Goal: Task Accomplishment & Management: Manage account settings

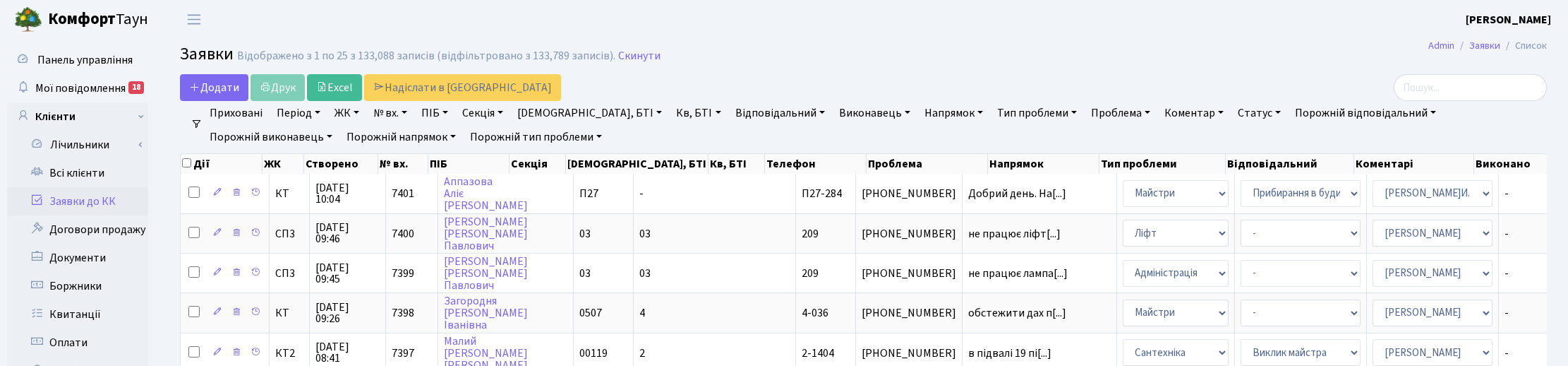
select select "25"
click at [69, 81] on span "Мої повідомлення" at bounding box center [81, 88] width 90 height 15
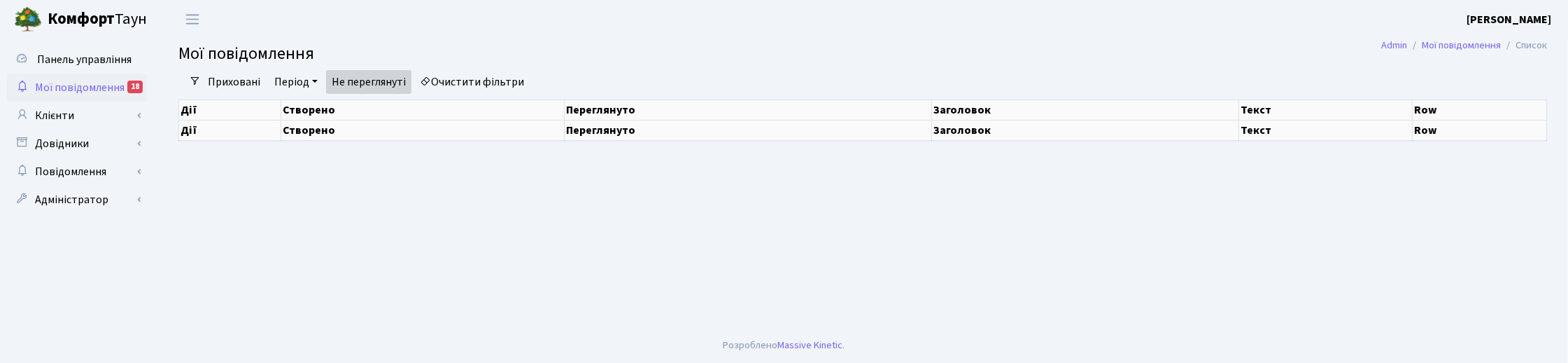
select select "25"
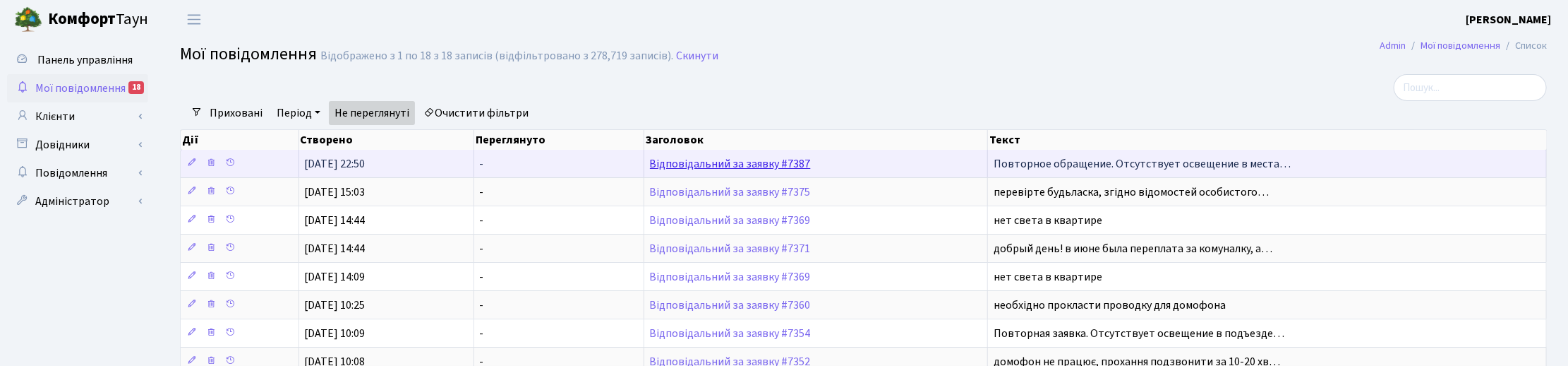
click at [718, 164] on link "Відповідальний за заявку #7387" at bounding box center [730, 164] width 161 height 15
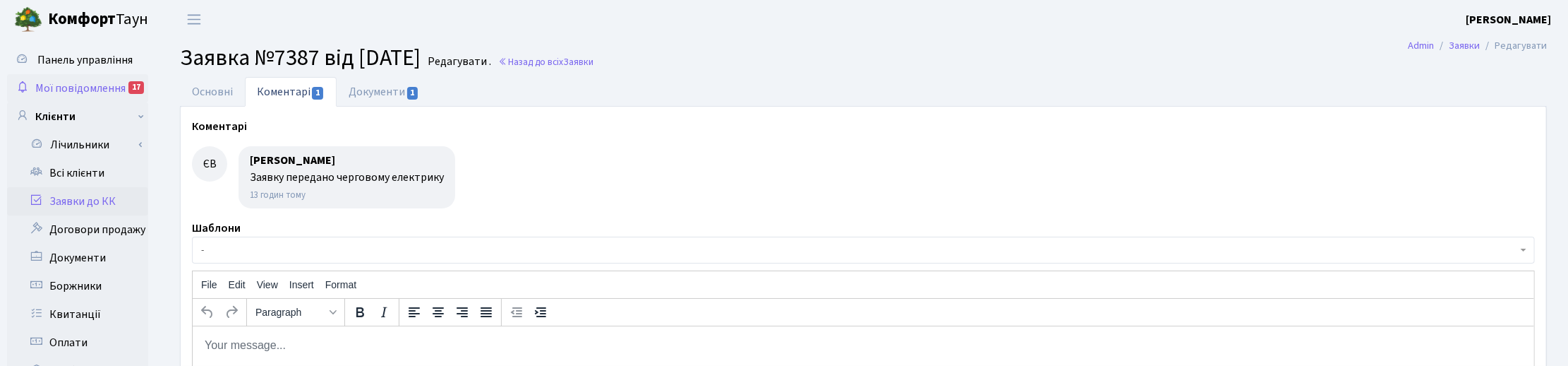
click at [94, 85] on span "Мої повідомлення" at bounding box center [81, 88] width 90 height 15
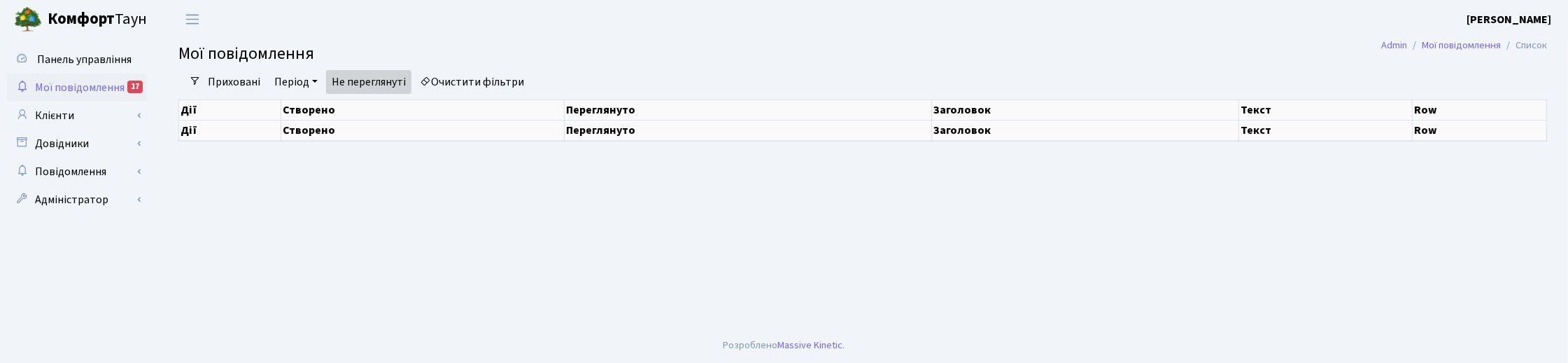
select select "25"
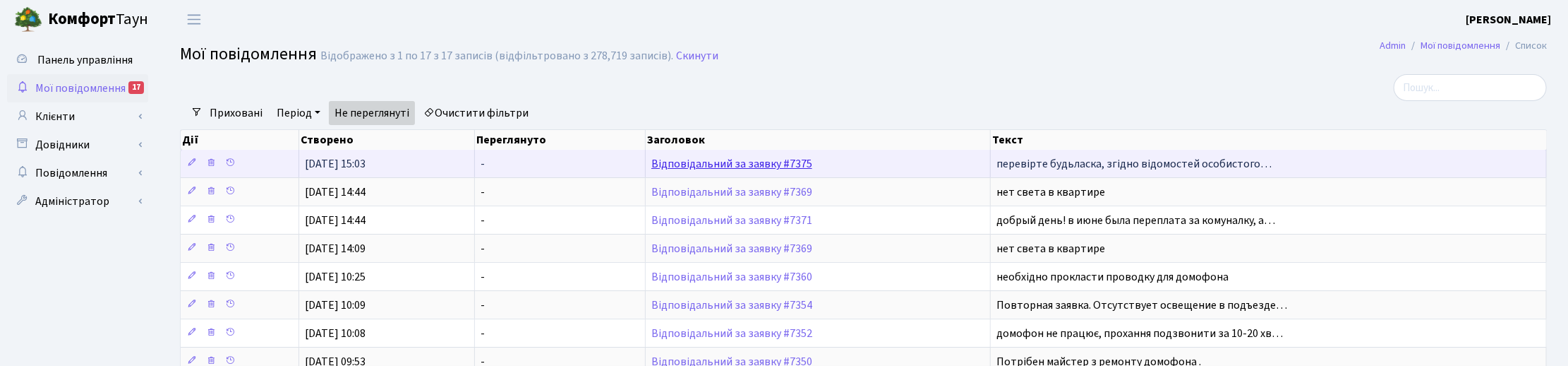
click at [678, 167] on link "Відповідальний за заявку #7375" at bounding box center [731, 164] width 161 height 15
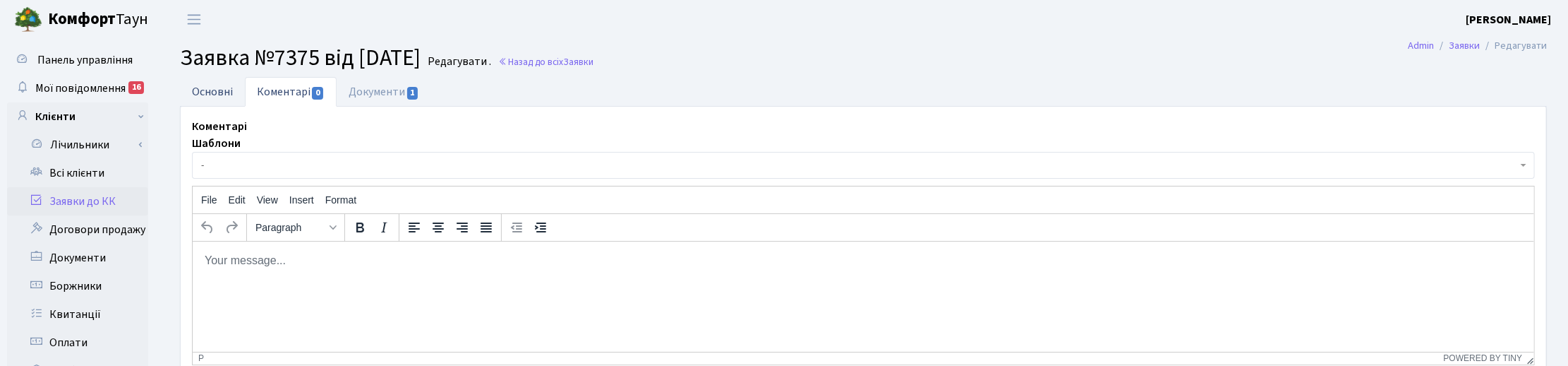
click at [202, 87] on link "Основні" at bounding box center [212, 92] width 65 height 29
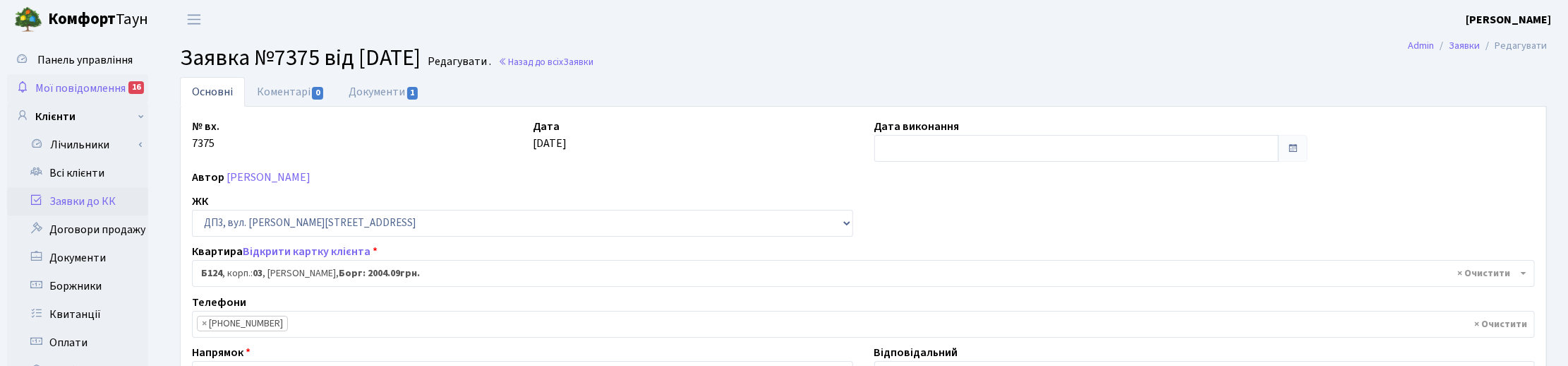
click at [47, 84] on span "Мої повідомлення" at bounding box center [81, 88] width 90 height 15
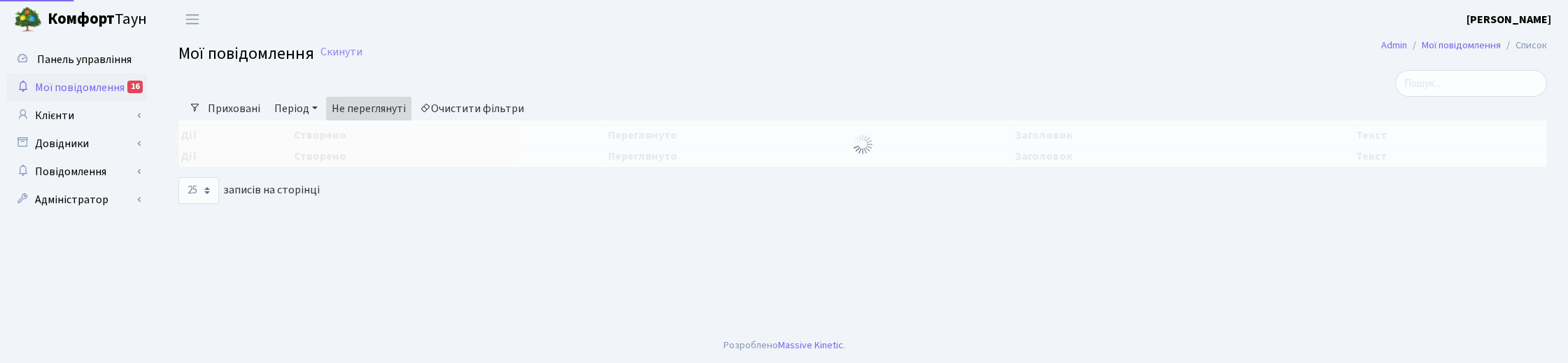
select select "25"
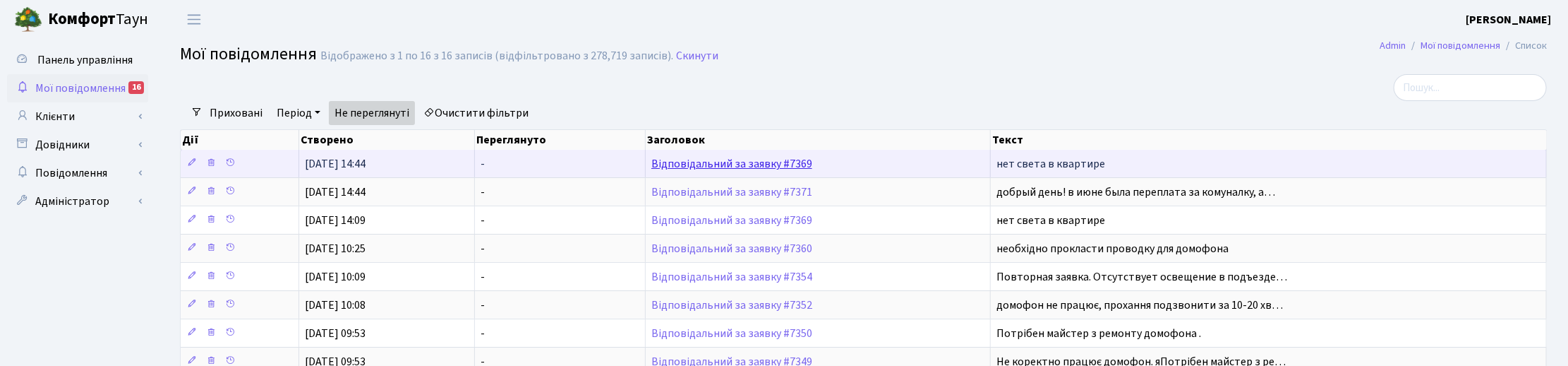
click at [748, 157] on link "Відповідальний за заявку #7369" at bounding box center [731, 164] width 161 height 15
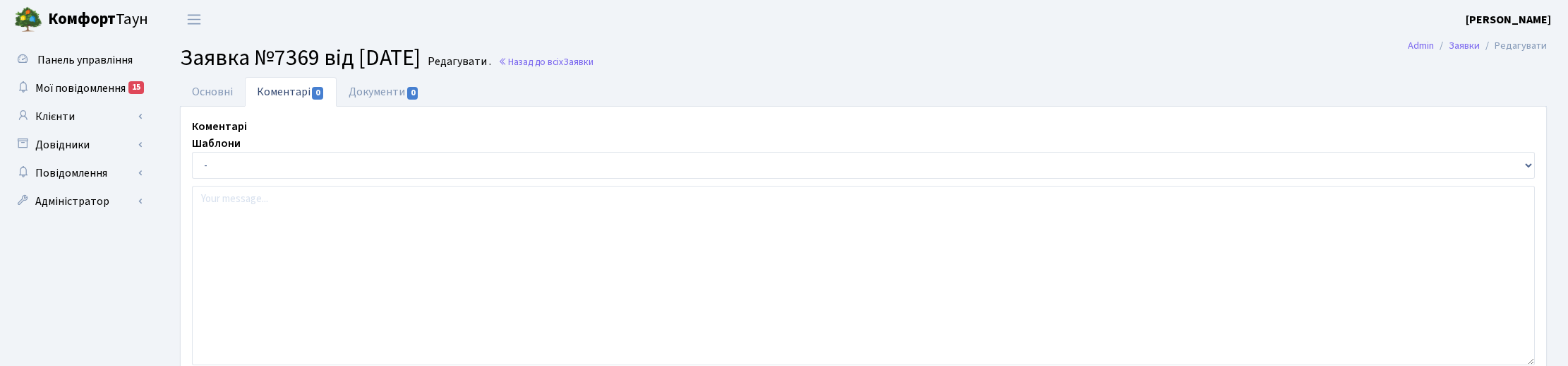
select select "7536"
select select "15"
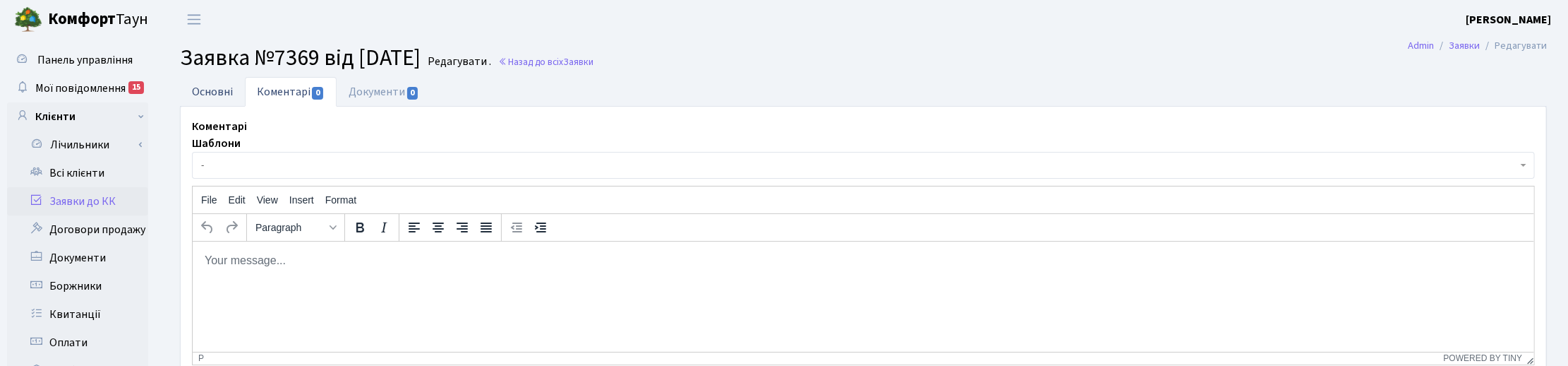
click at [202, 90] on link "Основні" at bounding box center [212, 92] width 65 height 29
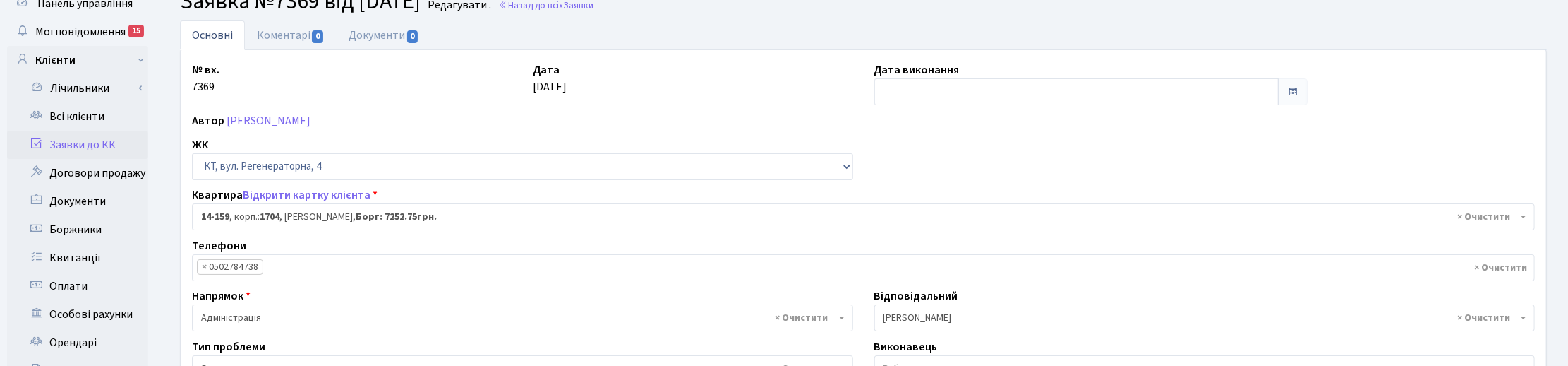
scroll to position [88, 0]
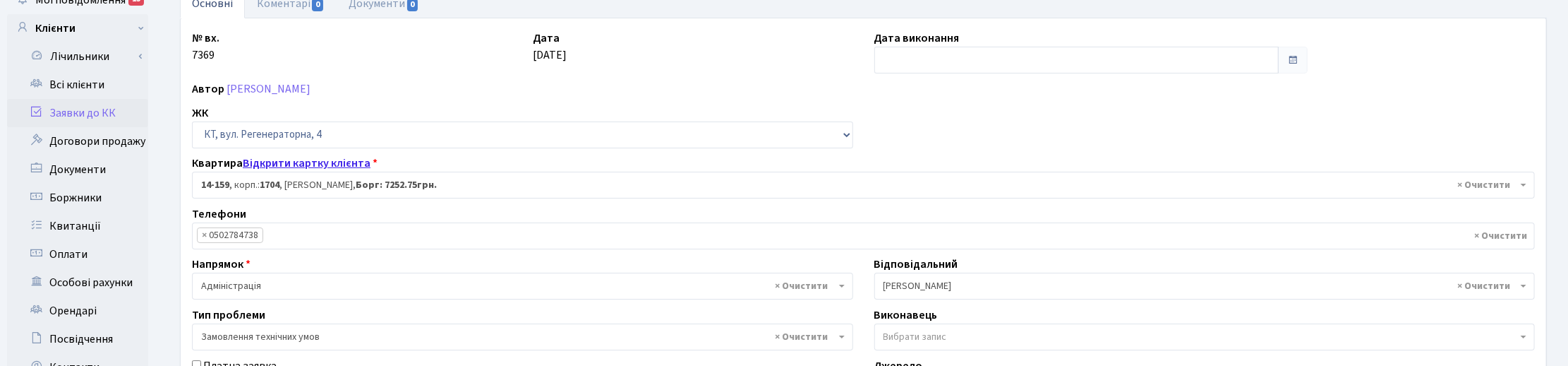
click at [286, 162] on link "Відкрити картку клієнта" at bounding box center [307, 163] width 128 height 15
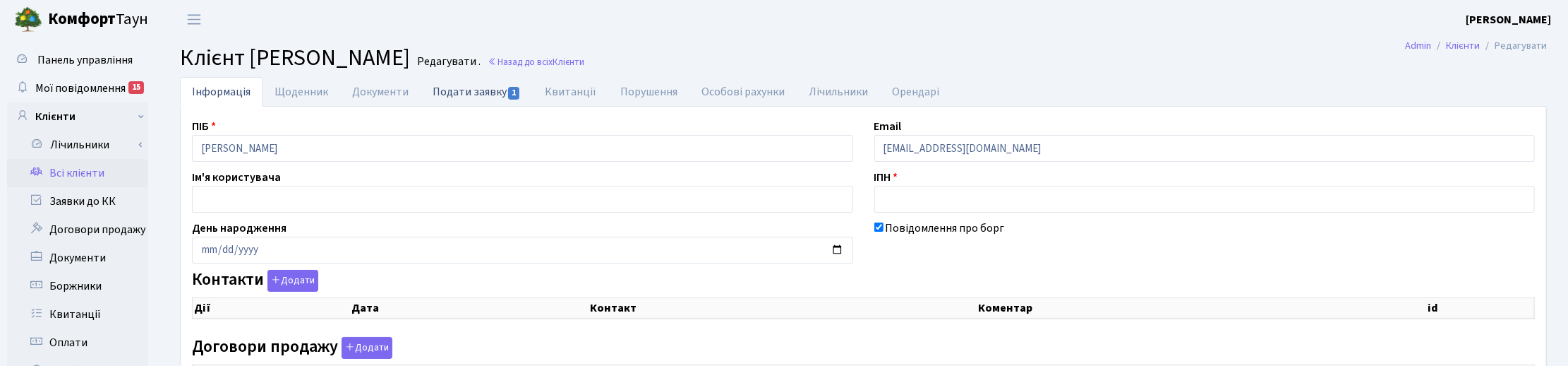
checkbox input "true"
select select "25"
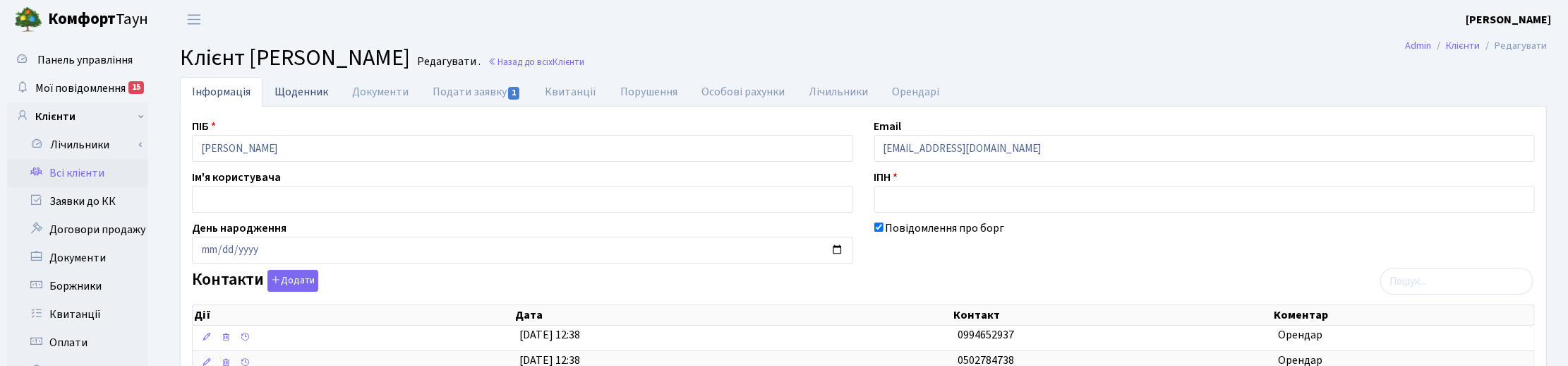
click at [301, 89] on link "Щоденник" at bounding box center [301, 92] width 78 height 29
select select "25"
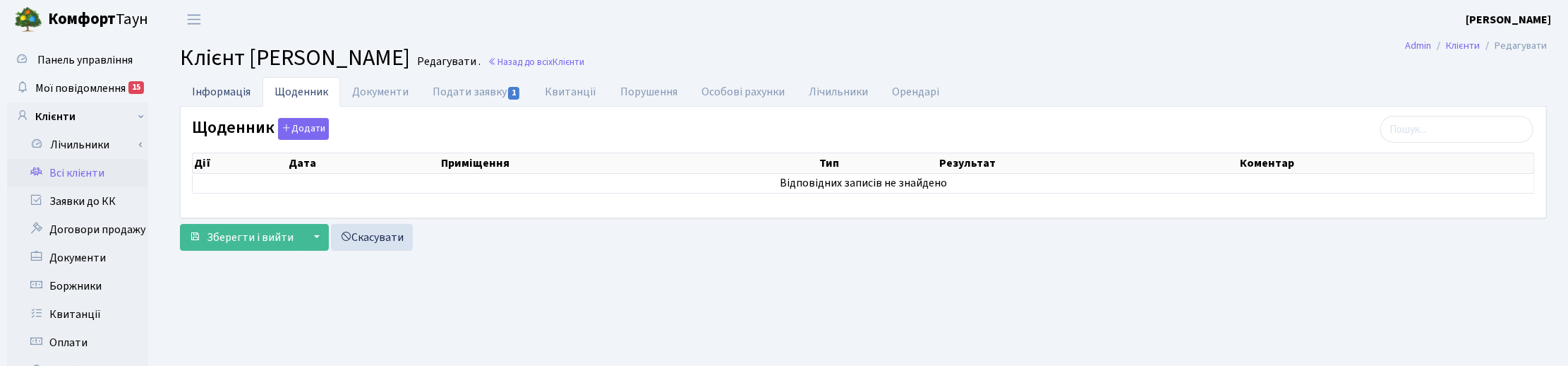
click at [225, 92] on link "Інформація" at bounding box center [222, 92] width 83 height 29
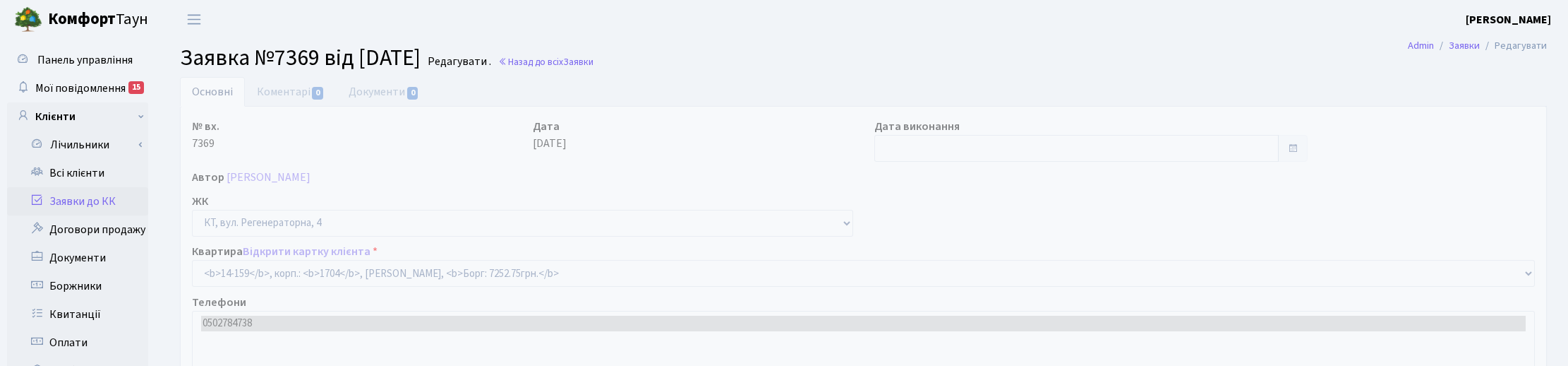
select select "7536"
select select "15"
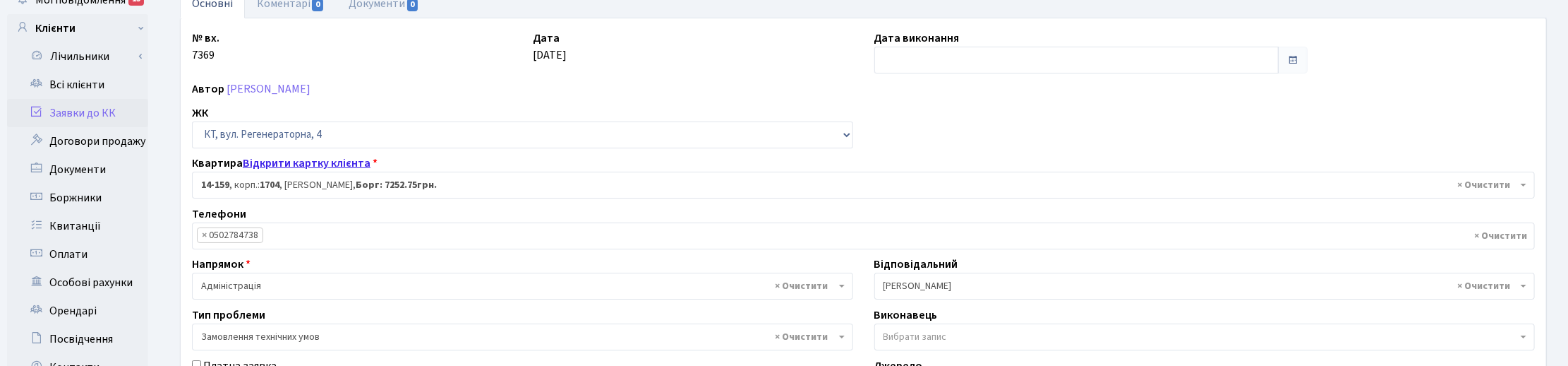
click at [286, 162] on link "Відкрити картку клієнта" at bounding box center [307, 163] width 128 height 15
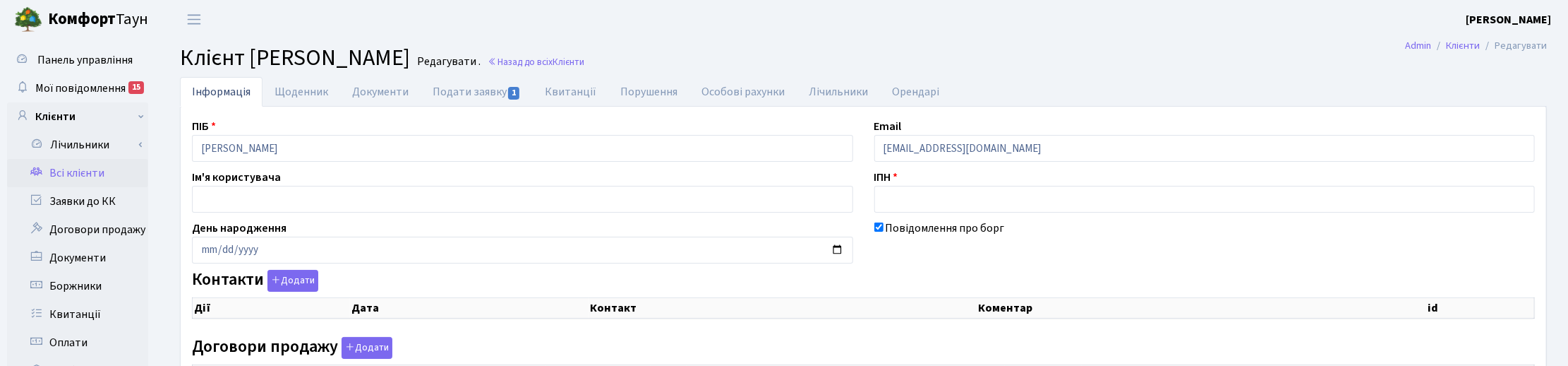
checkbox input "true"
select select "25"
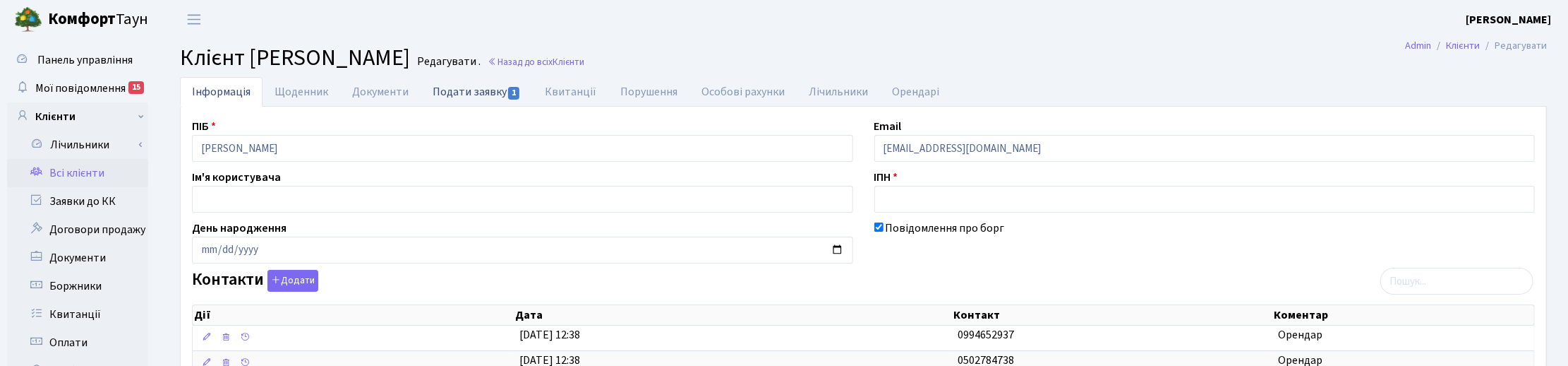
click at [473, 94] on link "Подати заявку 1" at bounding box center [477, 92] width 112 height 29
select select "25"
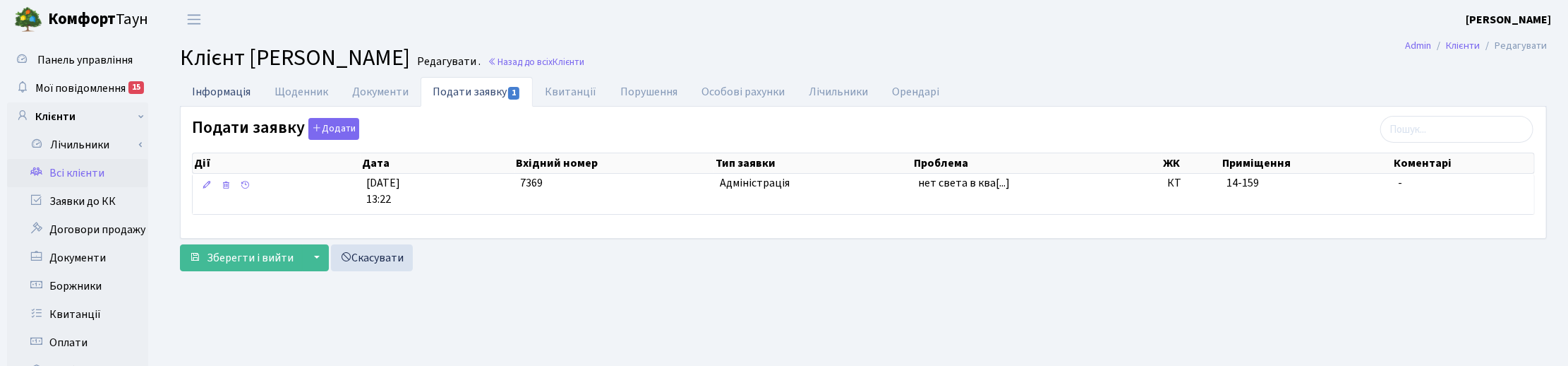
click at [219, 94] on link "Інформація" at bounding box center [222, 92] width 83 height 29
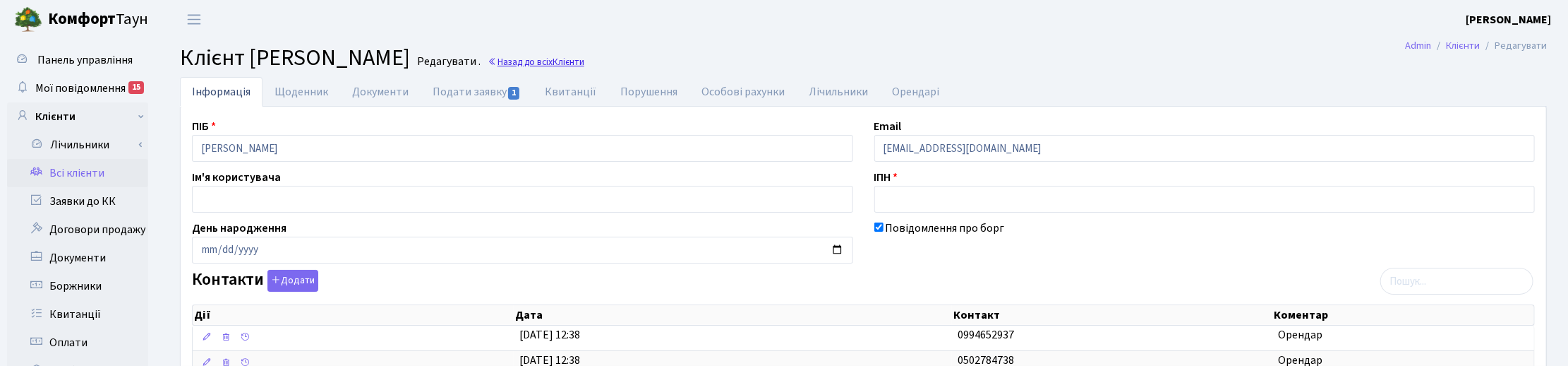
click at [488, 58] on link "Назад до всіх Клієнти" at bounding box center [536, 62] width 97 height 13
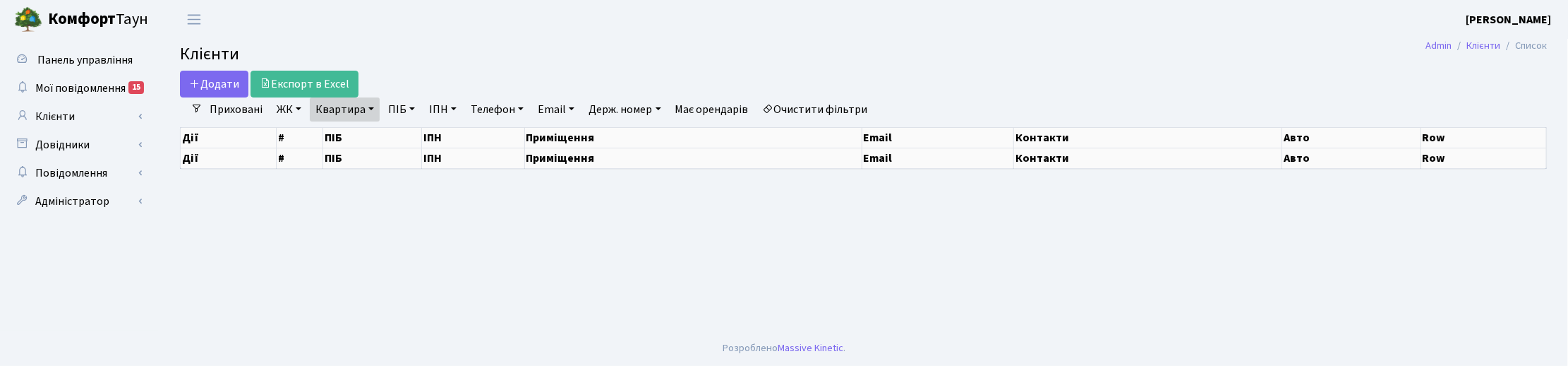
select select "25"
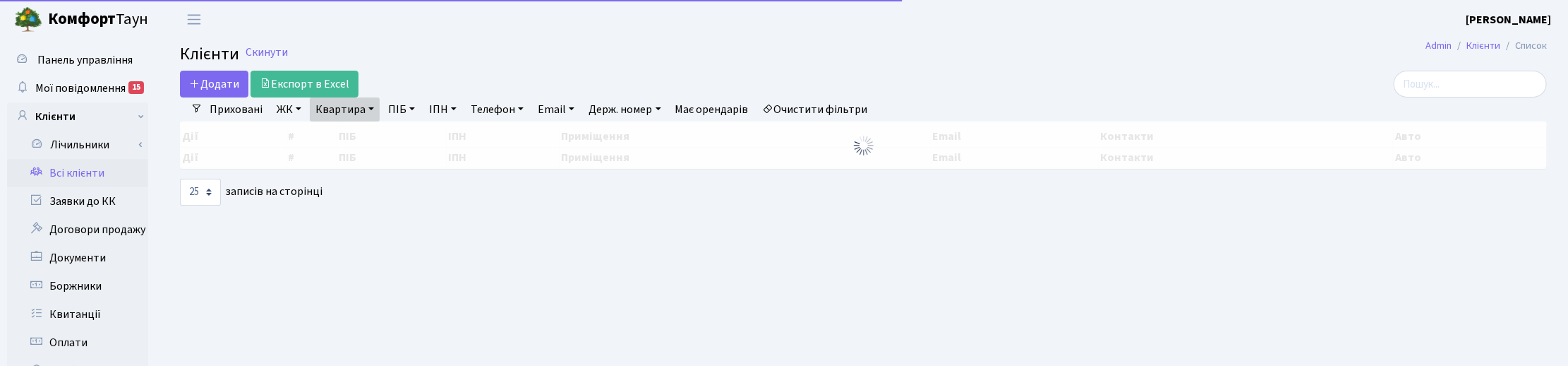
click at [363, 116] on link "Квартира" at bounding box center [345, 109] width 70 height 24
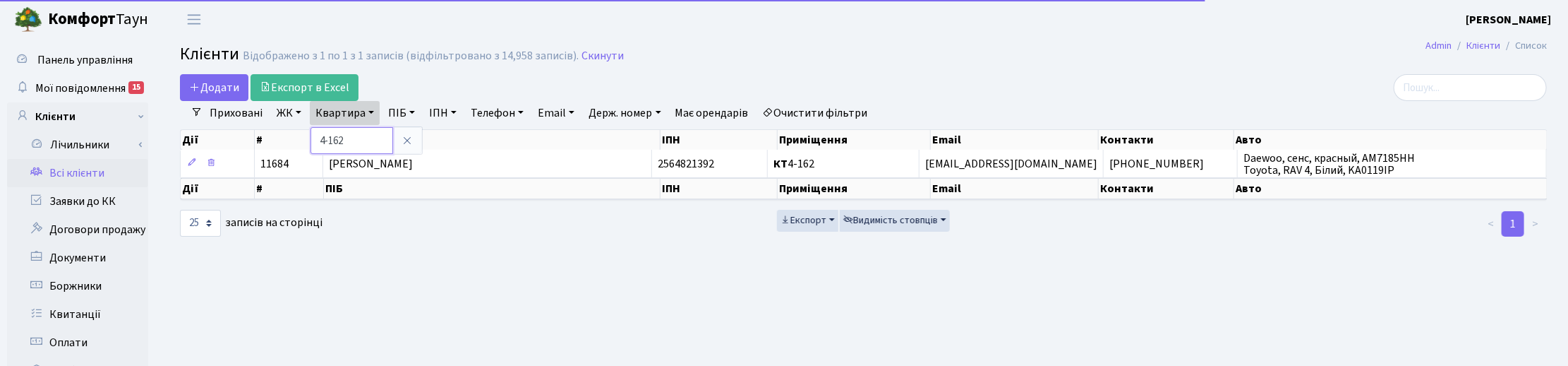
click at [361, 132] on input "4-162" at bounding box center [352, 140] width 83 height 27
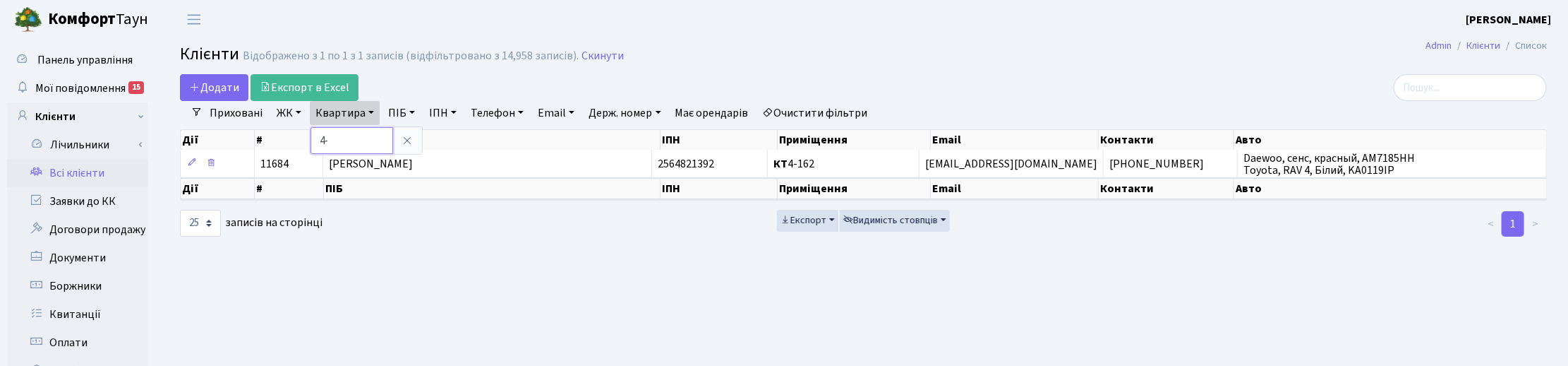
type input "4"
type input "14-159"
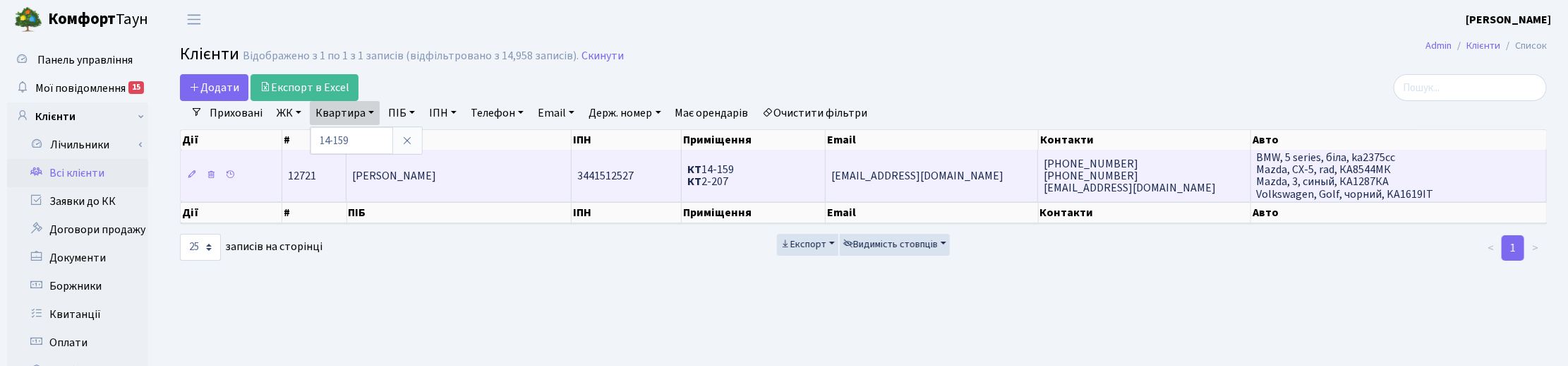
click at [436, 180] on span "Коваль Вікторія Стеліївна" at bounding box center [394, 175] width 84 height 15
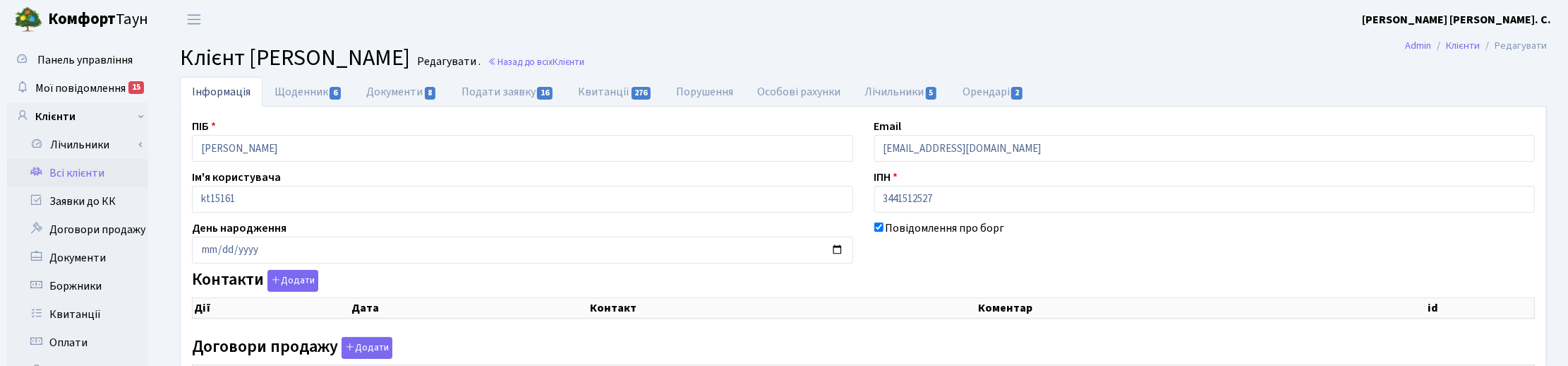
checkbox input "true"
select select "25"
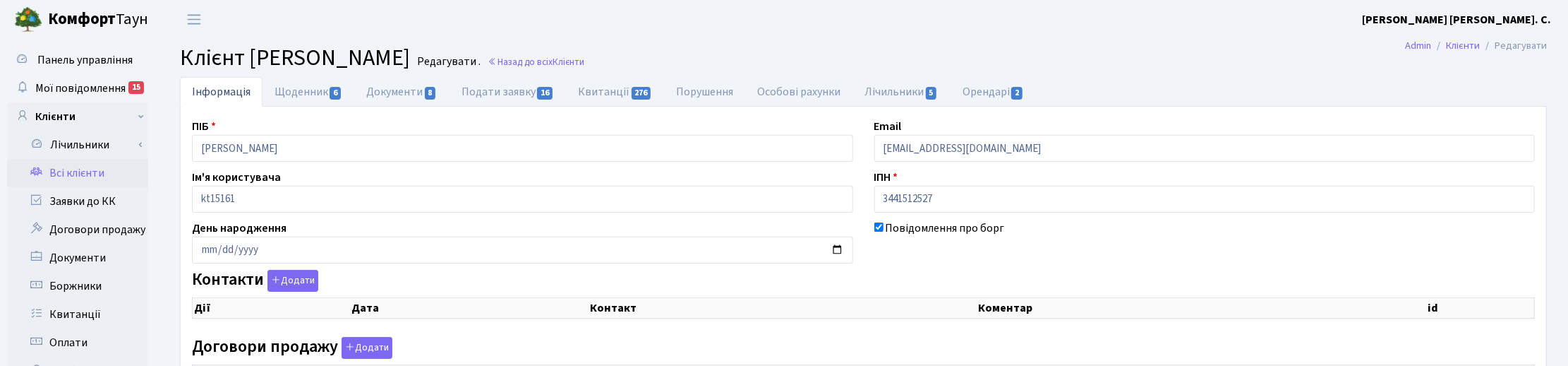
select select "25"
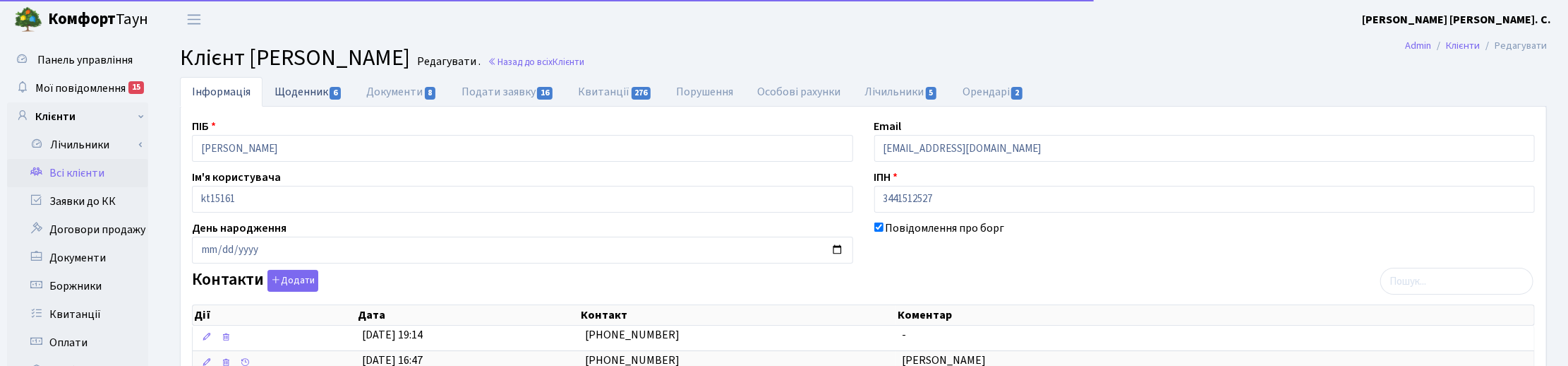
click at [312, 88] on link "Щоденник 6" at bounding box center [308, 92] width 92 height 29
select select "25"
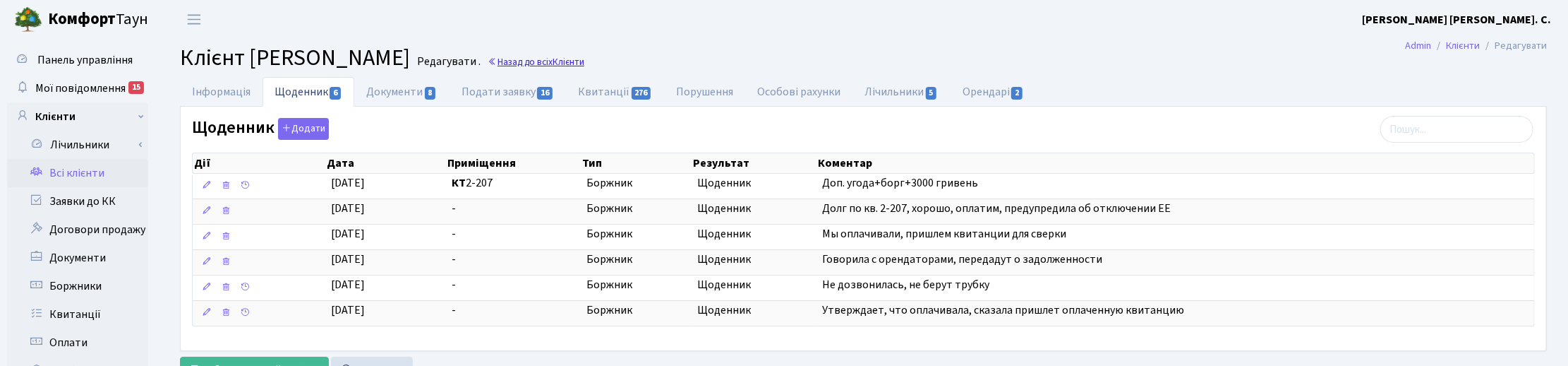
click at [584, 63] on link "Назад до всіх Клієнти" at bounding box center [536, 62] width 97 height 13
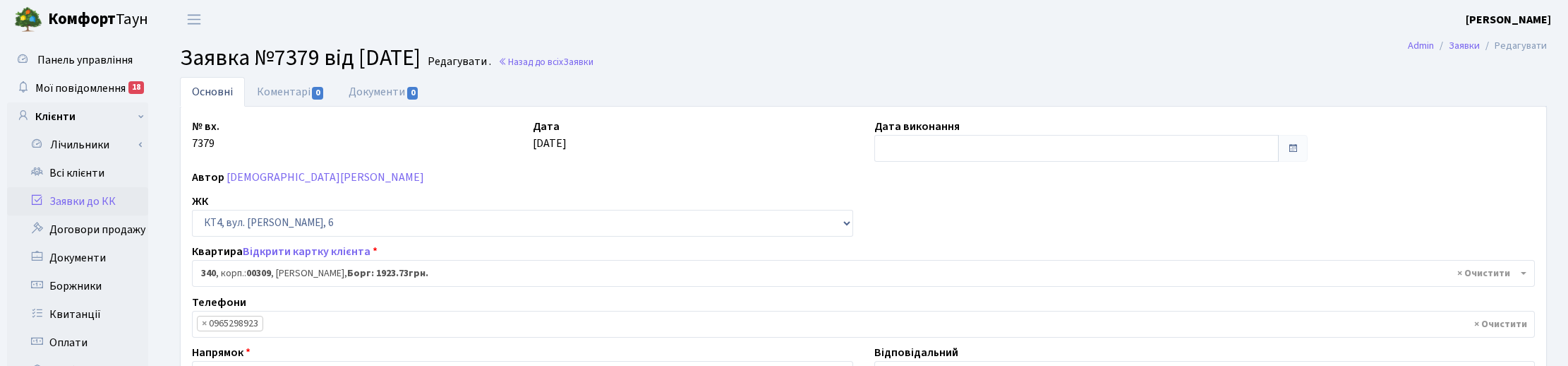
select select "17047"
select select "11"
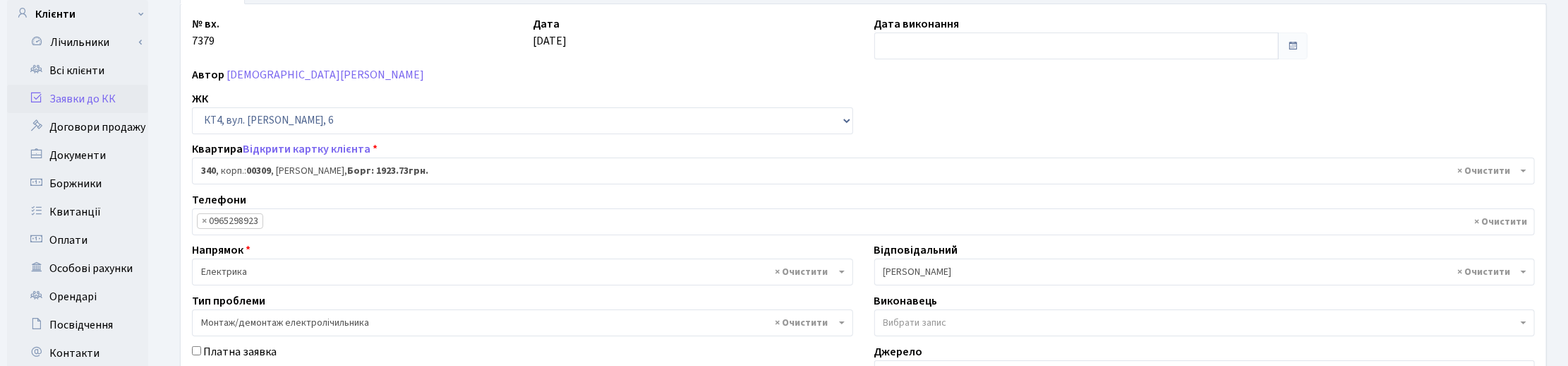
scroll to position [88, 0]
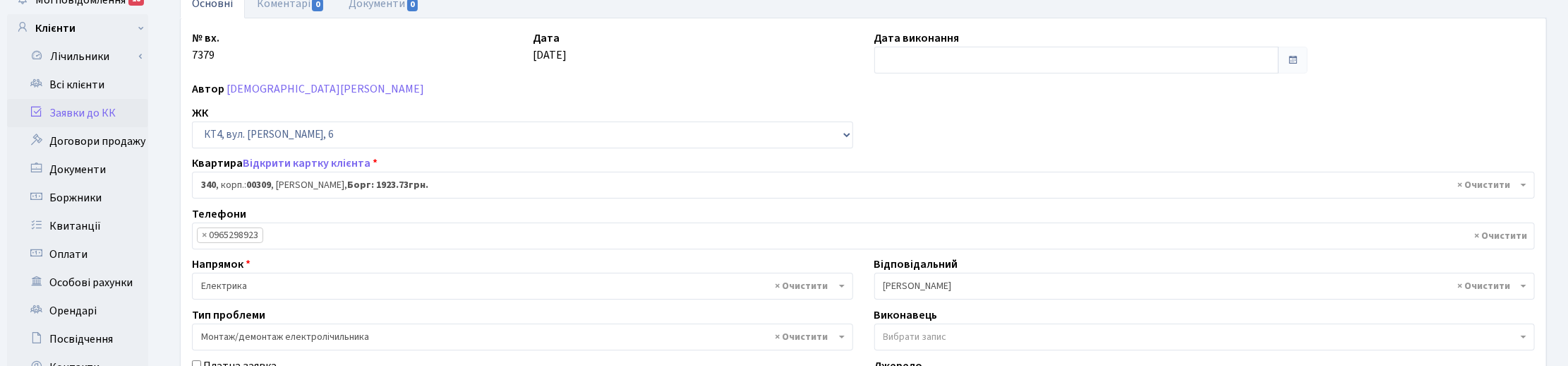
drag, startPoint x: 632, startPoint y: 89, endPoint x: 672, endPoint y: 238, distance: 154.3
click at [637, 96] on div "Автор [PERSON_NAME]" at bounding box center [863, 89] width 1364 height 17
drag, startPoint x: 996, startPoint y: 116, endPoint x: 986, endPoint y: 114, distance: 10.2
click at [996, 116] on div "№ вх. 7379 Дата 27.08.2025 Дата виконання Автор Тягнирядно Ярослав Анатолійович…" at bounding box center [863, 349] width 1364 height 637
click at [894, 60] on input "text" at bounding box center [1077, 60] width 404 height 27
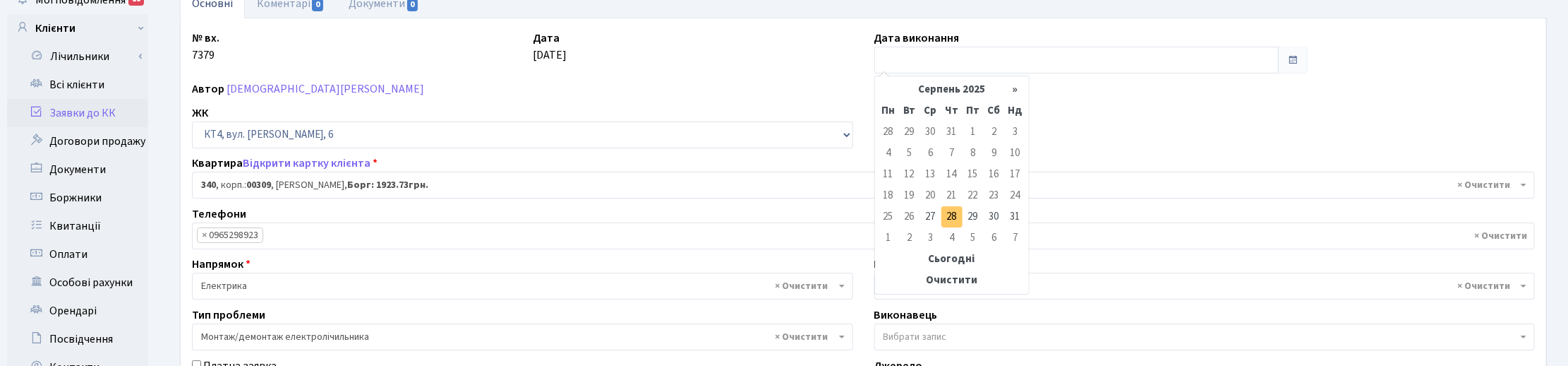
click at [954, 215] on td "28" at bounding box center [952, 216] width 21 height 21
type input "28.08.2025"
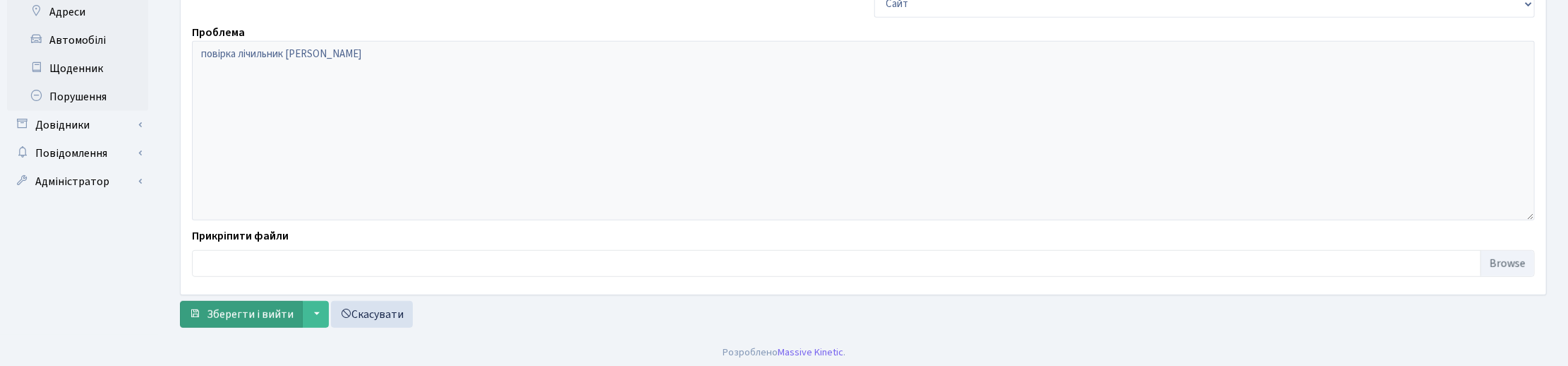
scroll to position [477, 0]
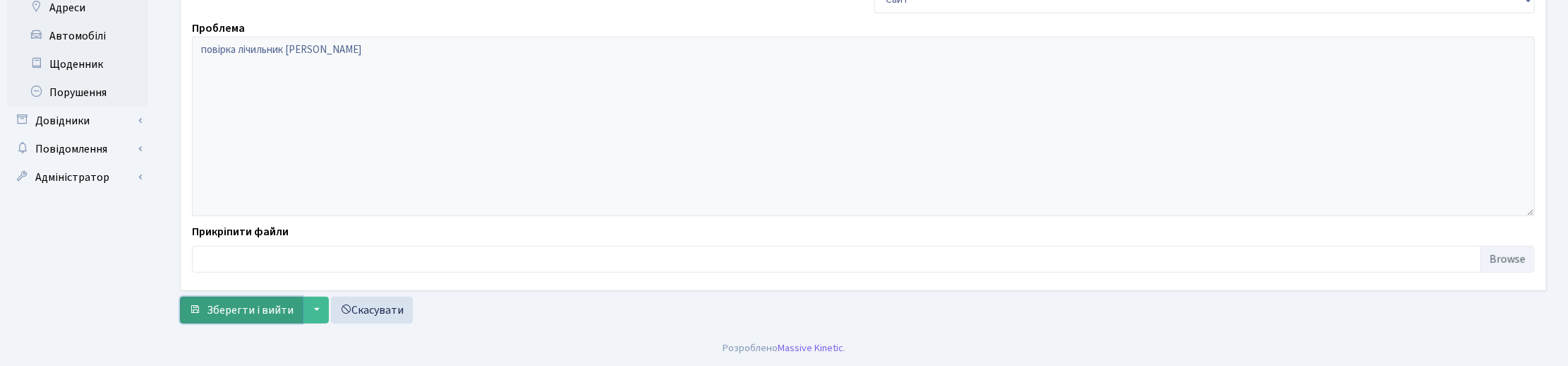
click at [234, 304] on span "Зберегти і вийти" at bounding box center [249, 309] width 87 height 15
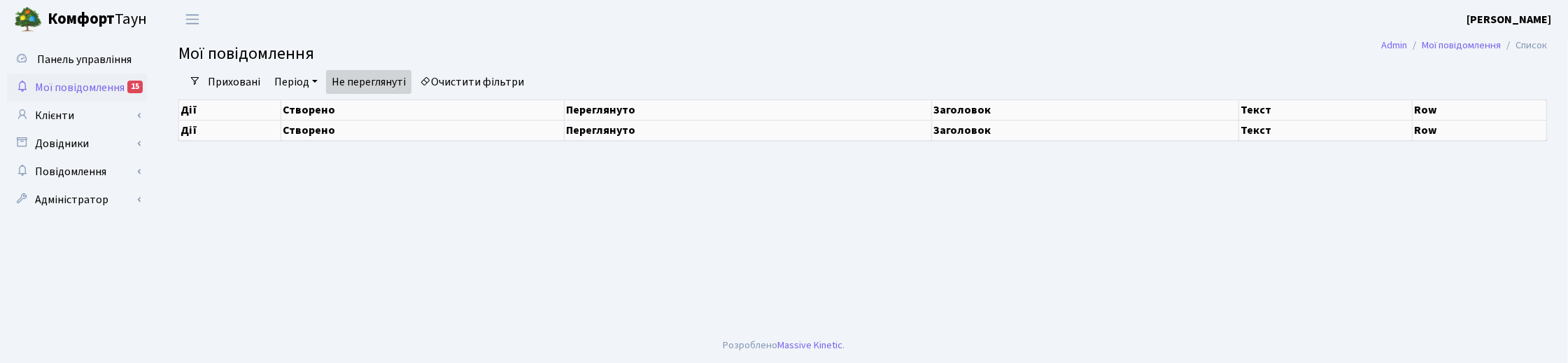
select select "25"
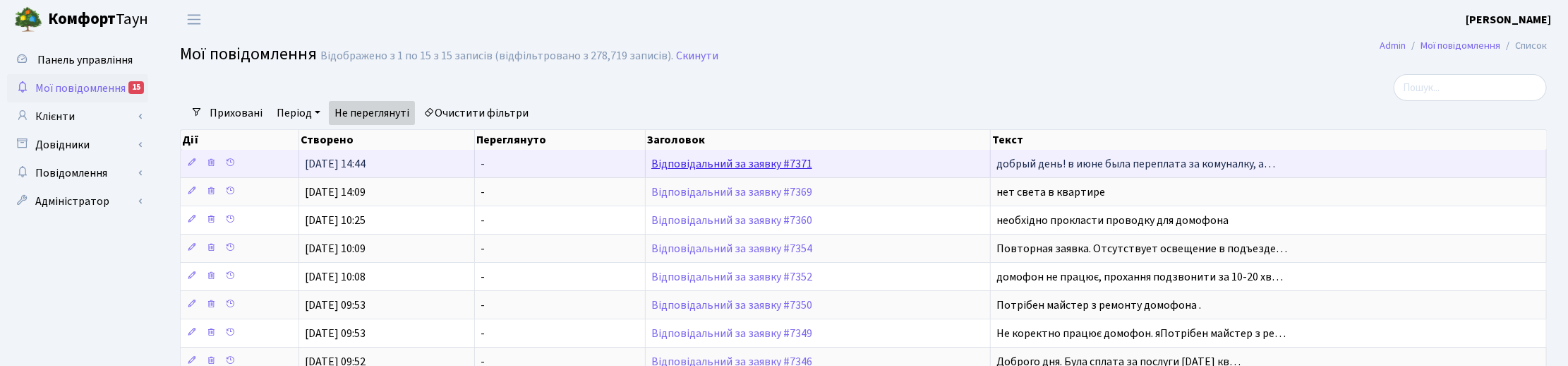
click at [706, 162] on link "Відповідальний за заявку #7371" at bounding box center [731, 164] width 161 height 15
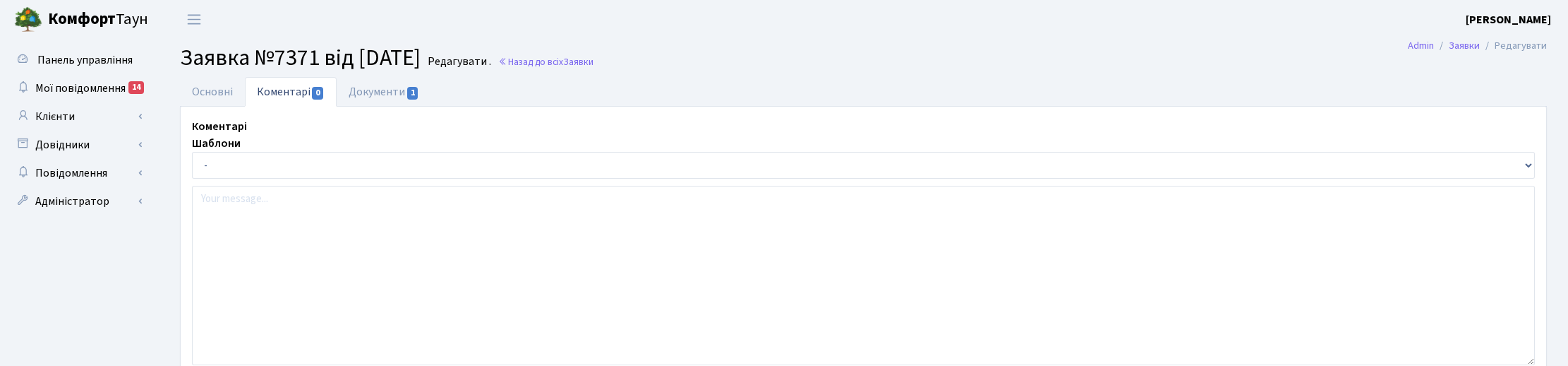
select select "20033"
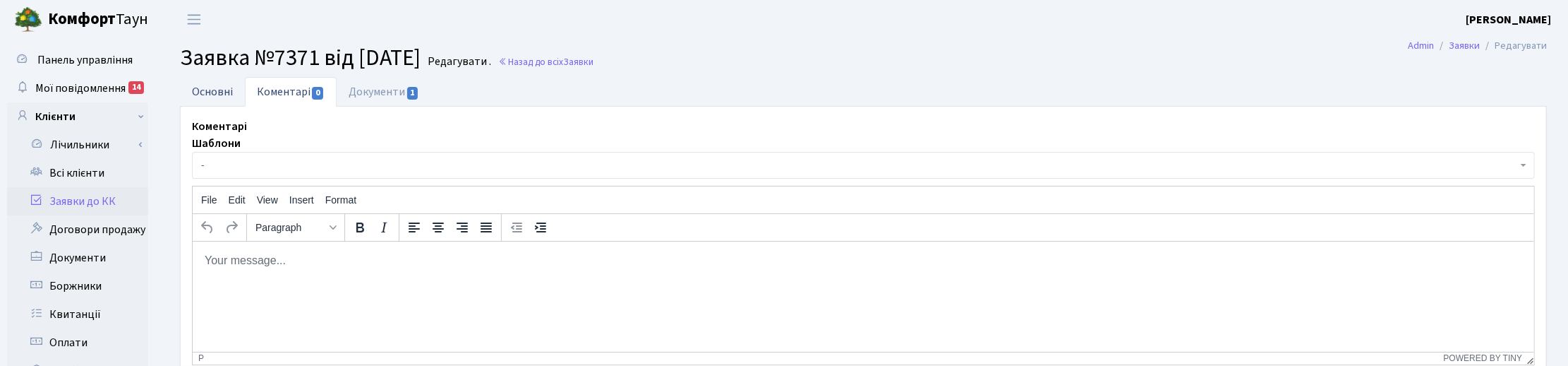
click at [212, 92] on link "Основні" at bounding box center [212, 92] width 65 height 29
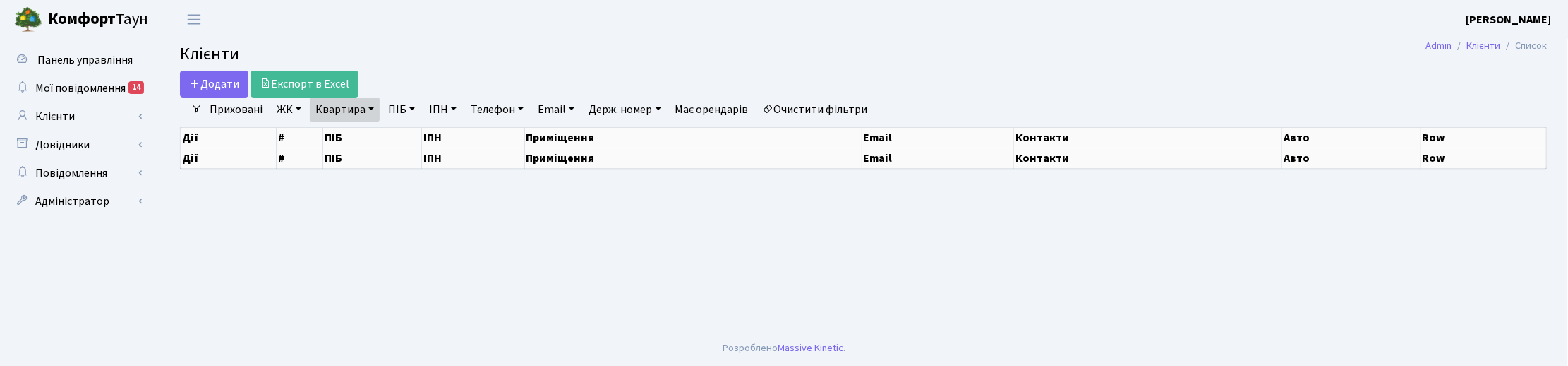
select select "25"
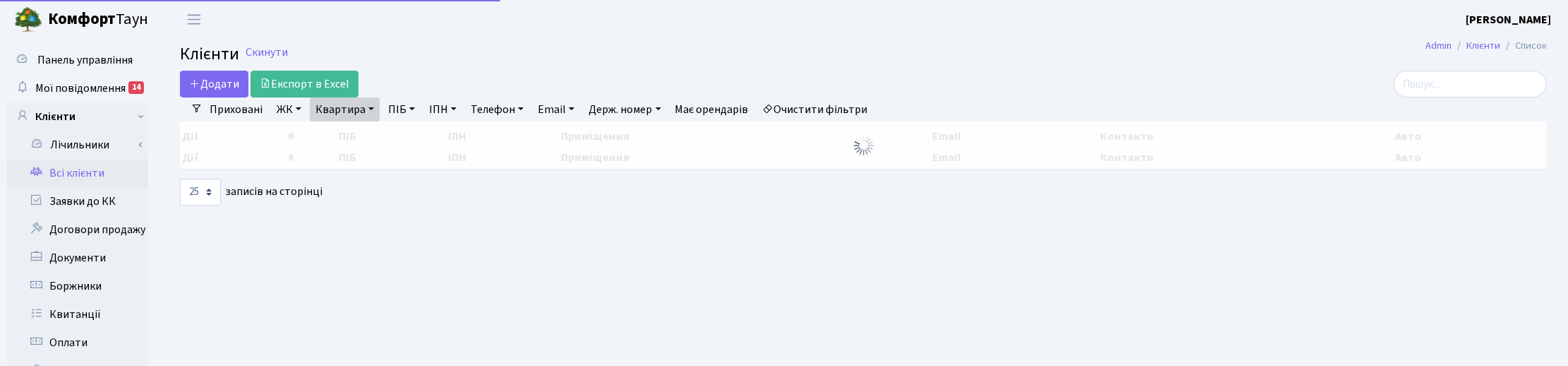
click at [371, 111] on link "Квартира" at bounding box center [345, 109] width 70 height 24
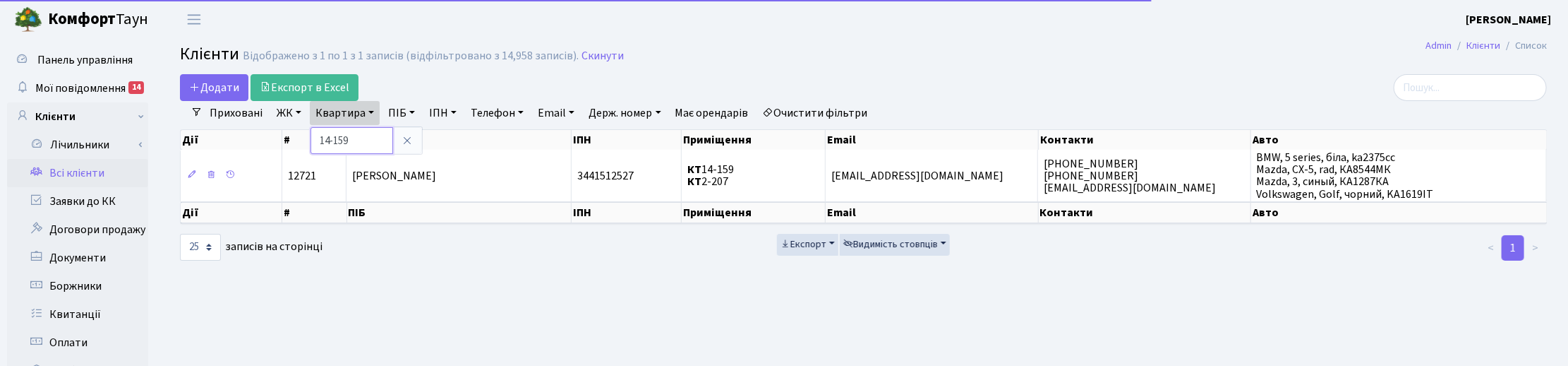
click at [364, 132] on input "14-159" at bounding box center [352, 140] width 83 height 27
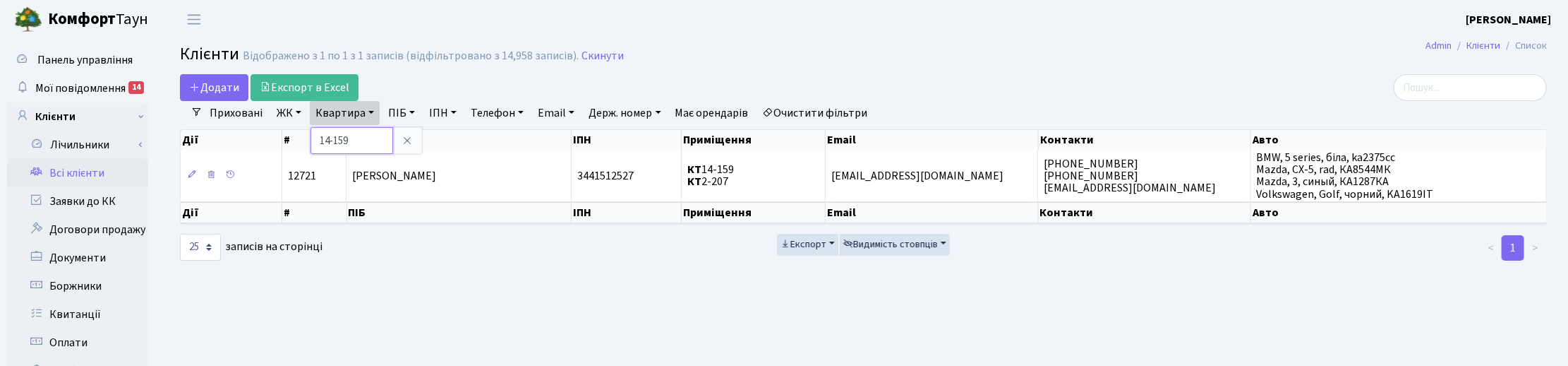
drag, startPoint x: 363, startPoint y: 132, endPoint x: 294, endPoint y: 128, distance: 69.1
click at [297, 130] on div "Додати Експорт в Excel Фільтри Приховані ЖК ТХ, вул. Ділова, 1/2 КТ, вул. Реген…" at bounding box center [863, 167] width 1388 height 187
click at [358, 118] on link "Квартира" at bounding box center [345, 113] width 70 height 24
click at [712, 330] on main "Admin Клієнти Список Клієнти Відображено з 1 по 1 з 1 записів (відфільтровано з…" at bounding box center [863, 357] width 1409 height 636
click at [372, 114] on link "Квартира" at bounding box center [345, 113] width 70 height 24
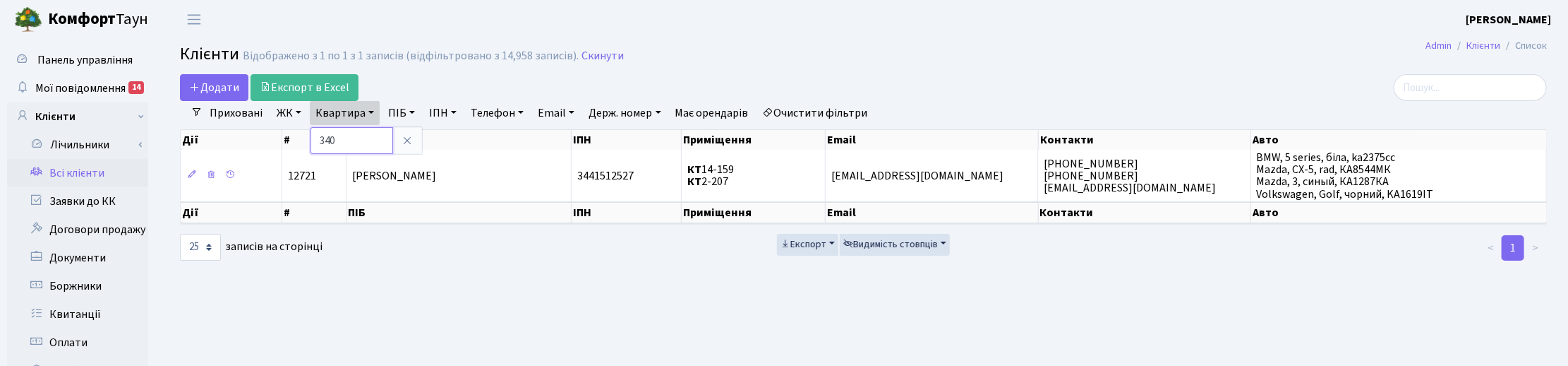
type input "340"
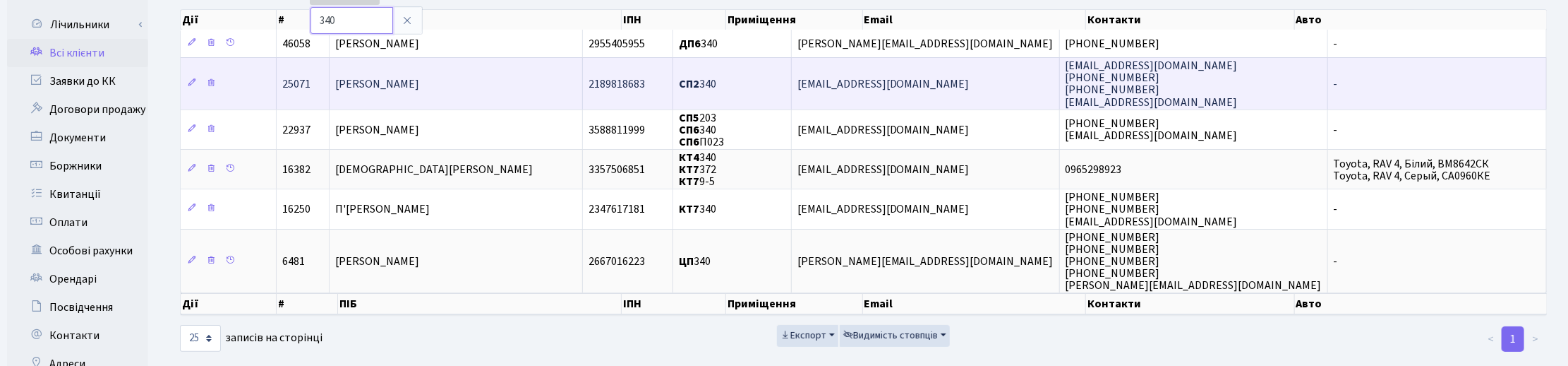
scroll to position [88, 0]
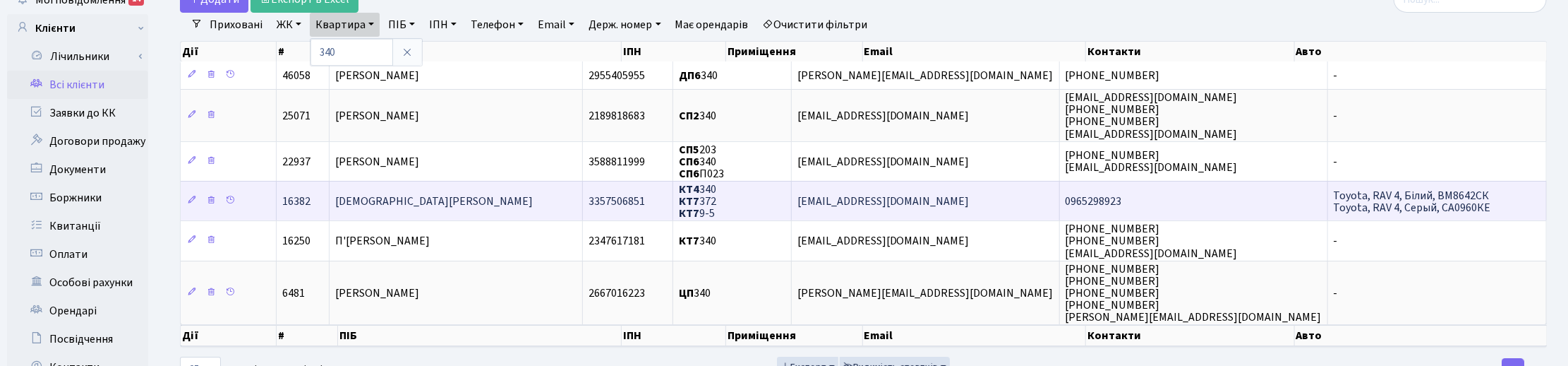
click at [387, 202] on span "Тягнирядно Ярослав Анатолійович" at bounding box center [434, 201] width 198 height 15
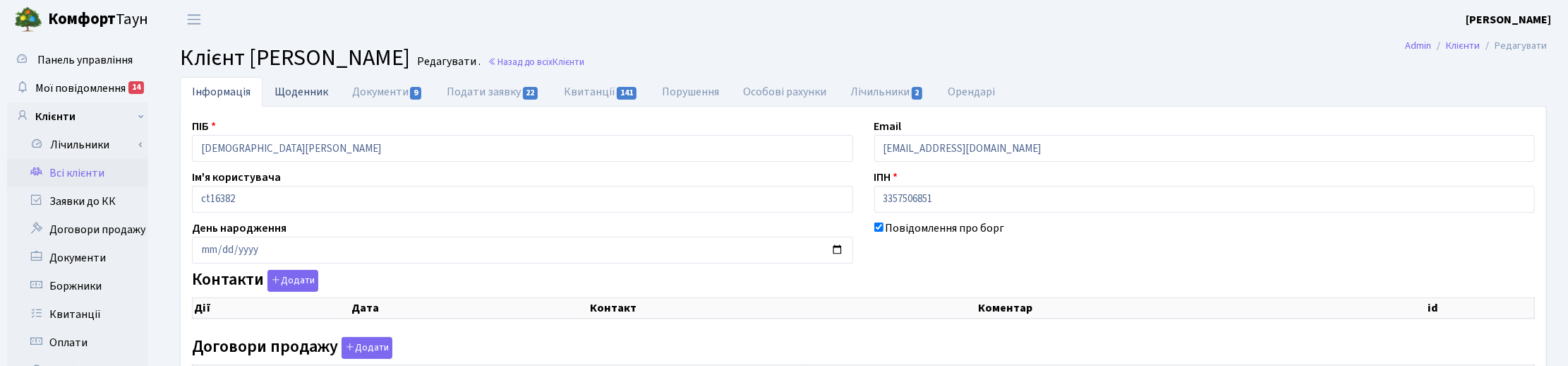
click at [319, 90] on link "Щоденник" at bounding box center [301, 92] width 78 height 29
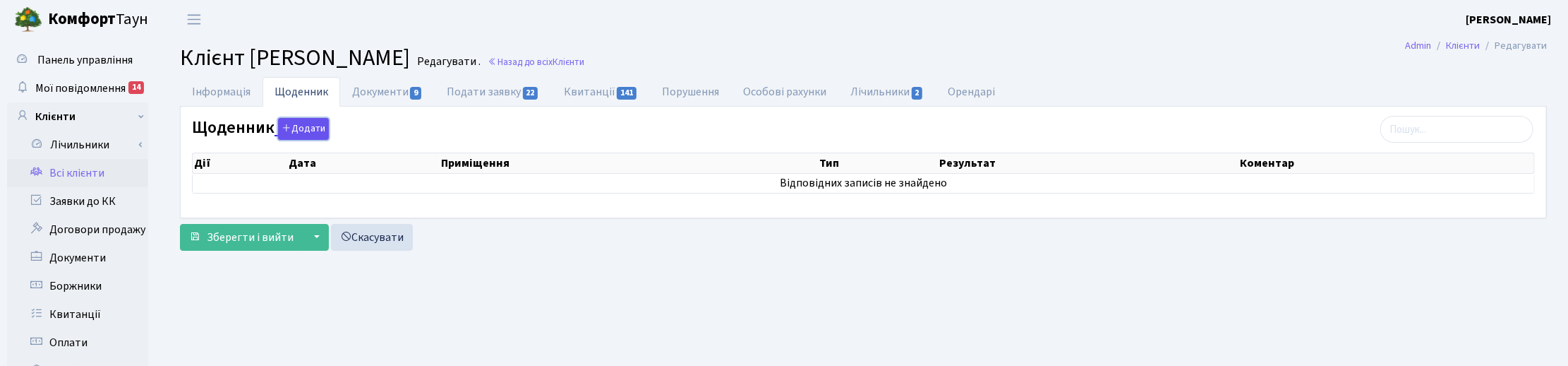
click at [323, 130] on button "Додати" at bounding box center [303, 129] width 51 height 22
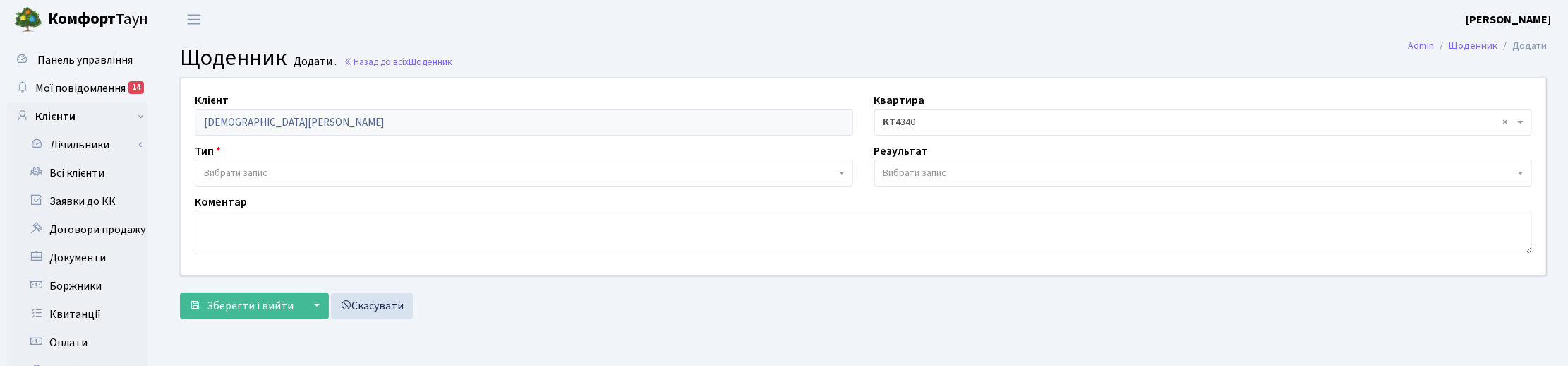
click at [252, 170] on span "Вибрати запис" at bounding box center [236, 172] width 63 height 14
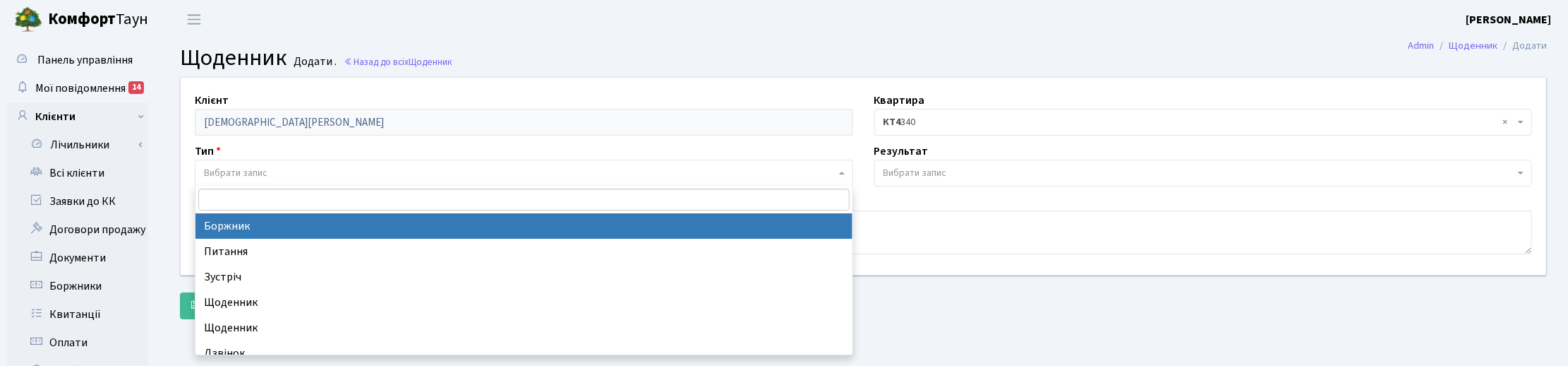
select select "189"
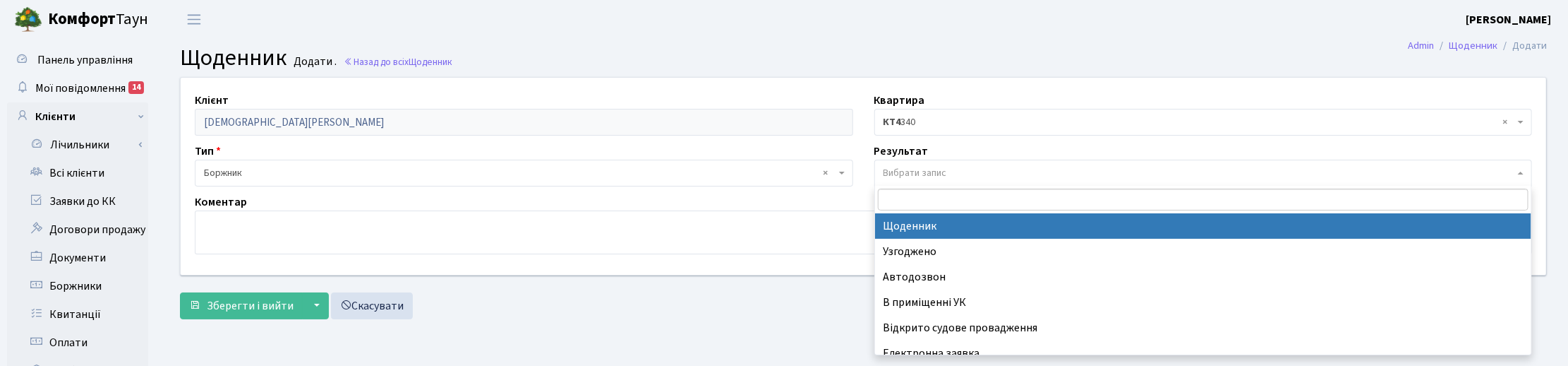
click at [894, 170] on span "Вибрати запис" at bounding box center [914, 172] width 63 height 14
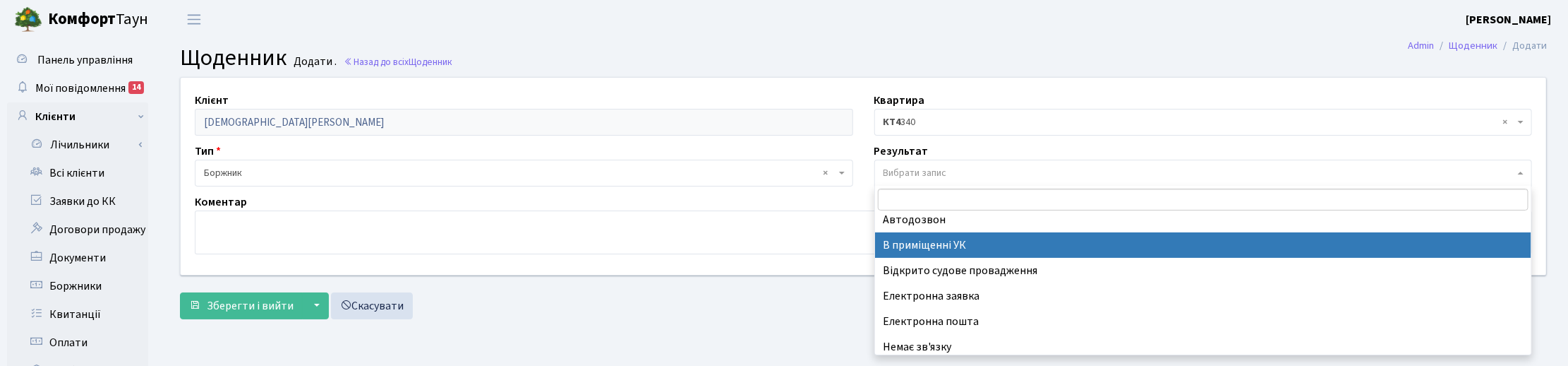
scroll to position [87, 0]
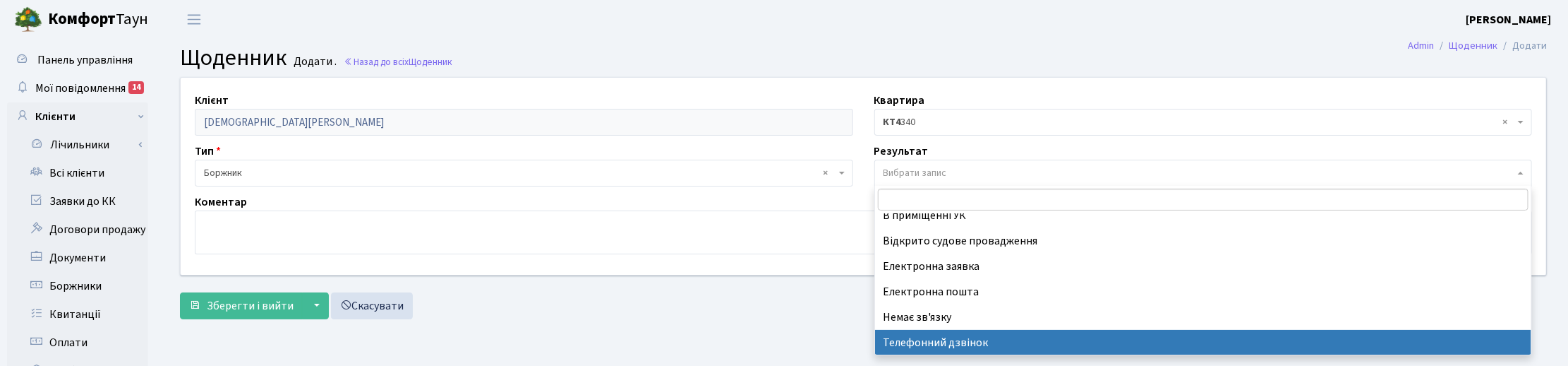
select select "196"
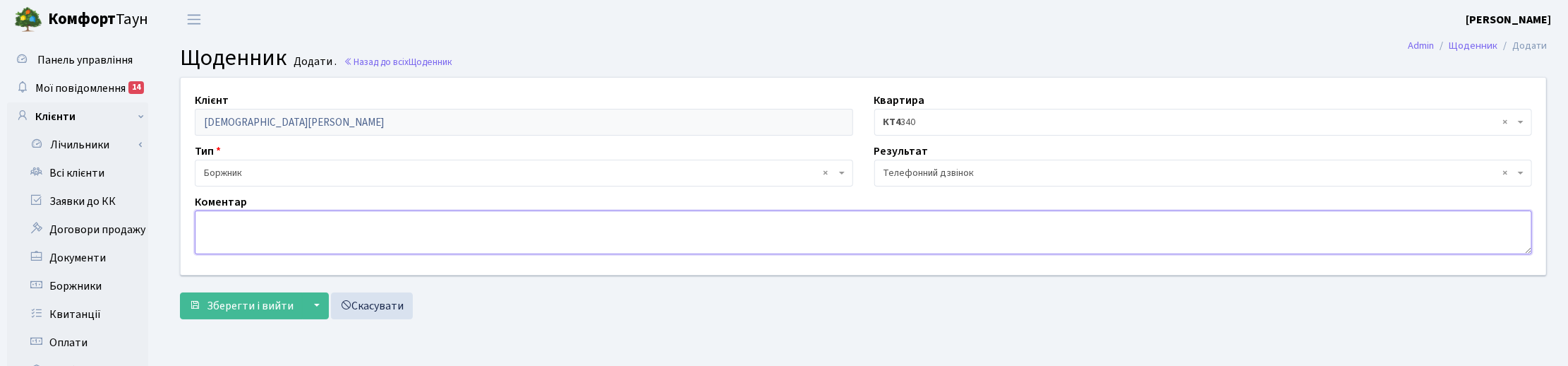
click at [222, 233] on textarea at bounding box center [863, 232] width 1337 height 44
type textarea "Рекомендовано сплатити борг."
click at [235, 309] on span "Зберегти і вийти" at bounding box center [249, 306] width 87 height 15
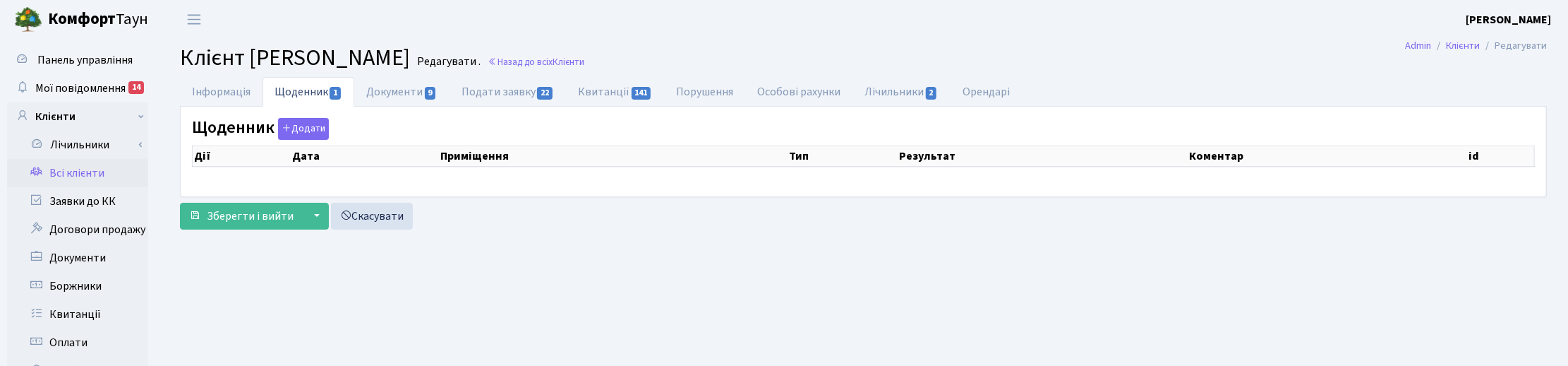
select select "25"
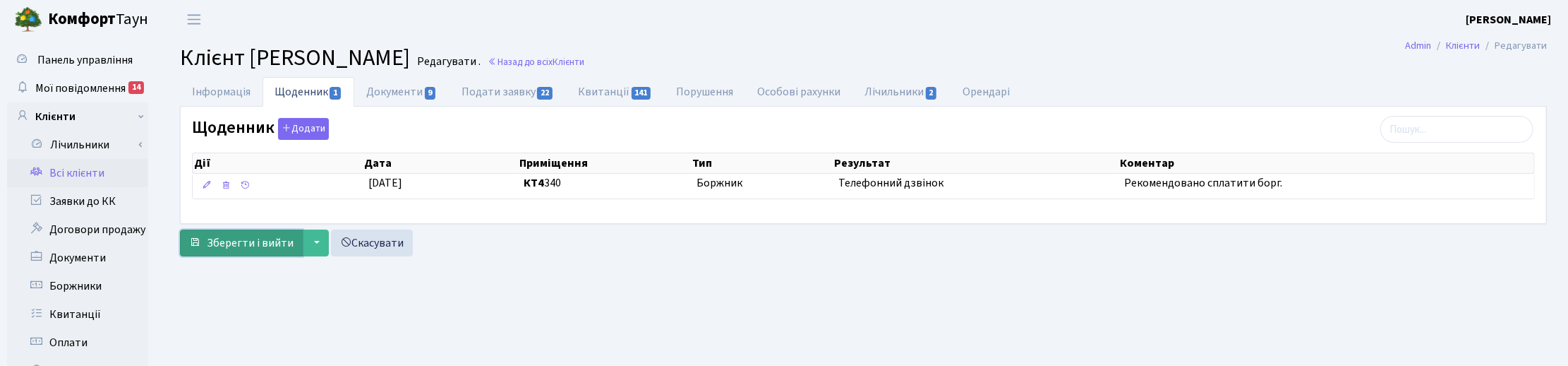
click at [214, 248] on span "Зберегти і вийти" at bounding box center [249, 242] width 87 height 15
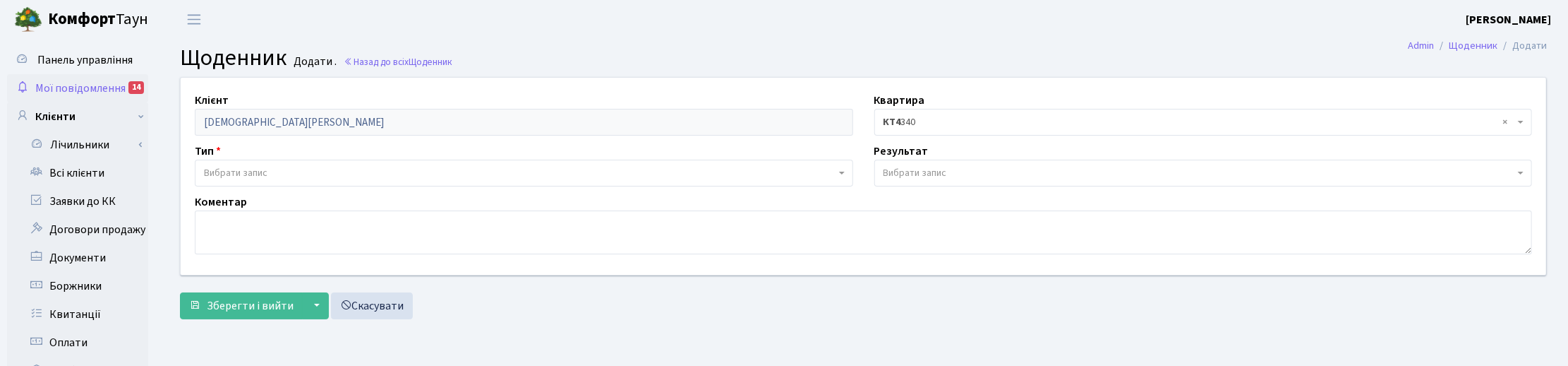
click at [102, 79] on link "Мої повідомлення 14" at bounding box center [78, 88] width 141 height 28
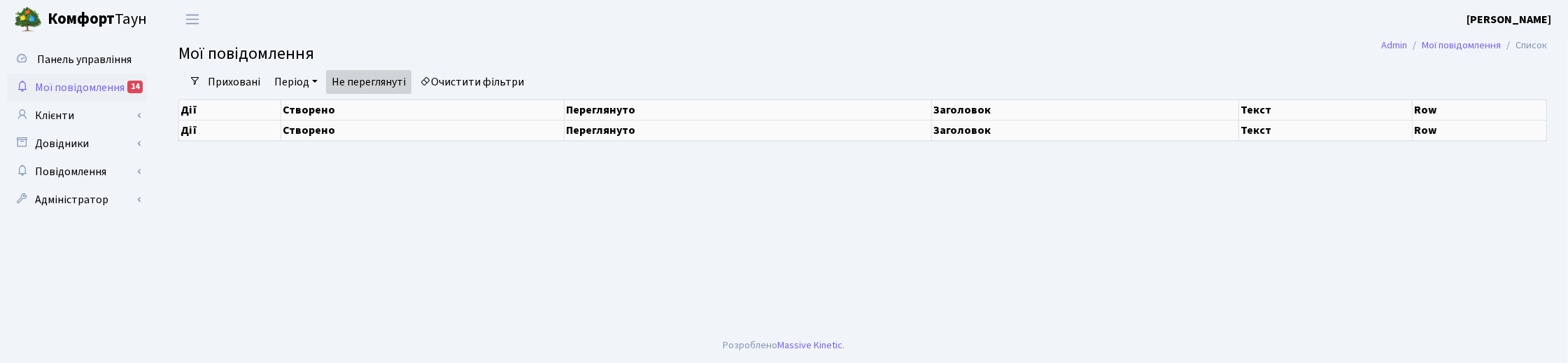
select select "25"
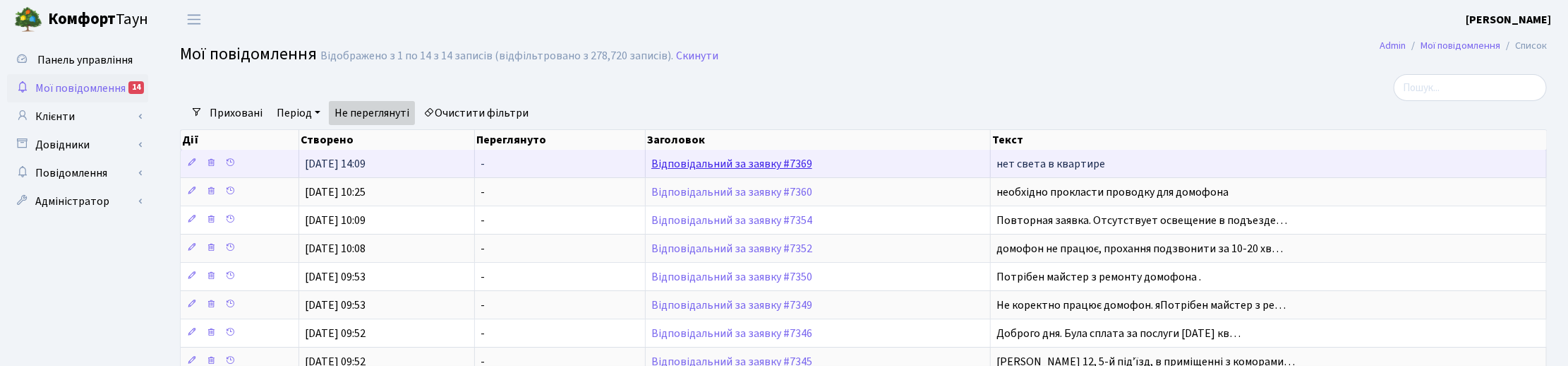
click at [739, 159] on link "Відповідальний за заявку #7369" at bounding box center [731, 164] width 161 height 15
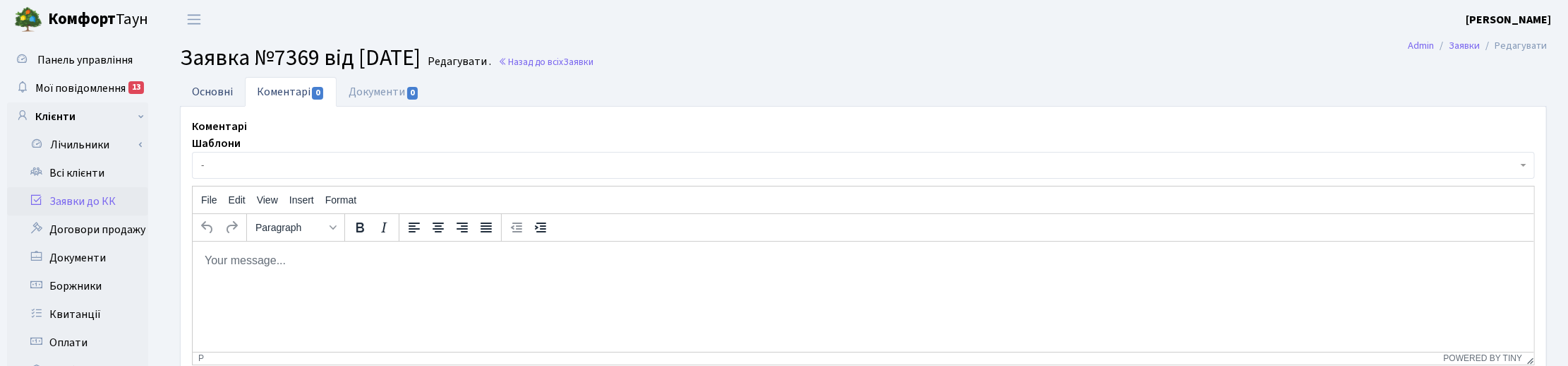
click at [222, 88] on link "Основні" at bounding box center [212, 92] width 65 height 29
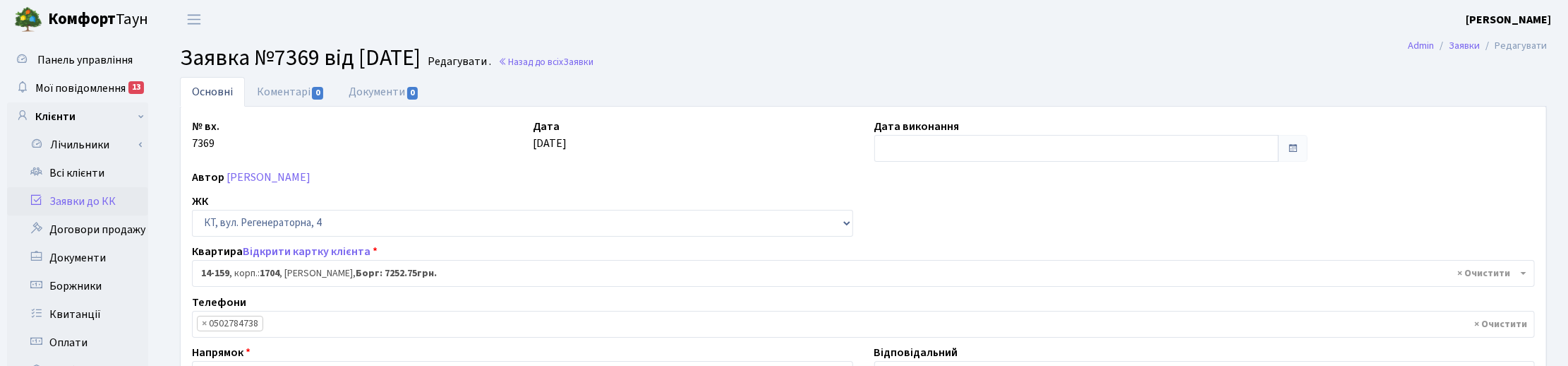
click at [906, 30] on header "Комфорт Таун Корчун І. С. Мій обліковий запис Вийти" at bounding box center [784, 19] width 1568 height 39
click at [87, 86] on span "Мої повідомлення" at bounding box center [81, 88] width 90 height 15
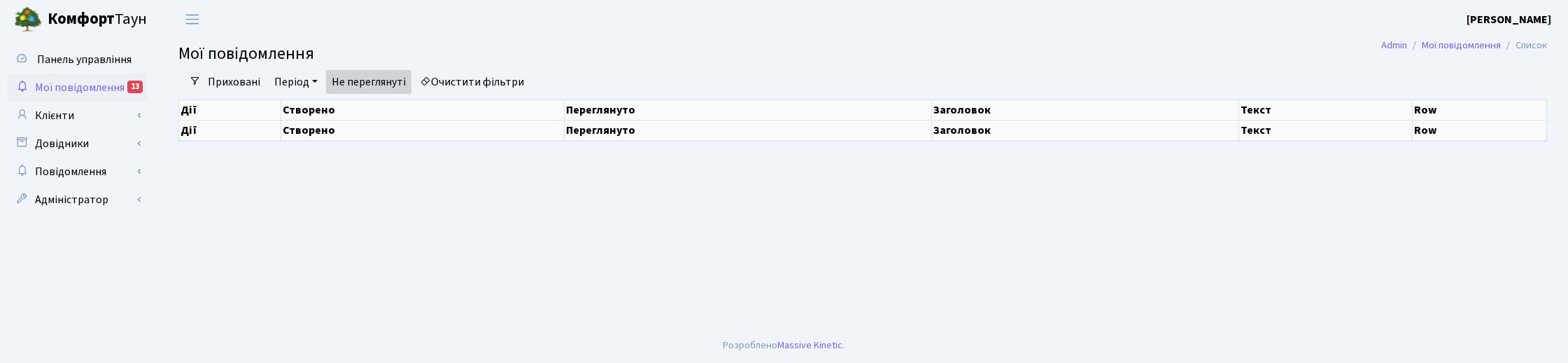
select select "25"
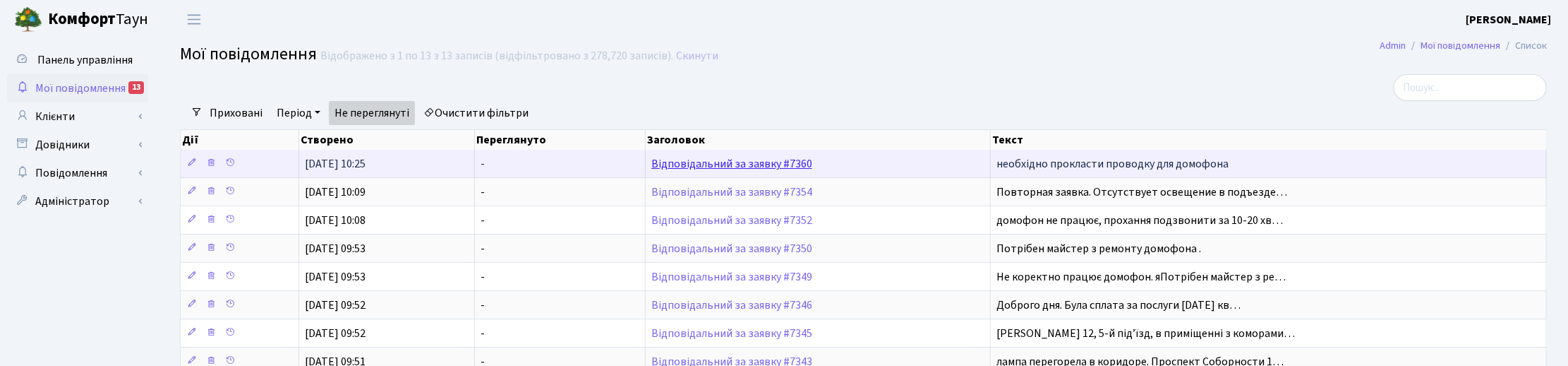
click at [692, 167] on link "Відповідальний за заявку #7360" at bounding box center [731, 164] width 161 height 15
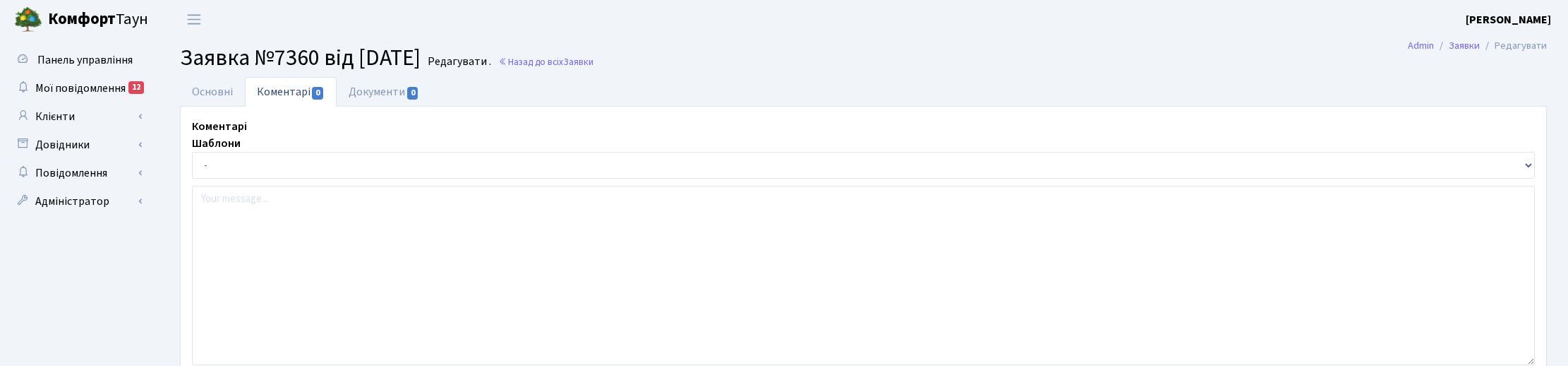
select select "42739"
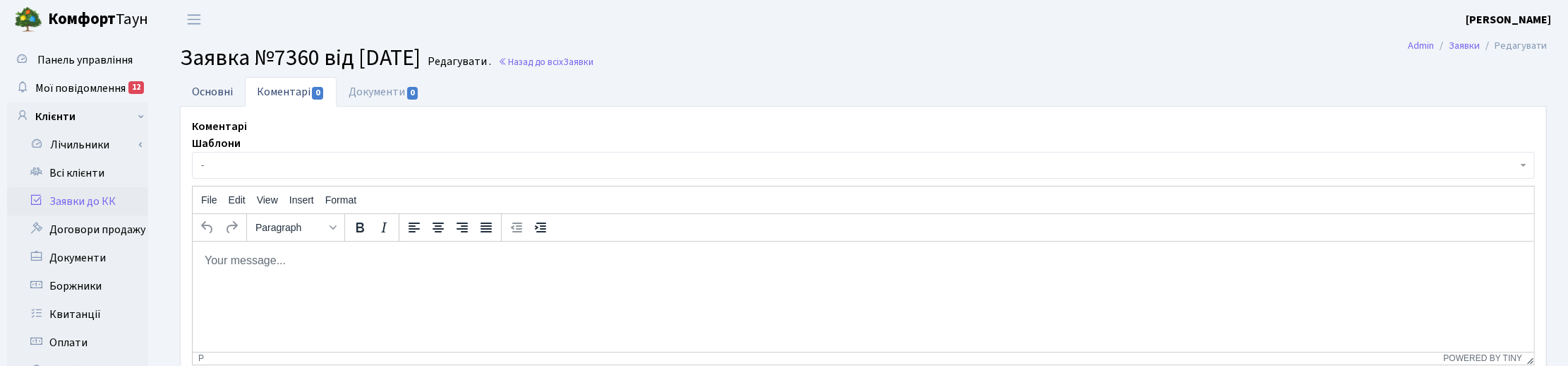
click at [219, 89] on link "Основні" at bounding box center [212, 92] width 65 height 29
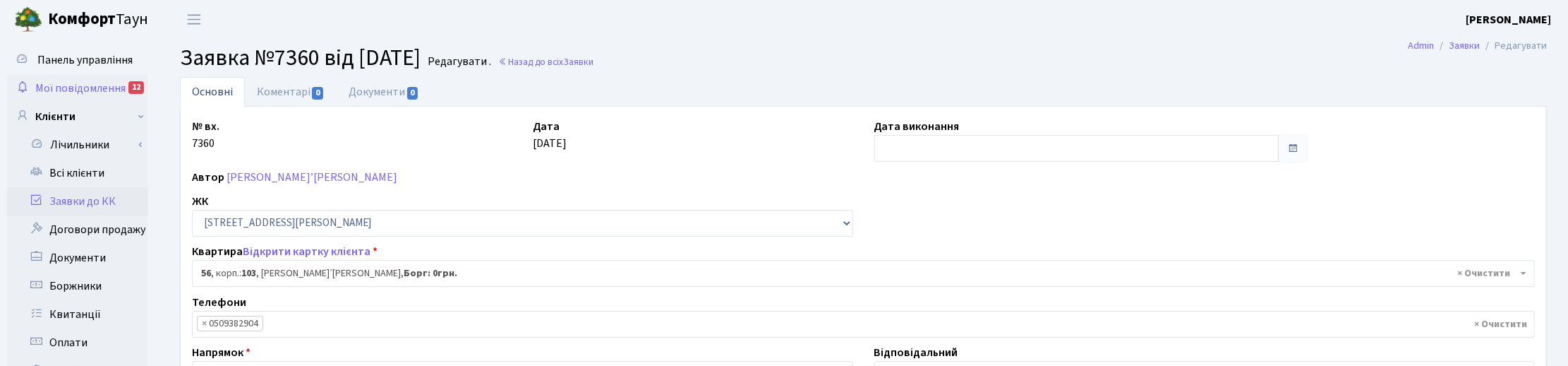
click at [84, 87] on span "Мої повідомлення" at bounding box center [81, 88] width 90 height 15
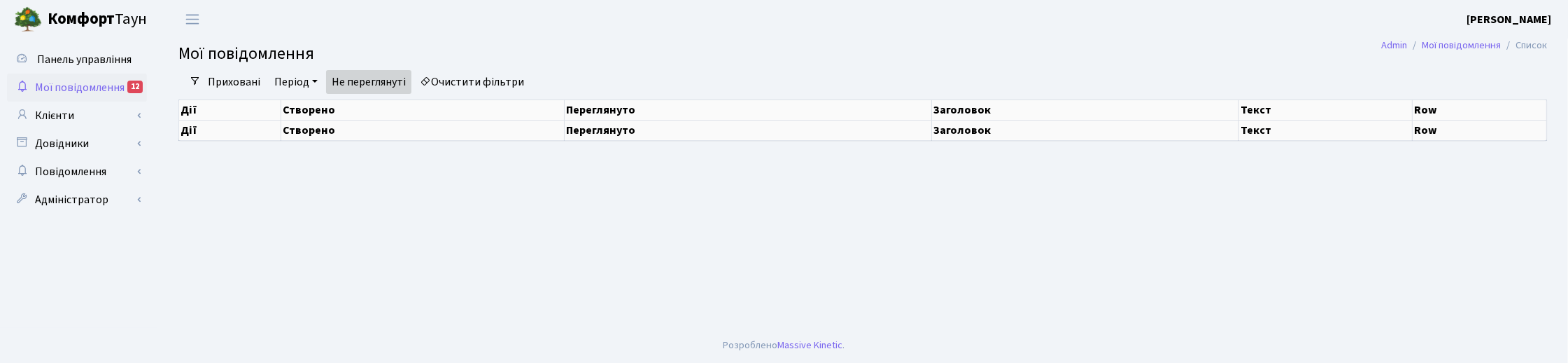
select select "25"
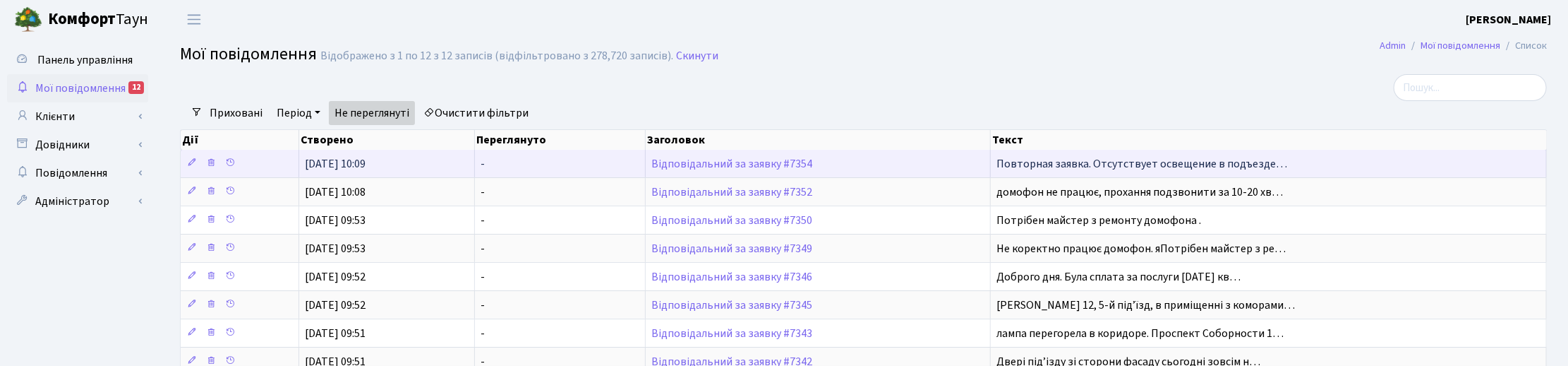
click at [721, 170] on td "Відповідальний за заявку #7354" at bounding box center [818, 164] width 345 height 28
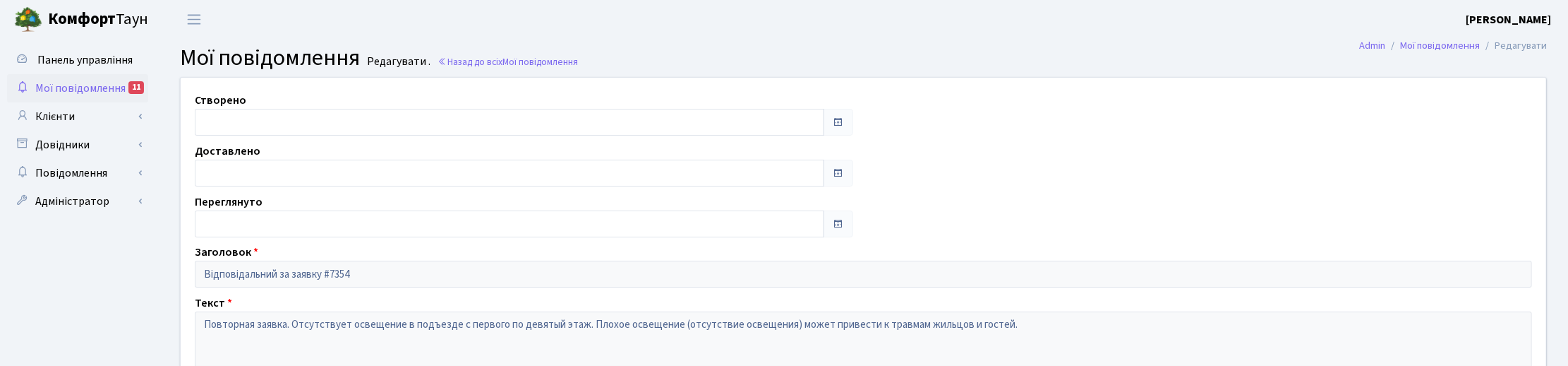
type input "[DATE]"
click at [75, 86] on span "Мої повідомлення" at bounding box center [81, 88] width 90 height 15
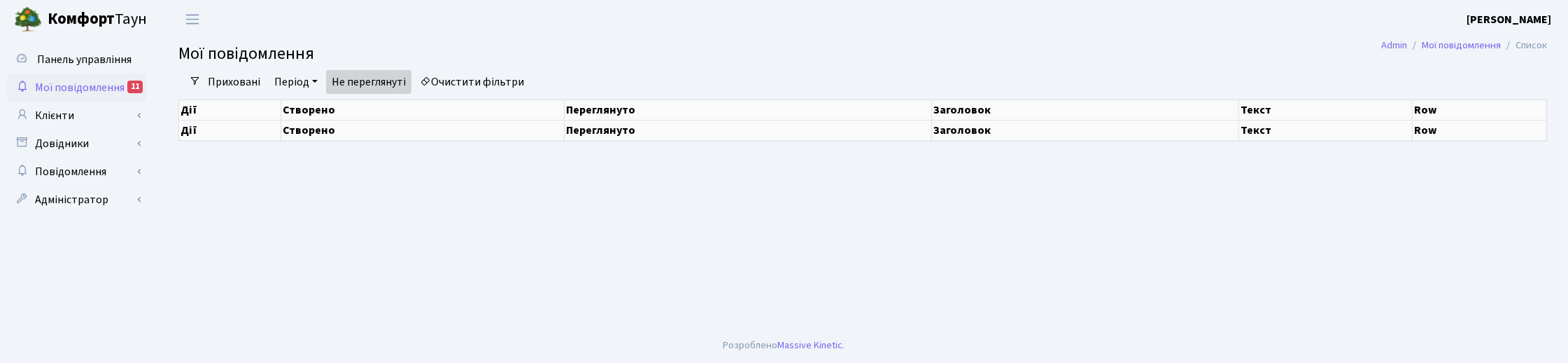
select select "25"
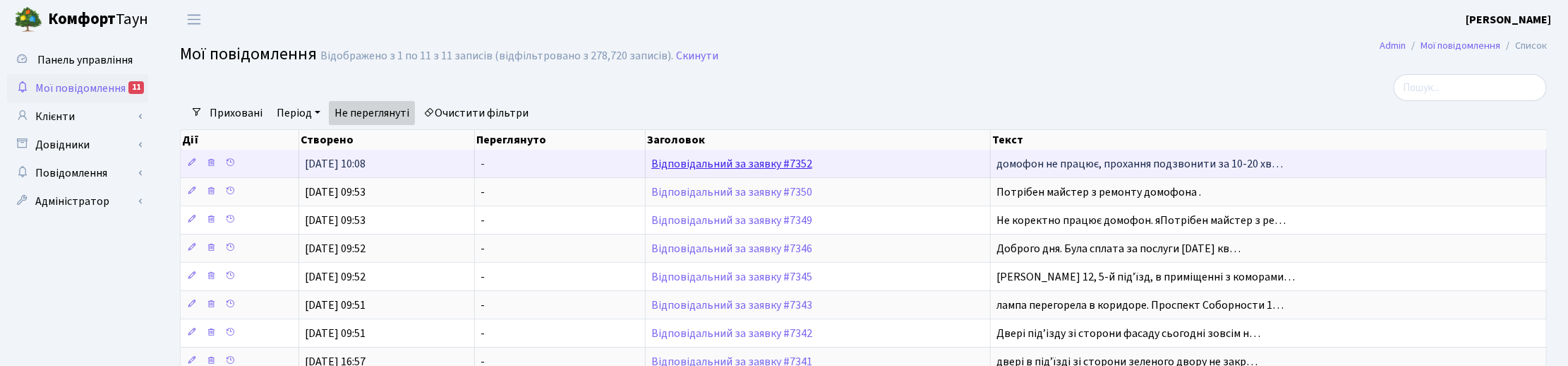
click at [725, 166] on link "Відповідальний за заявку #7352" at bounding box center [731, 164] width 161 height 15
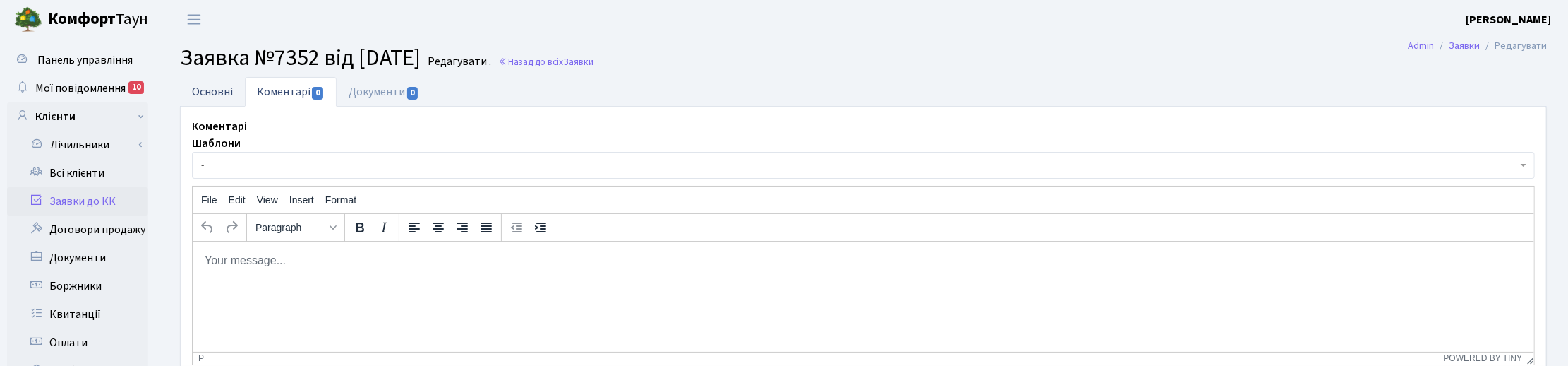
click at [220, 94] on link "Основні" at bounding box center [212, 92] width 65 height 29
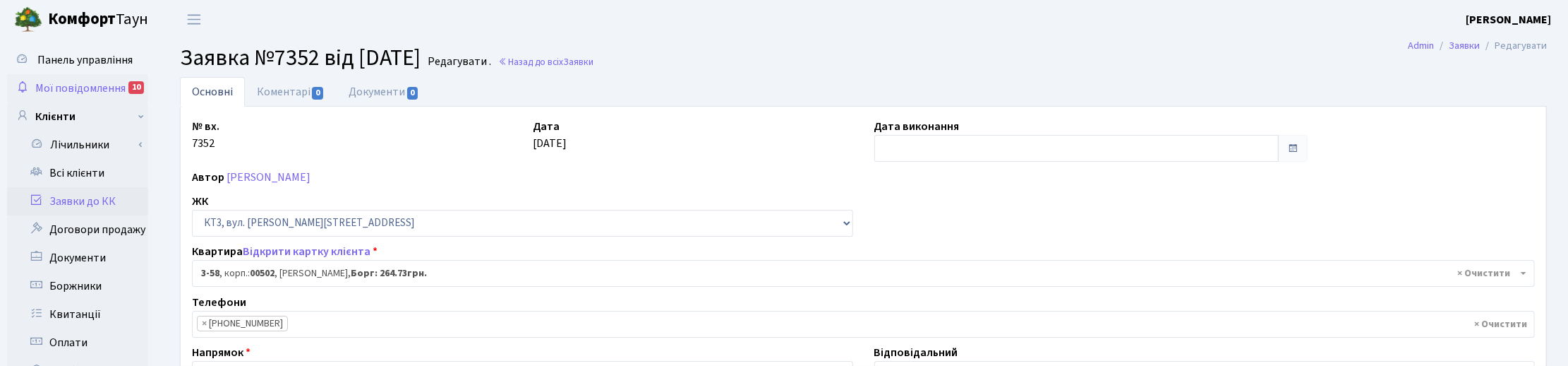
click at [52, 87] on span "Мої повідомлення" at bounding box center [81, 88] width 90 height 15
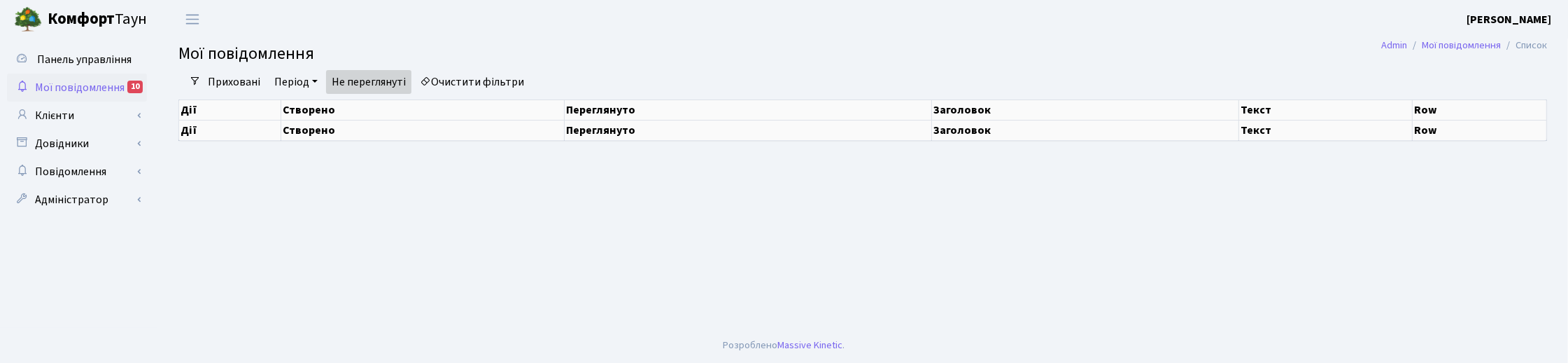
select select "25"
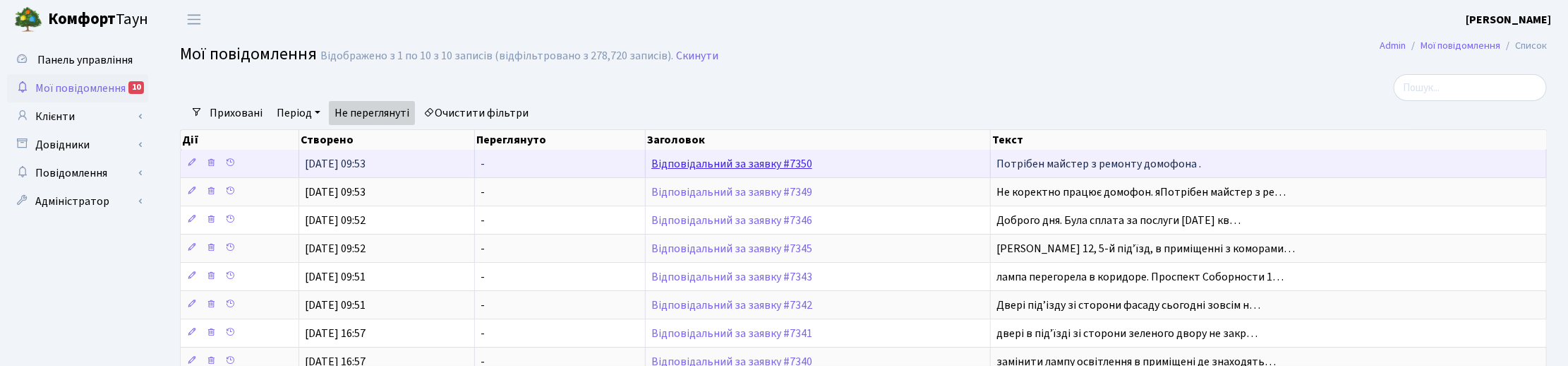
click at [667, 162] on link "Відповідальний за заявку #7350" at bounding box center [731, 164] width 161 height 15
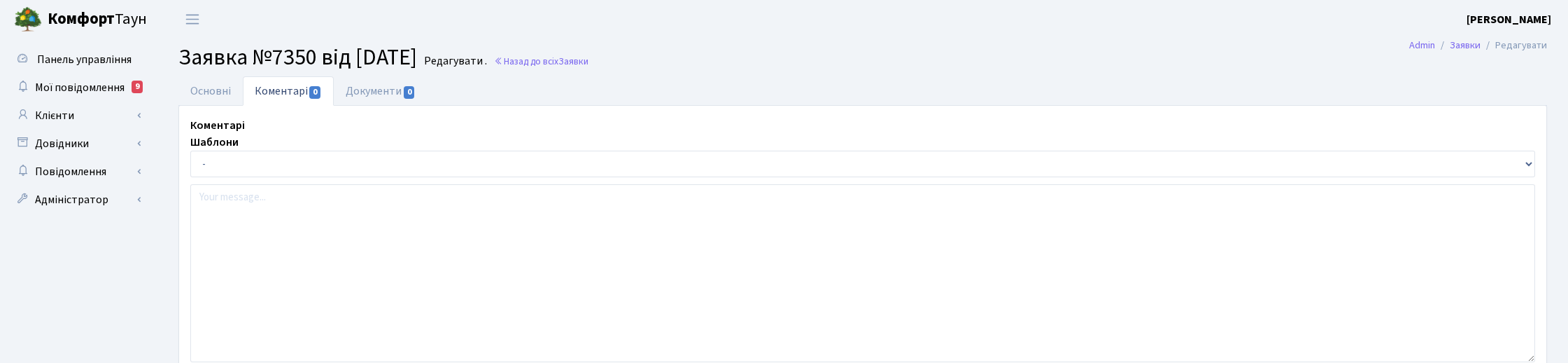
select select "389"
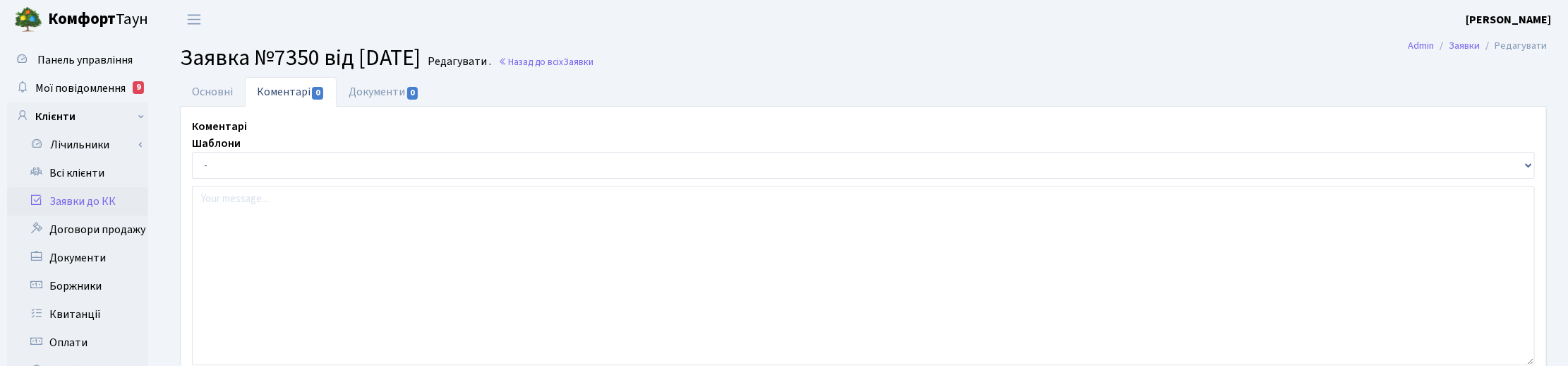
type input "[DATE]"
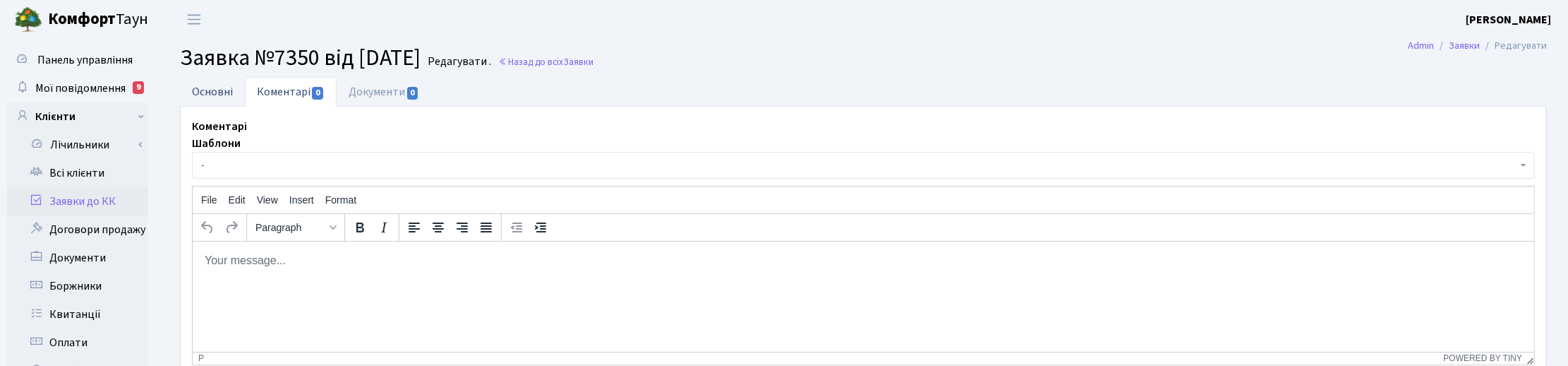
click at [222, 85] on link "Основні" at bounding box center [212, 92] width 65 height 29
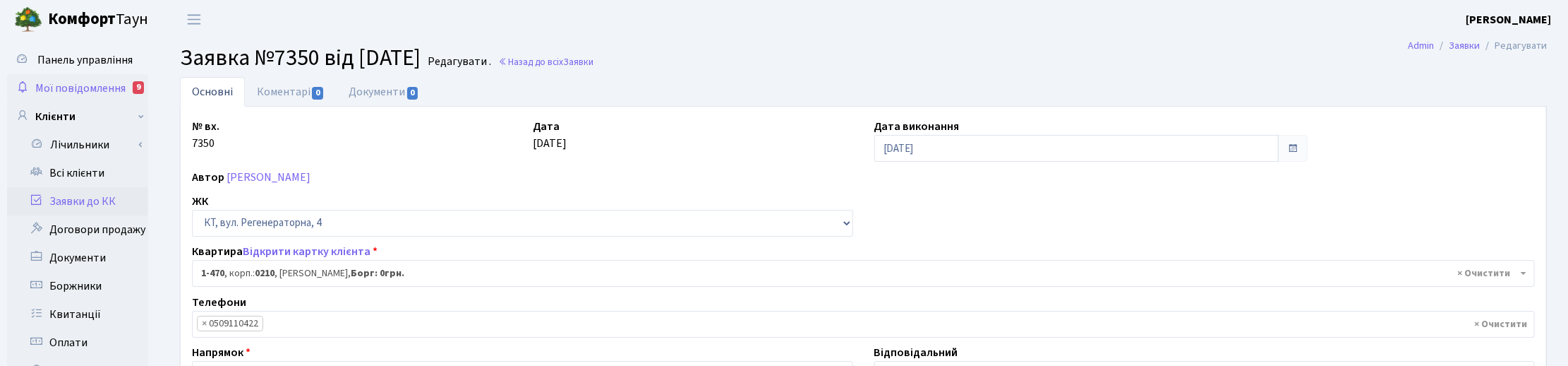
click at [65, 86] on span "Мої повідомлення" at bounding box center [81, 88] width 90 height 15
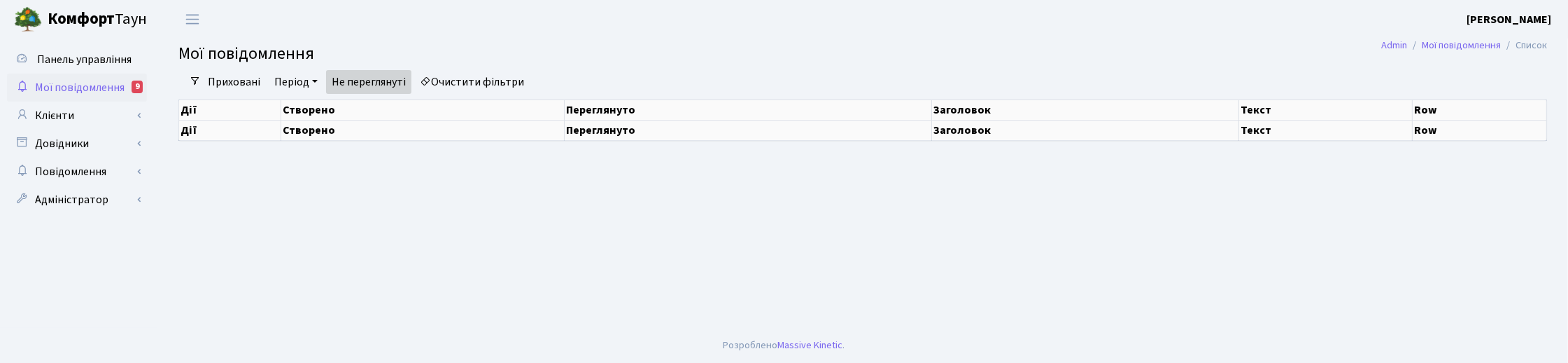
select select "25"
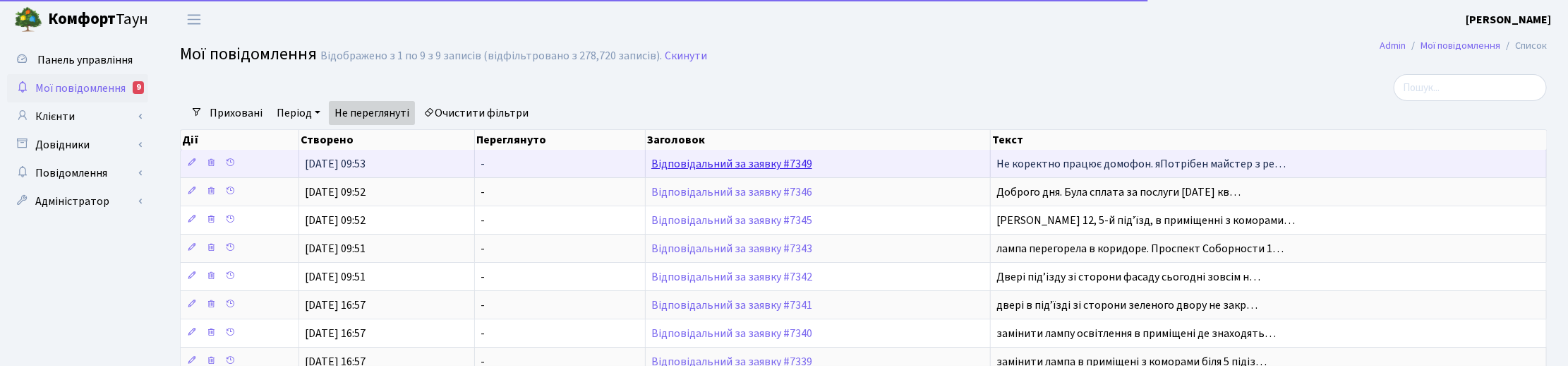
click at [711, 167] on link "Відповідальний за заявку #7349" at bounding box center [731, 164] width 161 height 15
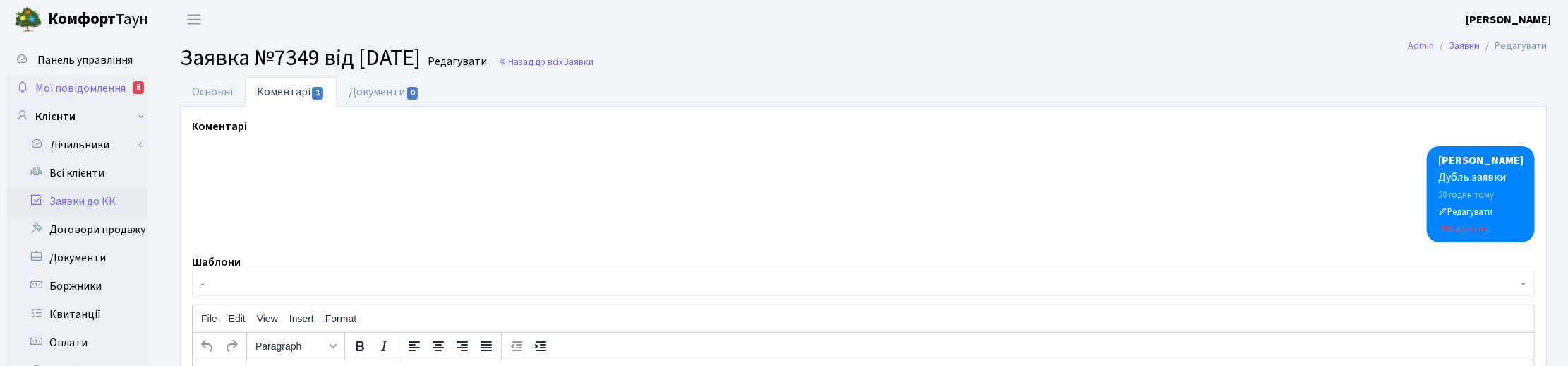
click at [62, 85] on span "Мої повідомлення" at bounding box center [81, 88] width 90 height 15
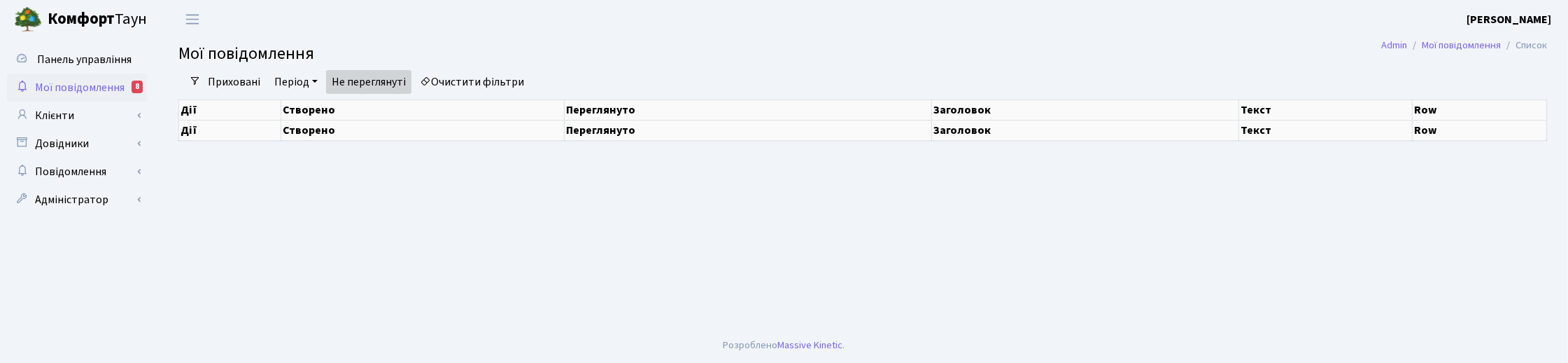
select select "25"
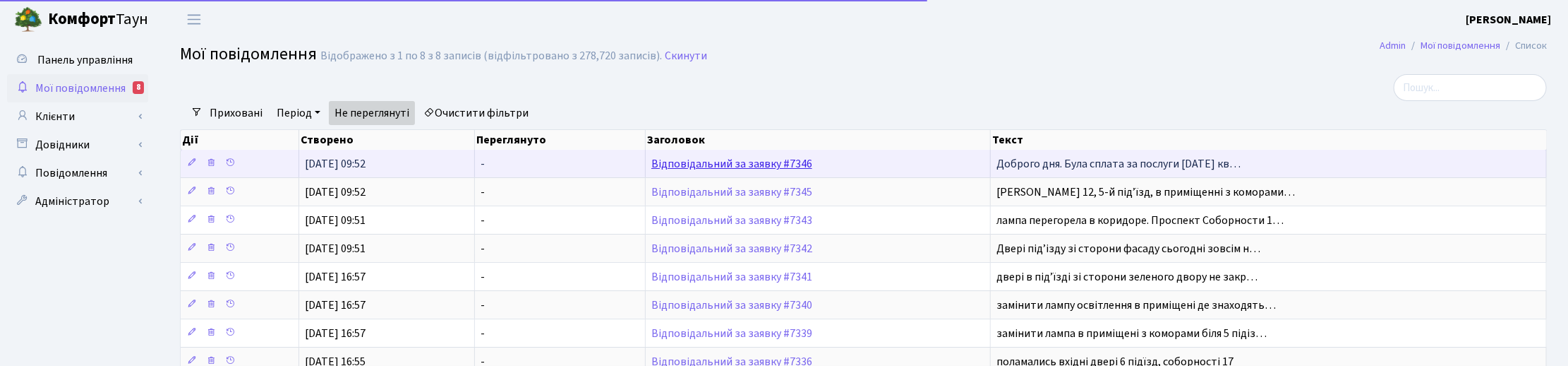
click at [681, 167] on link "Відповідальний за заявку #7346" at bounding box center [731, 164] width 161 height 15
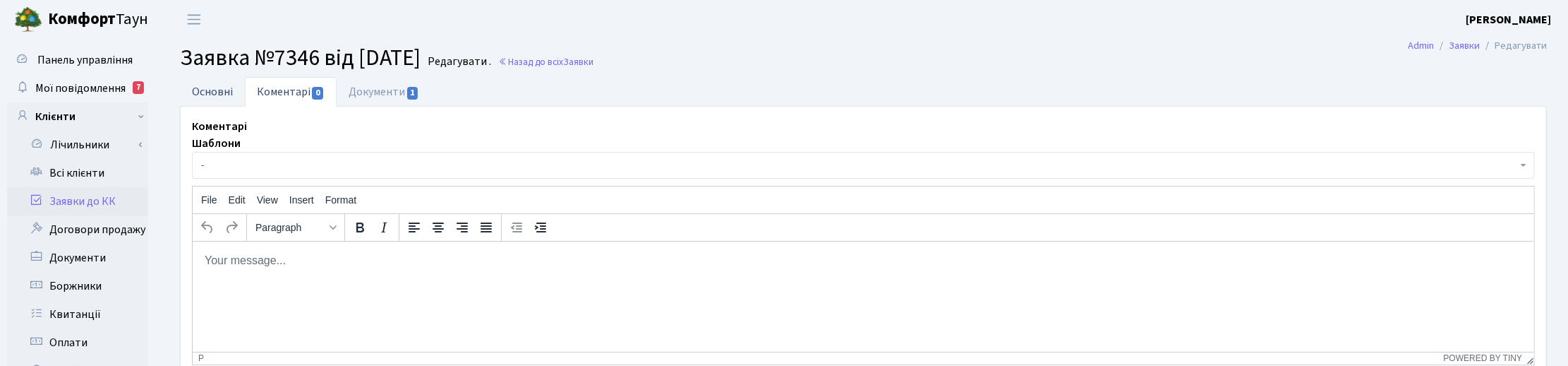
click at [220, 84] on link "Основні" at bounding box center [212, 92] width 65 height 29
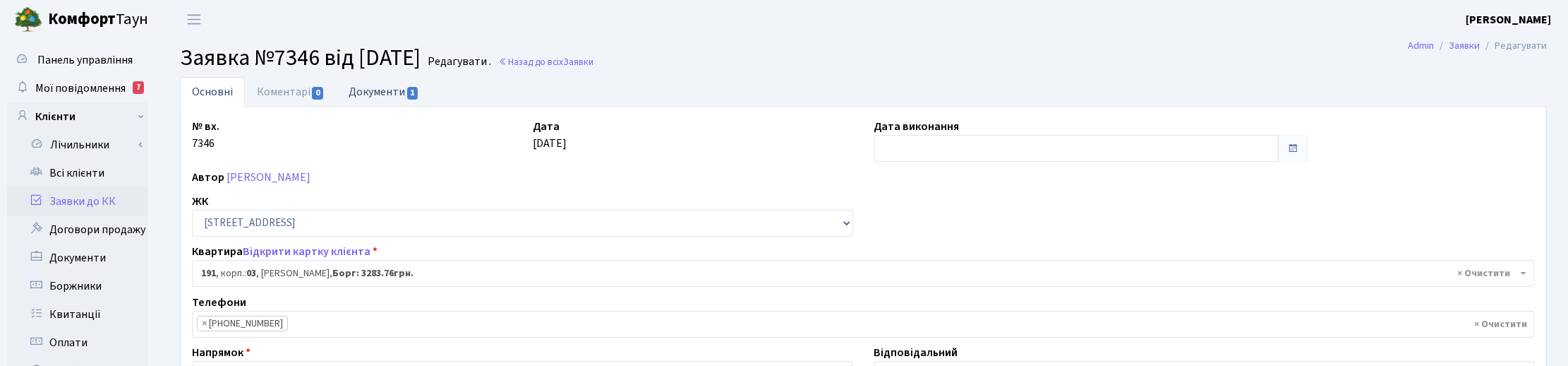
click at [375, 89] on link "Документи 1" at bounding box center [384, 92] width 95 height 29
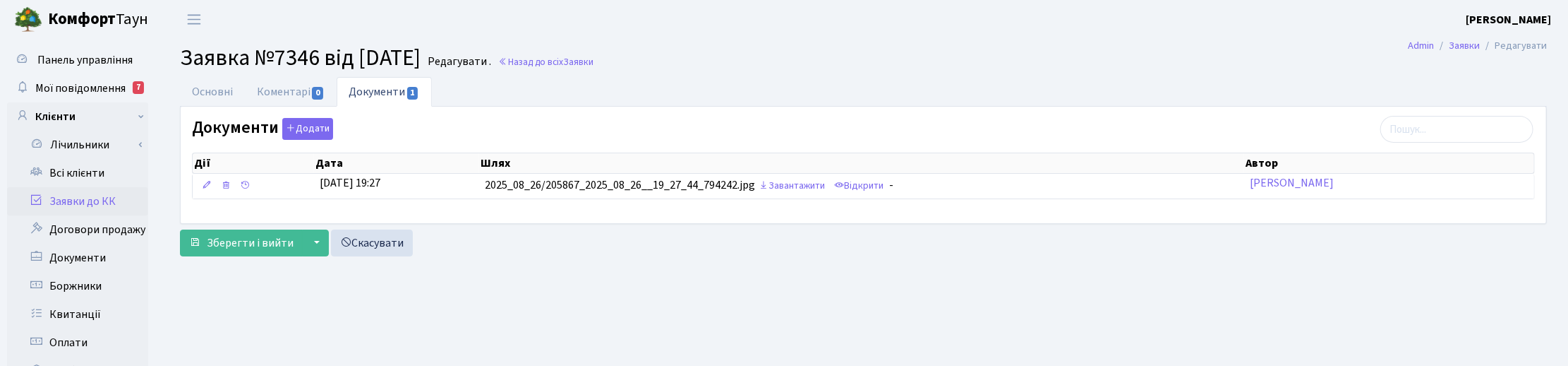
click at [795, 52] on h2 "Заявка №7346 від 26.08.2025 Редагувати . Назад до всіх Заявки" at bounding box center [864, 57] width 1367 height 27
click at [907, 49] on h2 "Заявка №7346 від 26.08.2025 Редагувати . Назад до всіх Заявки" at bounding box center [864, 57] width 1367 height 27
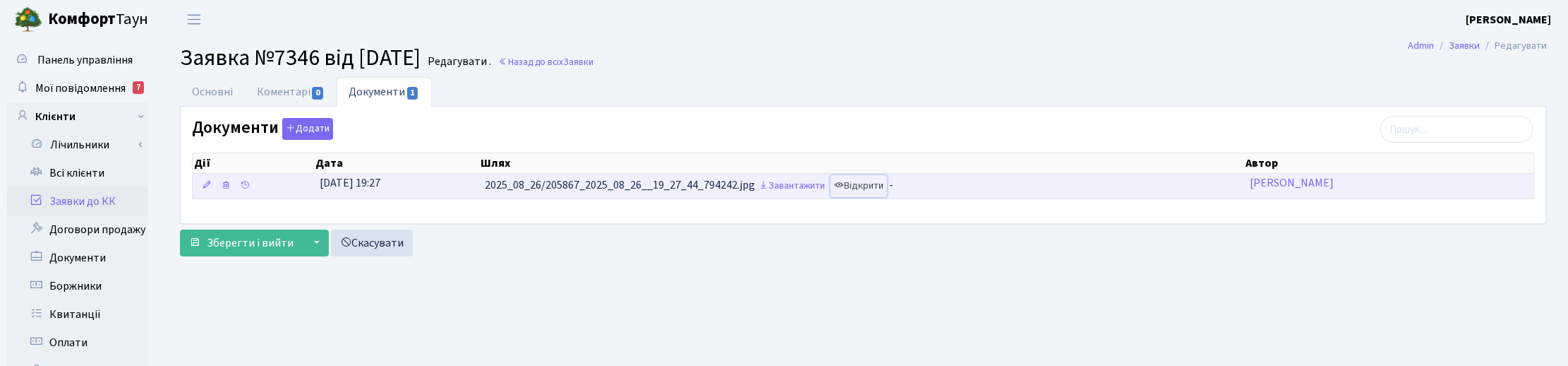
click at [874, 185] on link "Відкрити" at bounding box center [859, 186] width 57 height 22
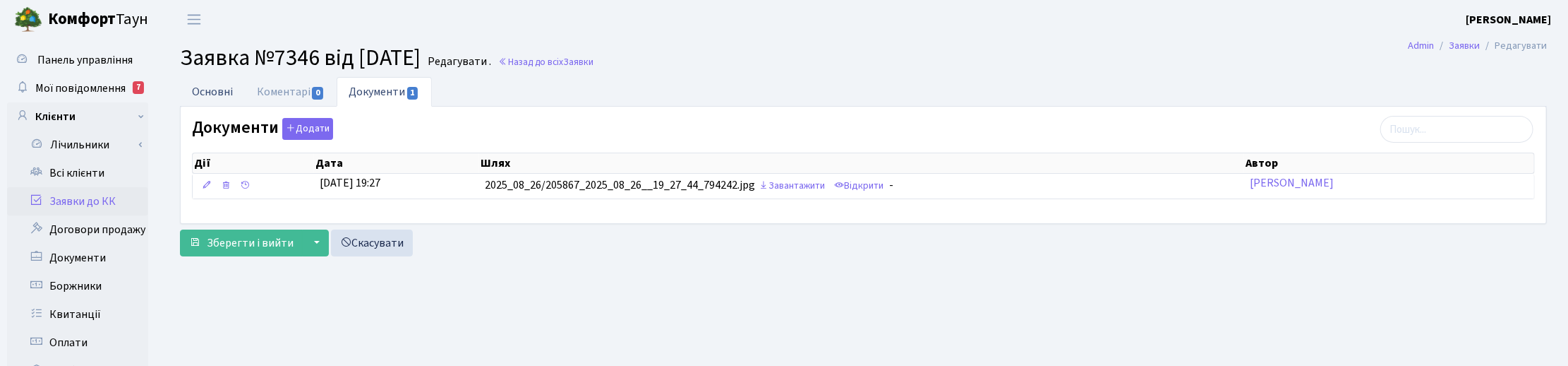
click at [230, 94] on link "Основні" at bounding box center [212, 92] width 65 height 29
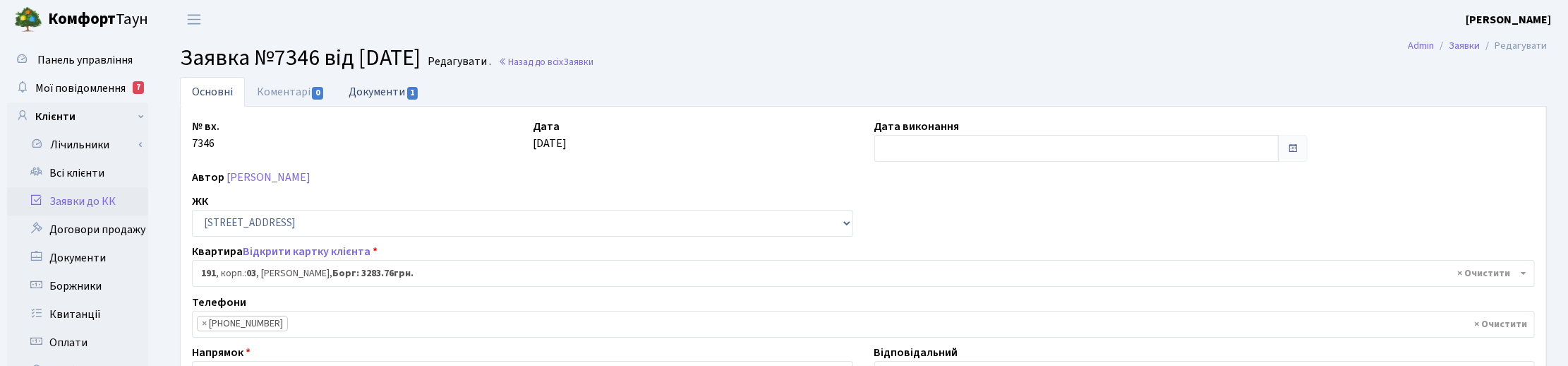
drag, startPoint x: 371, startPoint y: 96, endPoint x: 510, endPoint y: 117, distance: 140.6
click at [371, 96] on link "Документи 1" at bounding box center [384, 92] width 95 height 30
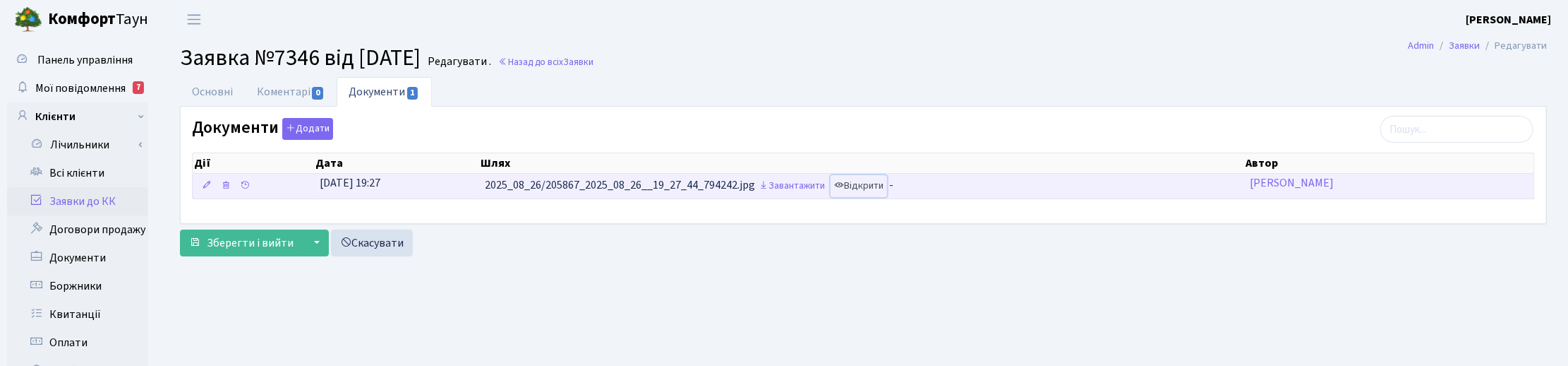
click at [887, 182] on link "Відкрити" at bounding box center [859, 186] width 57 height 22
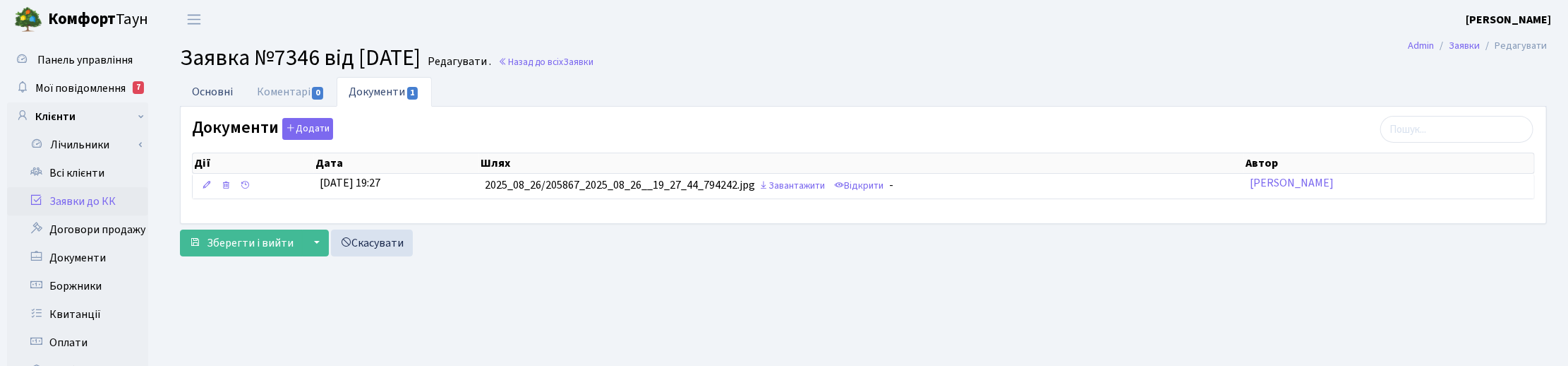
click at [209, 83] on link "Основні" at bounding box center [212, 92] width 65 height 29
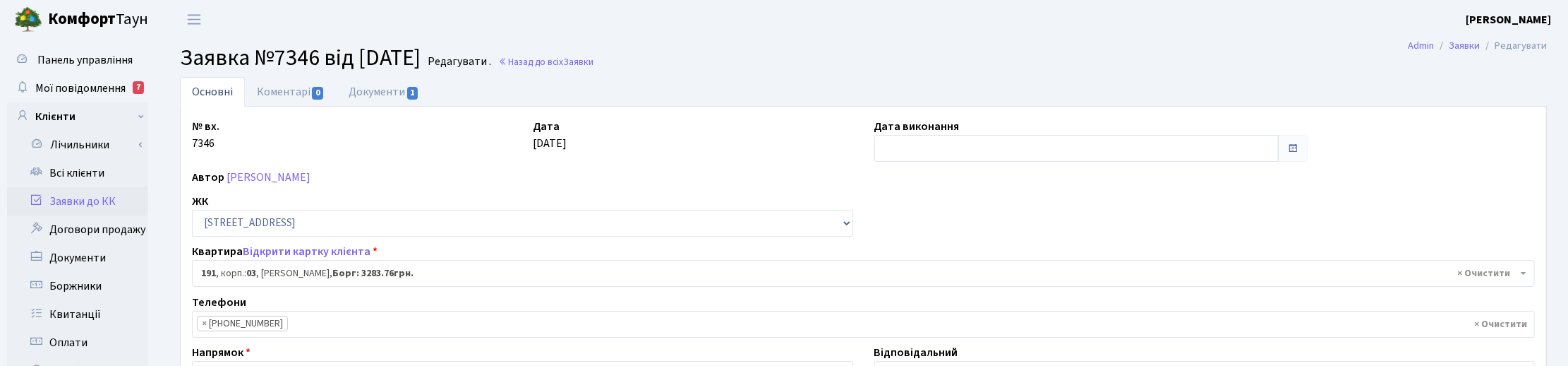
click at [900, 47] on h2 "Заявка №7346 від 26.08.2025 Редагувати . Назад до всіх Заявки" at bounding box center [864, 57] width 1367 height 27
click at [781, 36] on header "Комфорт Таун Корчун І. С. Мій обліковий запис Вийти" at bounding box center [784, 19] width 1568 height 39
click at [284, 92] on link "Коментарі 0" at bounding box center [291, 92] width 92 height 29
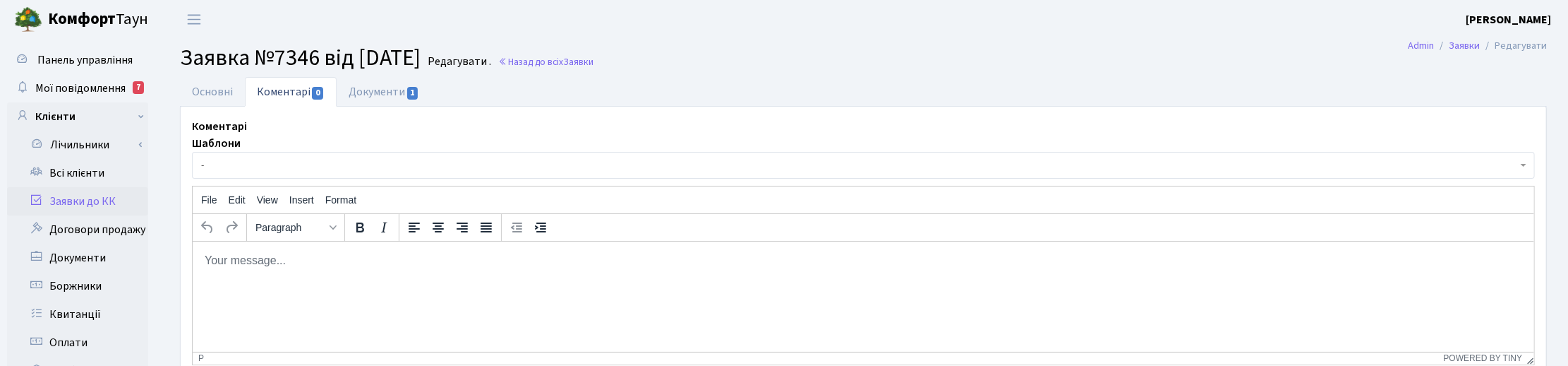
click at [252, 247] on html at bounding box center [862, 260] width 1341 height 38
click at [404, 287] on p "Ваша оплата зарахована 08.08.25р." at bounding box center [863, 286] width 1319 height 15
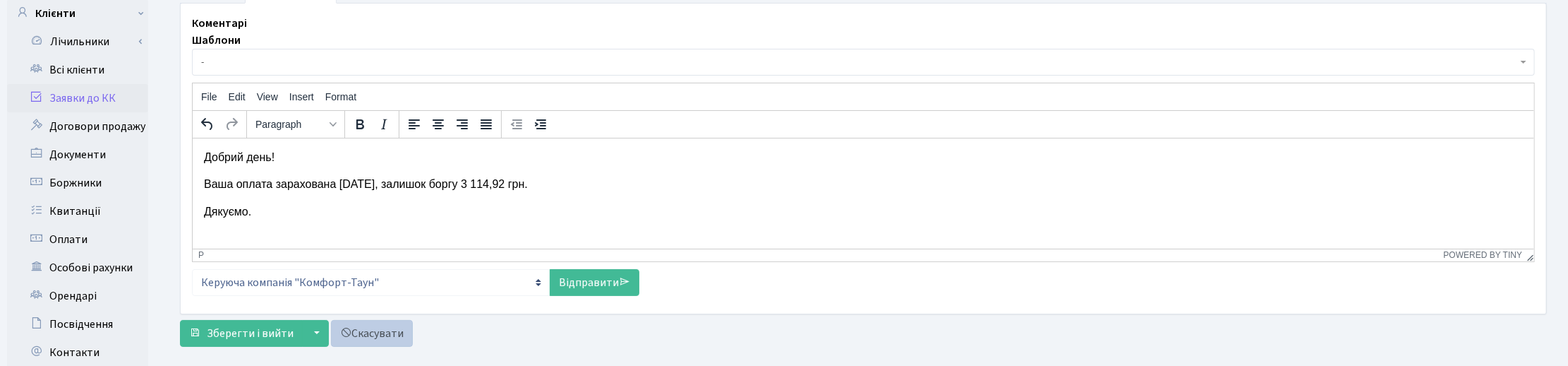
scroll to position [265, 0]
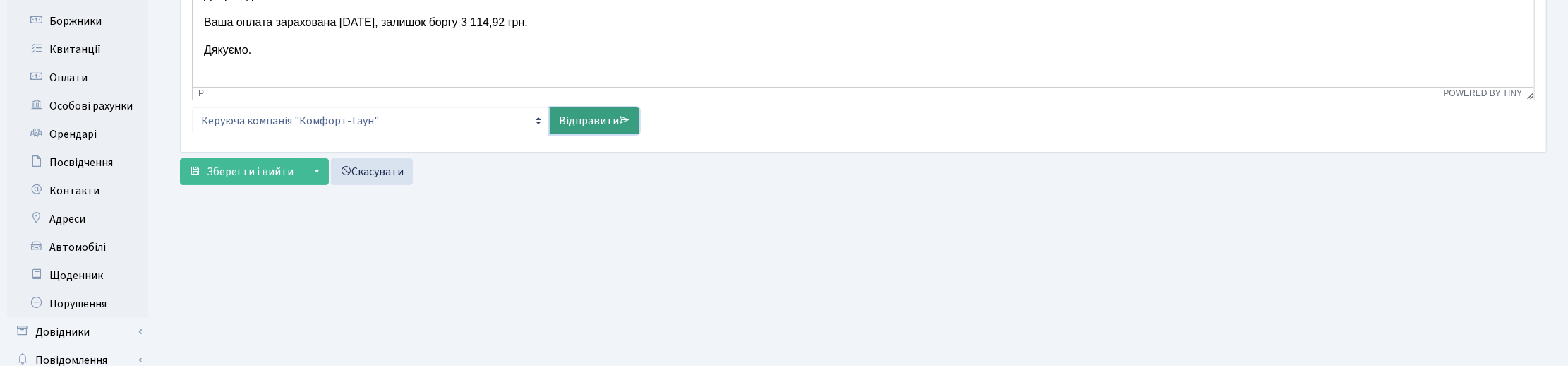
click at [594, 121] on link "Відправити" at bounding box center [594, 121] width 89 height 27
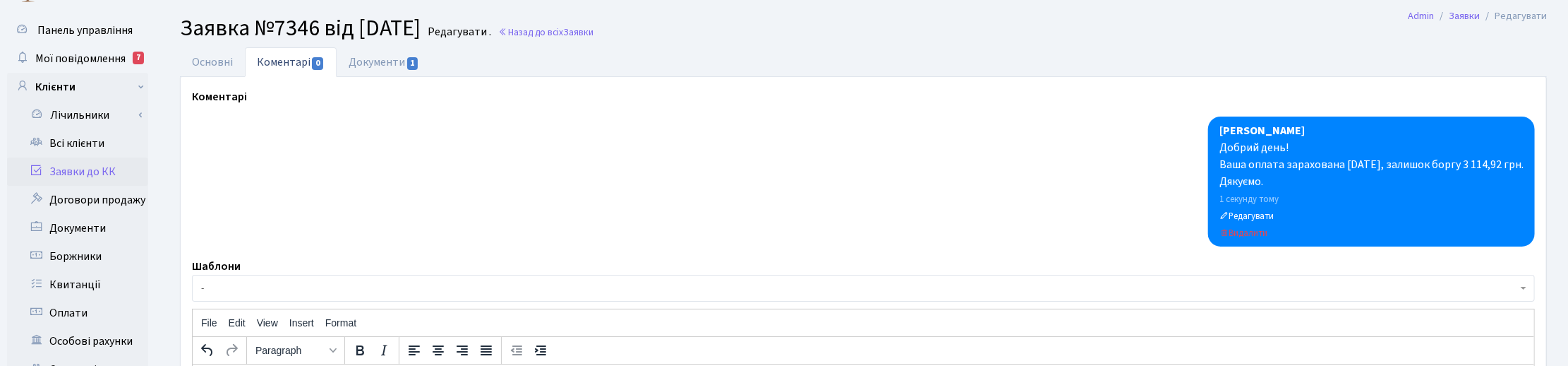
scroll to position [0, 0]
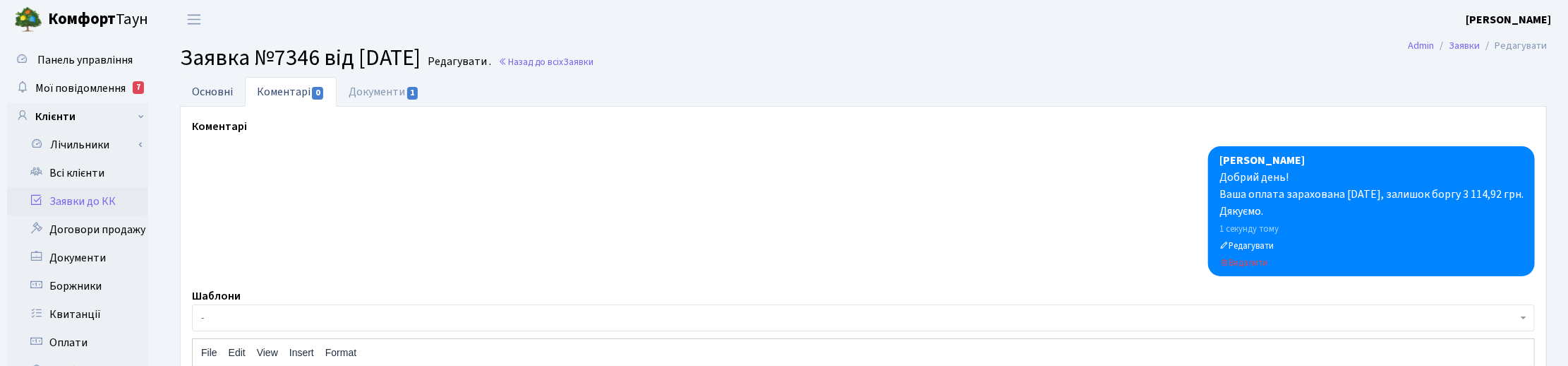
click at [223, 87] on link "Основні" at bounding box center [212, 92] width 65 height 29
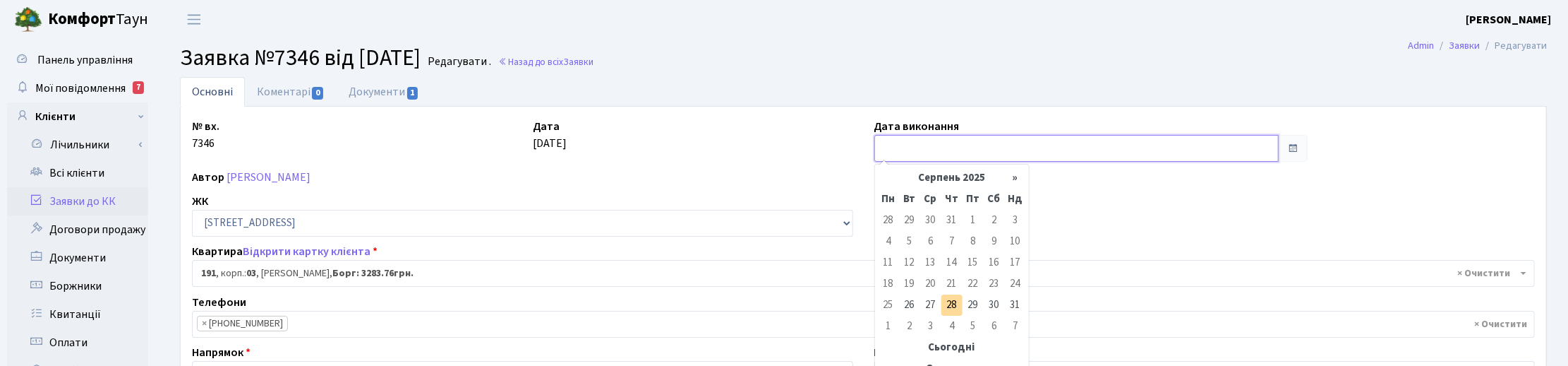
click at [905, 146] on input "text" at bounding box center [1077, 148] width 404 height 27
click at [953, 301] on td "28" at bounding box center [952, 305] width 21 height 21
type input "28.08.2025"
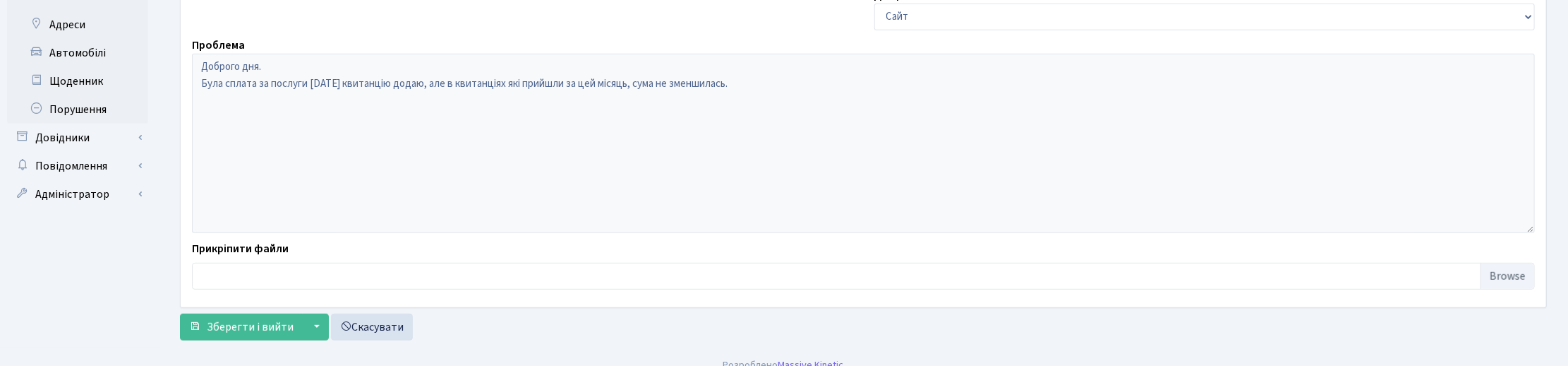
scroll to position [477, 0]
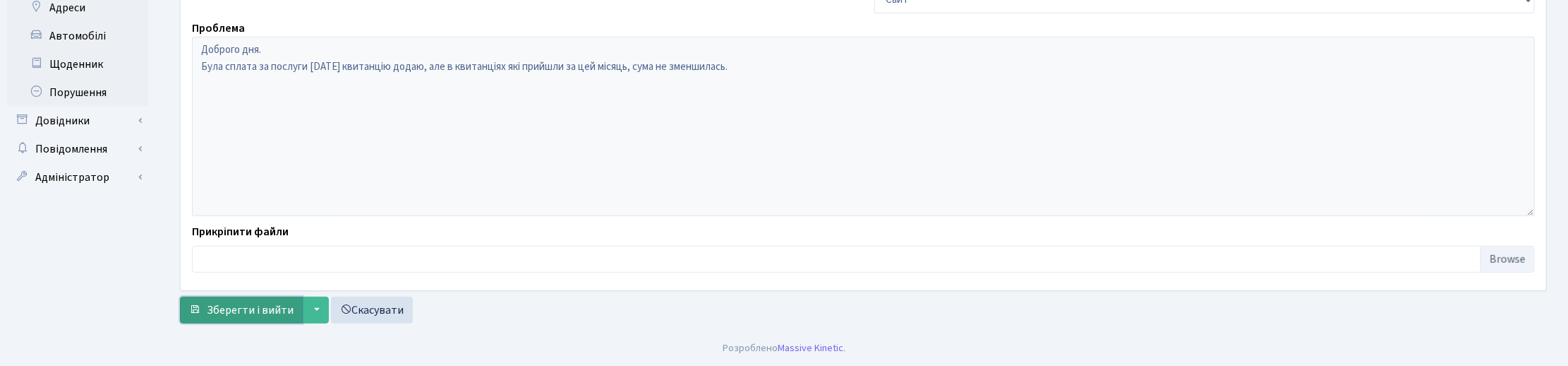
click at [249, 319] on button "Зберегти і вийти" at bounding box center [241, 310] width 123 height 27
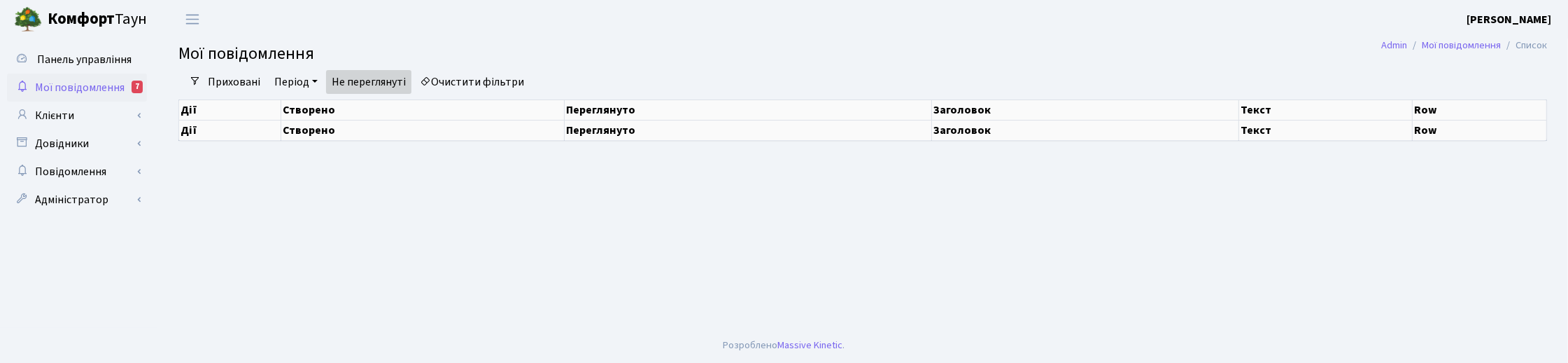
select select "25"
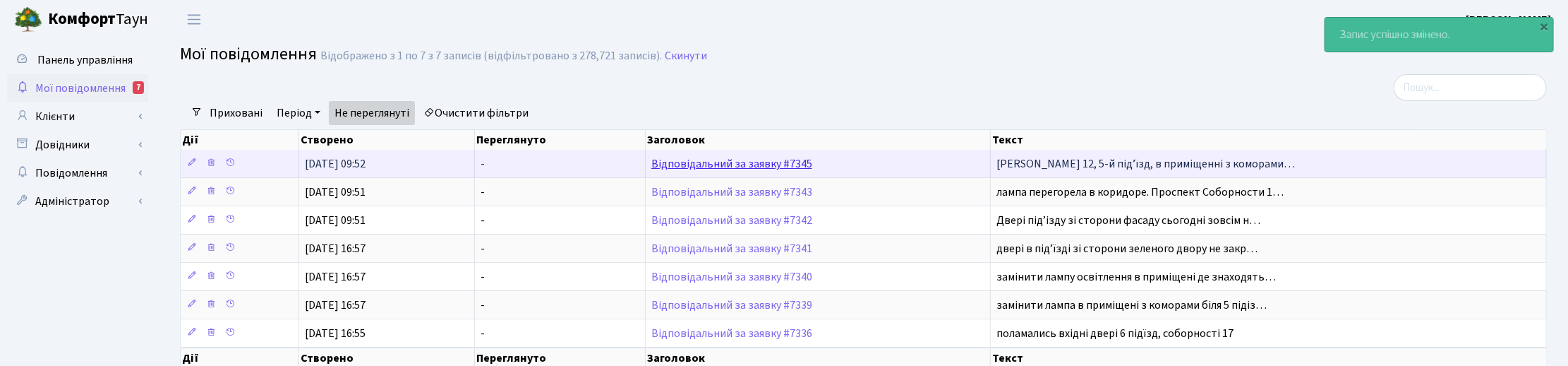
click at [775, 162] on link "Відповідальний за заявку #7345" at bounding box center [731, 164] width 161 height 15
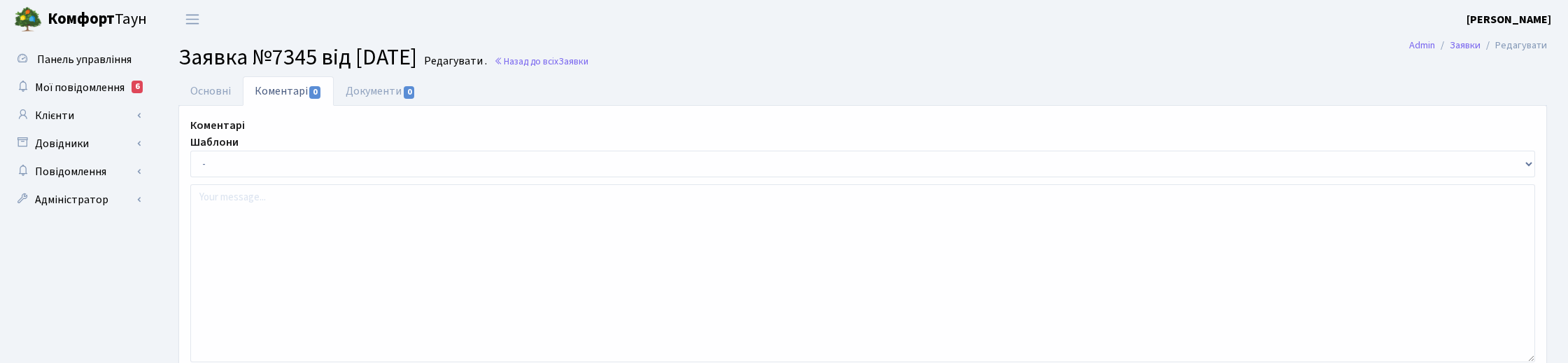
select select "18602"
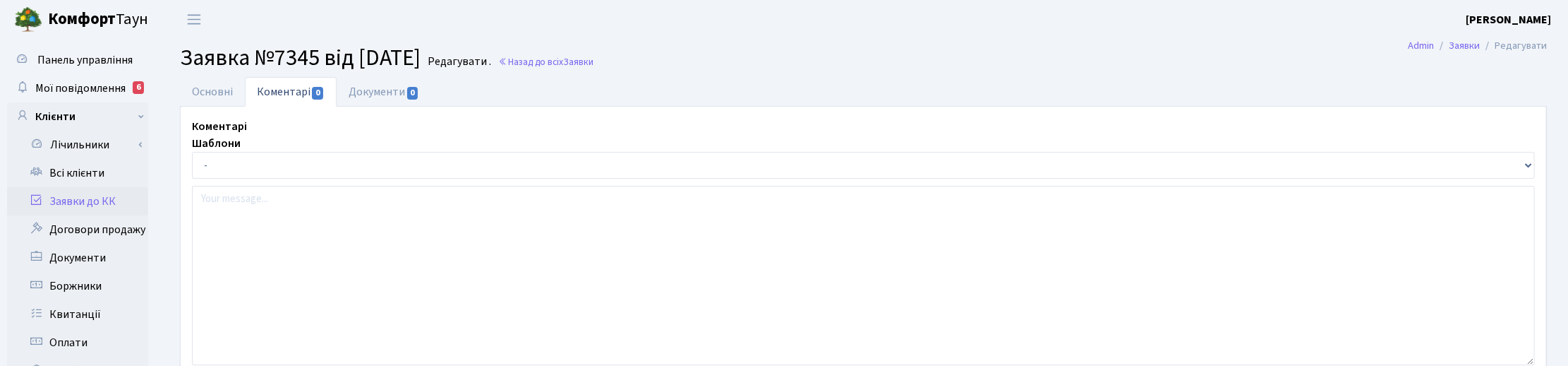
type input "[DATE]"
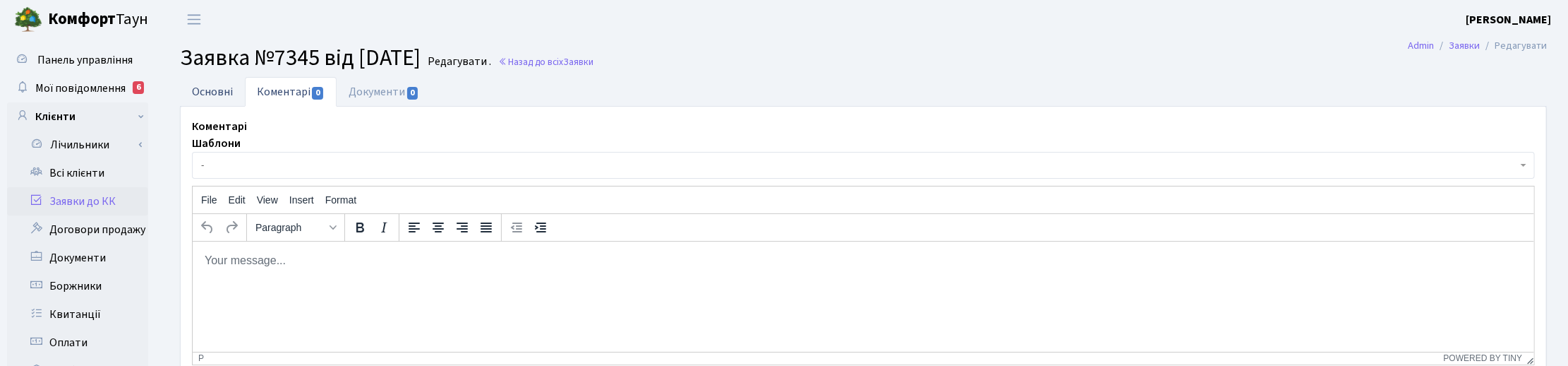
click at [217, 95] on link "Основні" at bounding box center [212, 92] width 65 height 29
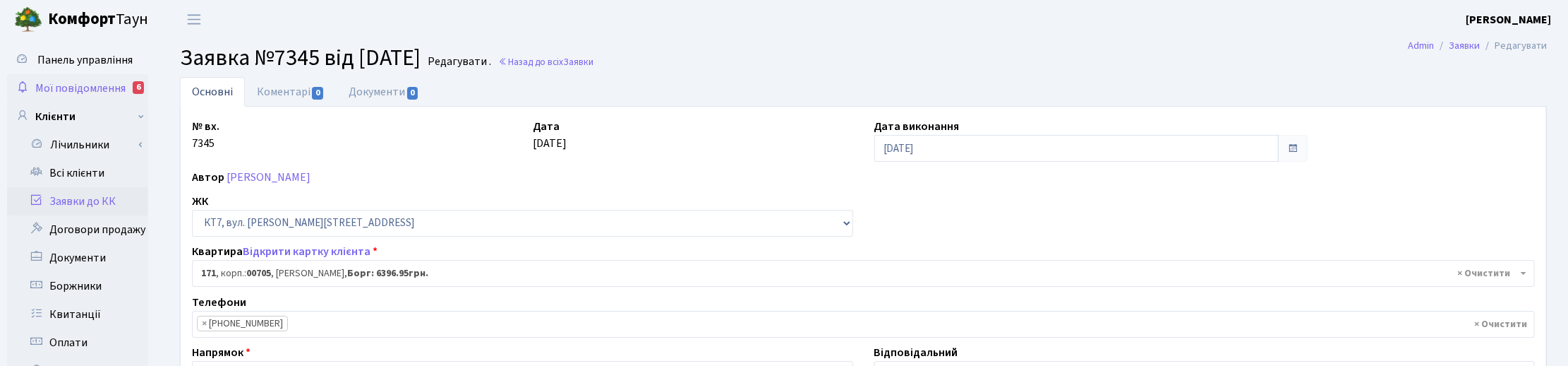
click at [113, 85] on span "Мої повідомлення" at bounding box center [81, 88] width 90 height 15
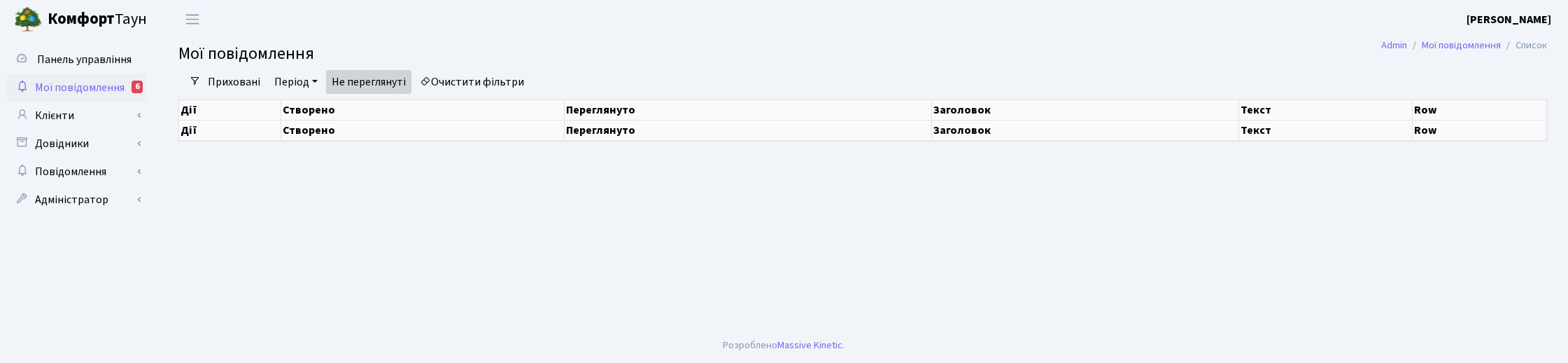
select select "25"
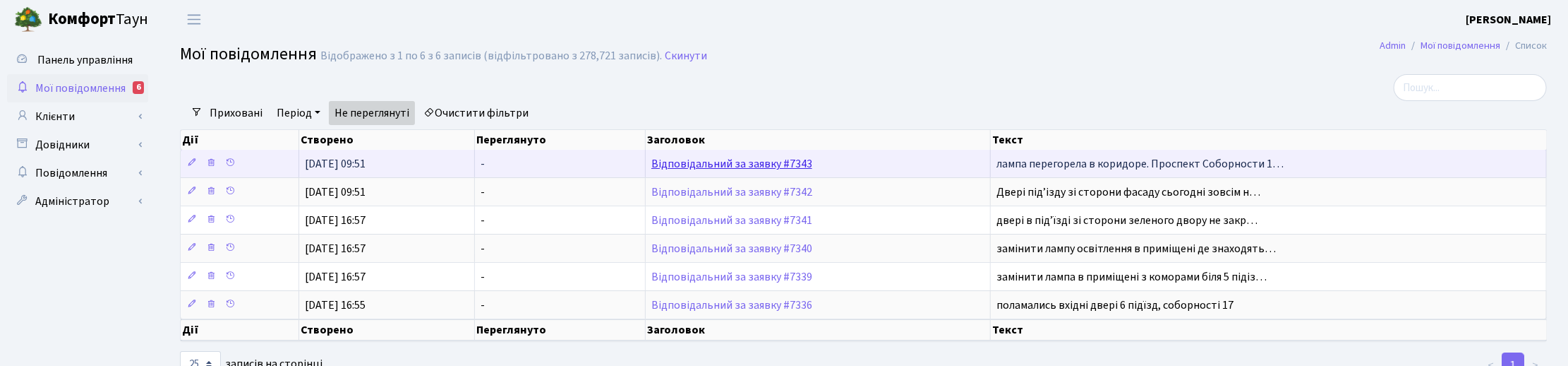
click at [711, 164] on link "Відповідальний за заявку #7343" at bounding box center [731, 164] width 161 height 15
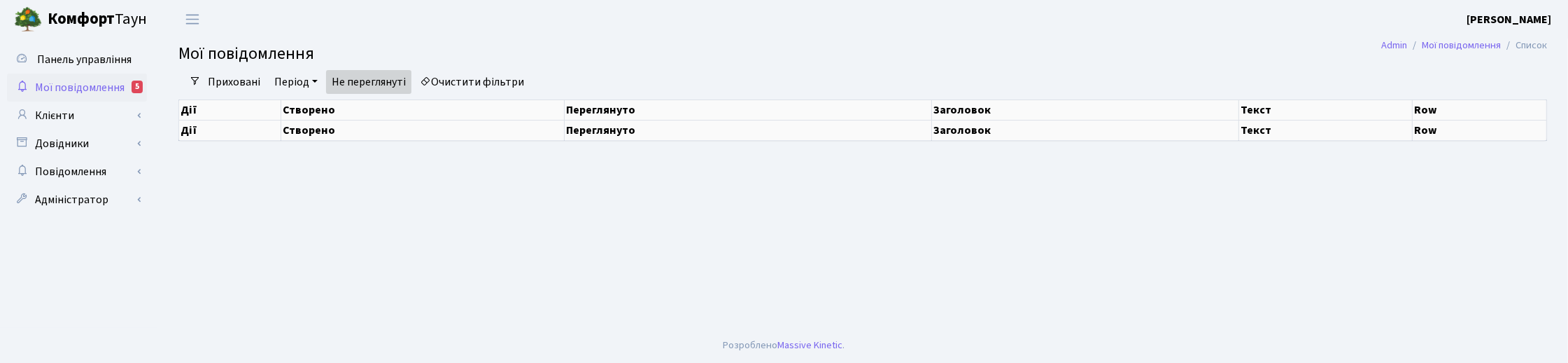
select select "25"
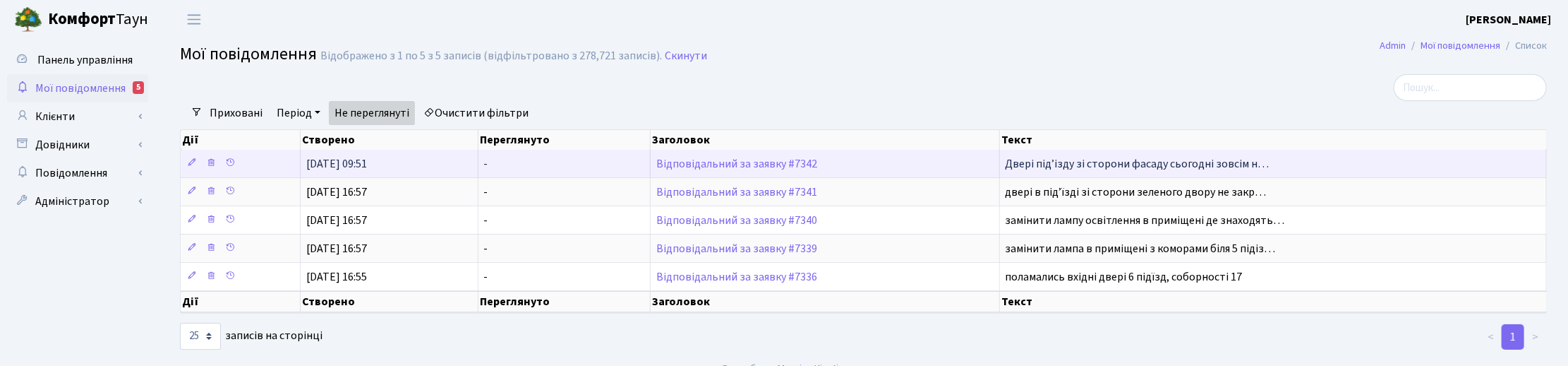
click at [693, 156] on td "Відповідальний за заявку #7342" at bounding box center [825, 164] width 349 height 28
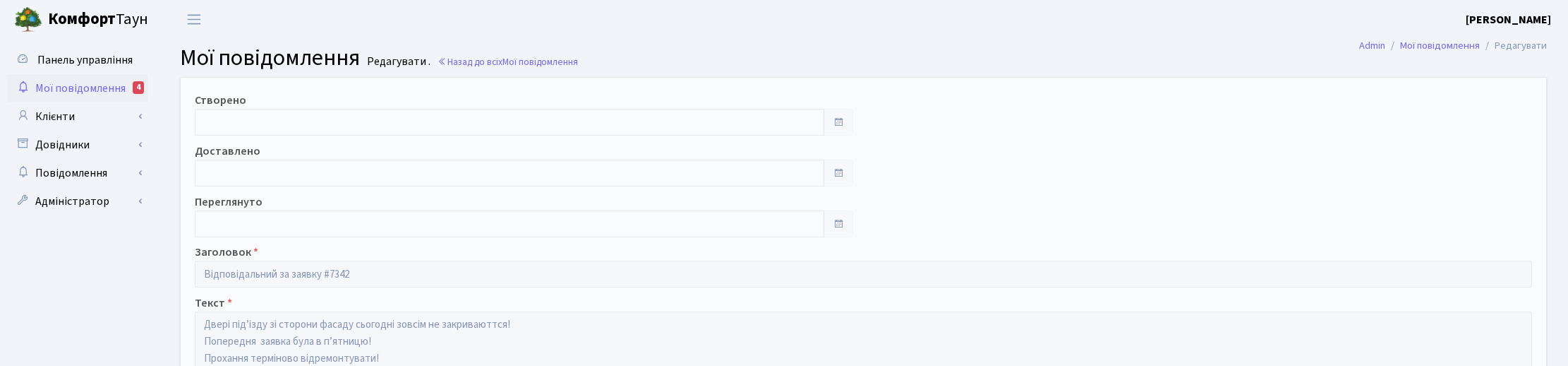
type input "[DATE]"
click at [65, 75] on link "Мої повідомлення 4" at bounding box center [78, 88] width 141 height 28
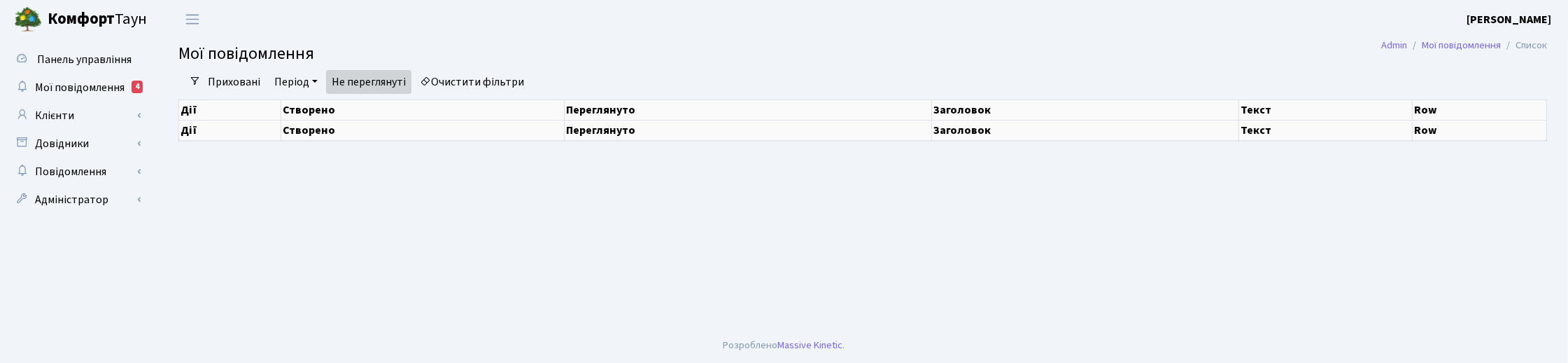
select select "25"
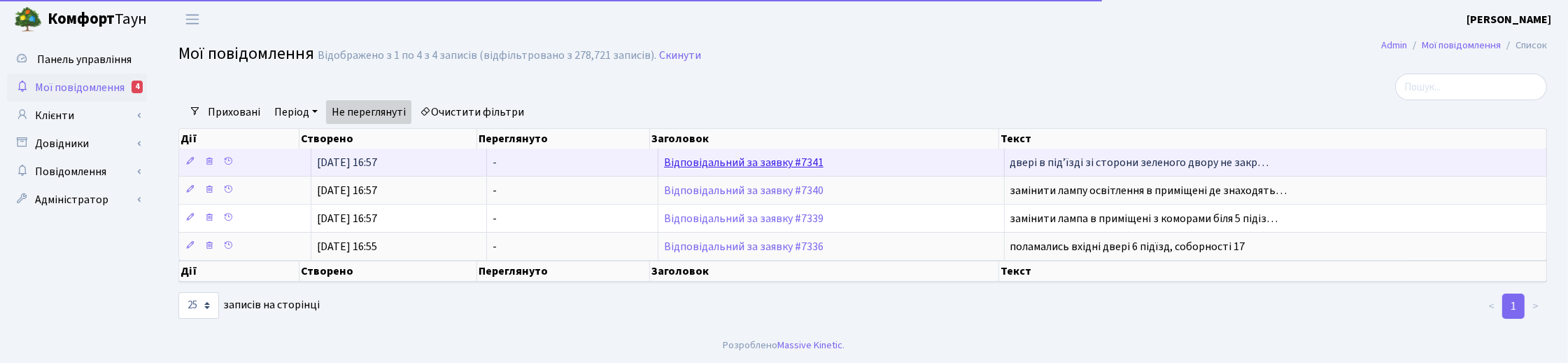
click at [704, 165] on link "Відповідальний за заявку #7341" at bounding box center [743, 162] width 159 height 15
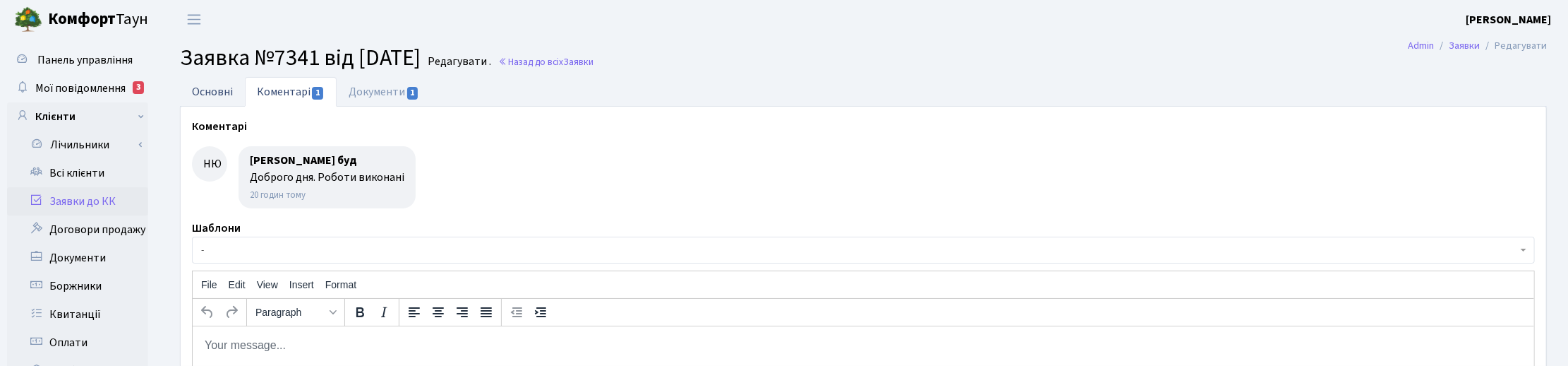
click at [206, 87] on link "Основні" at bounding box center [212, 92] width 65 height 29
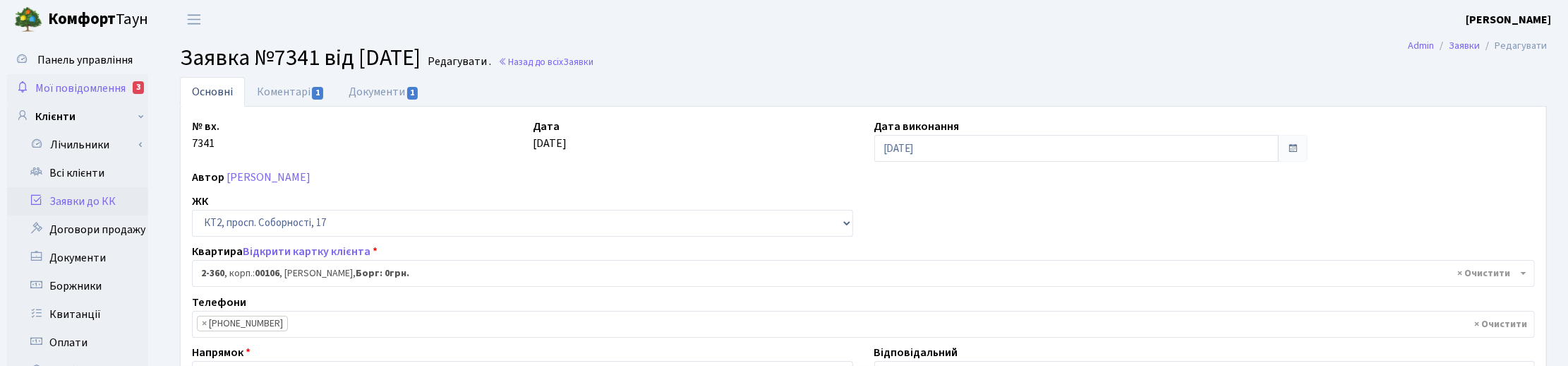
click at [85, 81] on span "Мої повідомлення" at bounding box center [81, 88] width 90 height 15
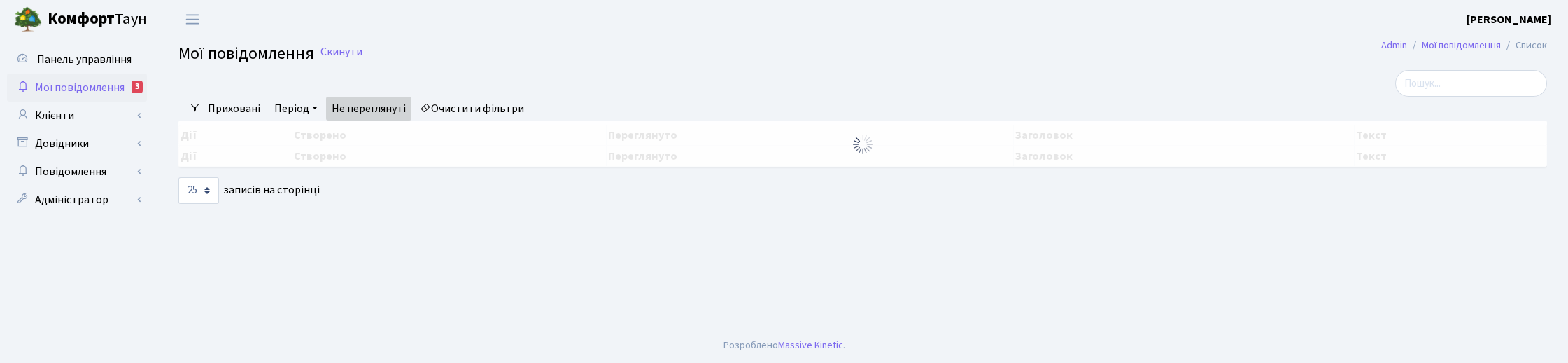
select select "25"
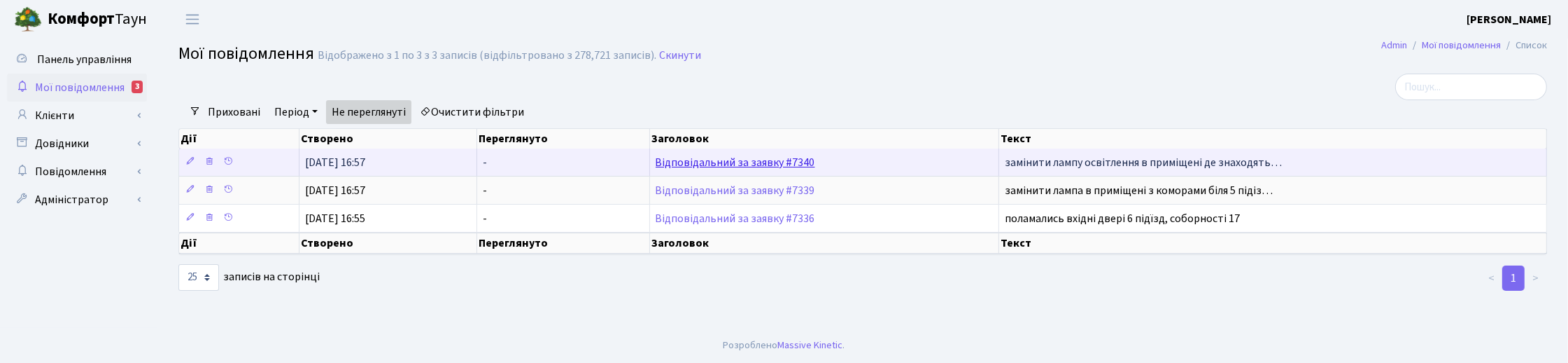
click at [710, 165] on link "Відповідальний за заявку #7340" at bounding box center [735, 162] width 159 height 15
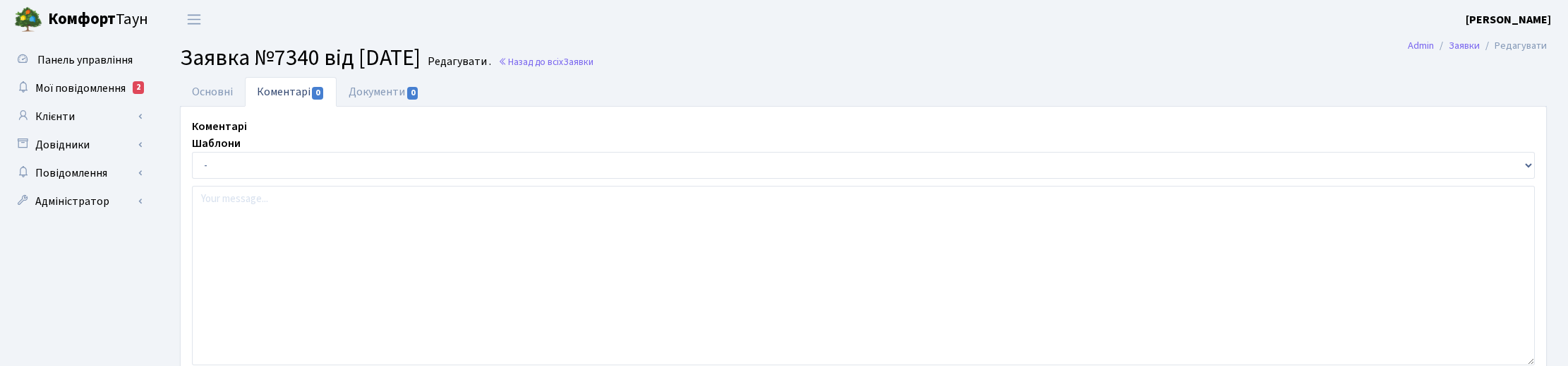
select select "18587"
select select "40"
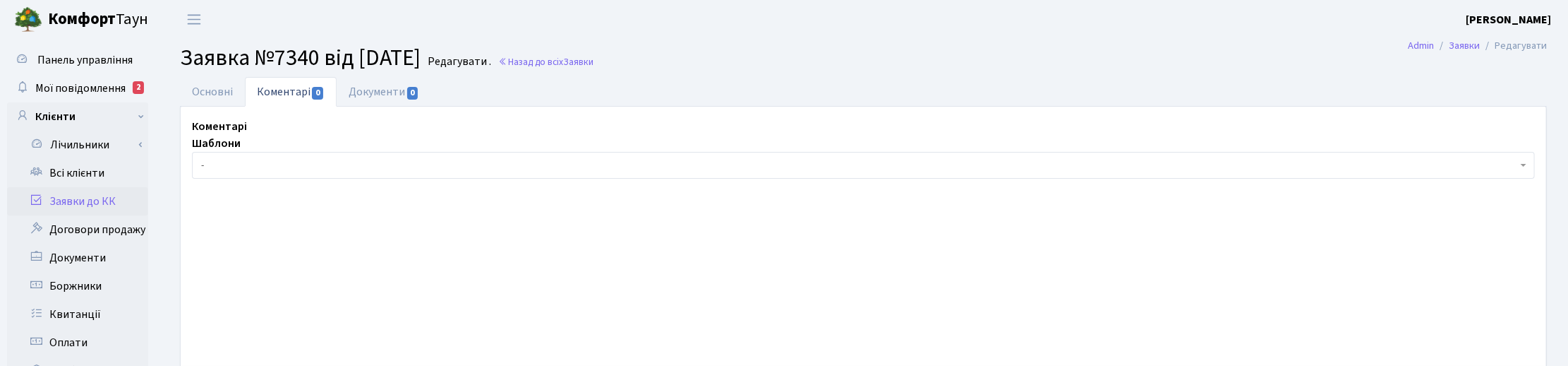
type input "[DATE]"
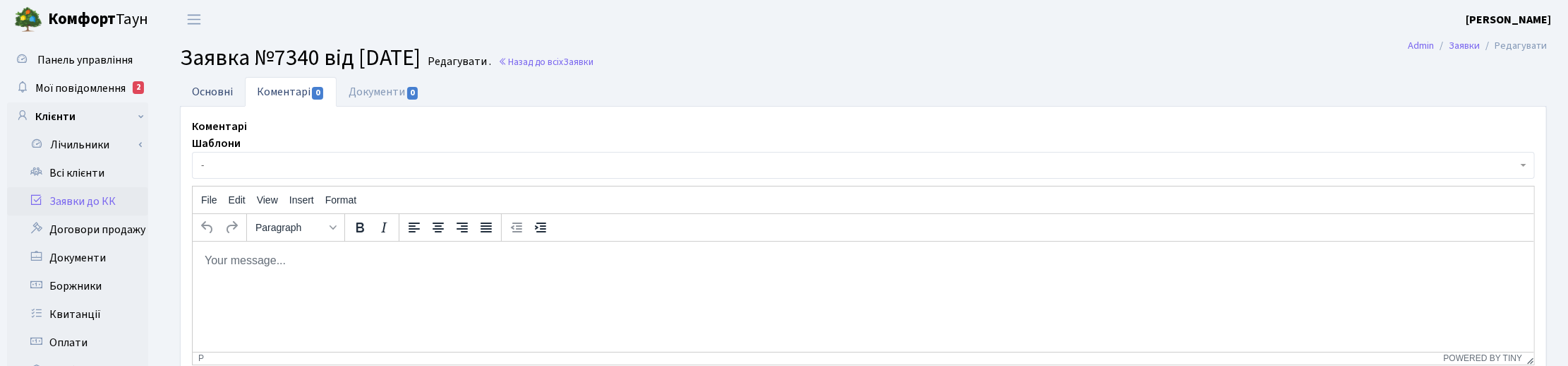
drag, startPoint x: 212, startPoint y: 88, endPoint x: 235, endPoint y: 92, distance: 23.3
click at [213, 88] on link "Основні" at bounding box center [212, 92] width 65 height 29
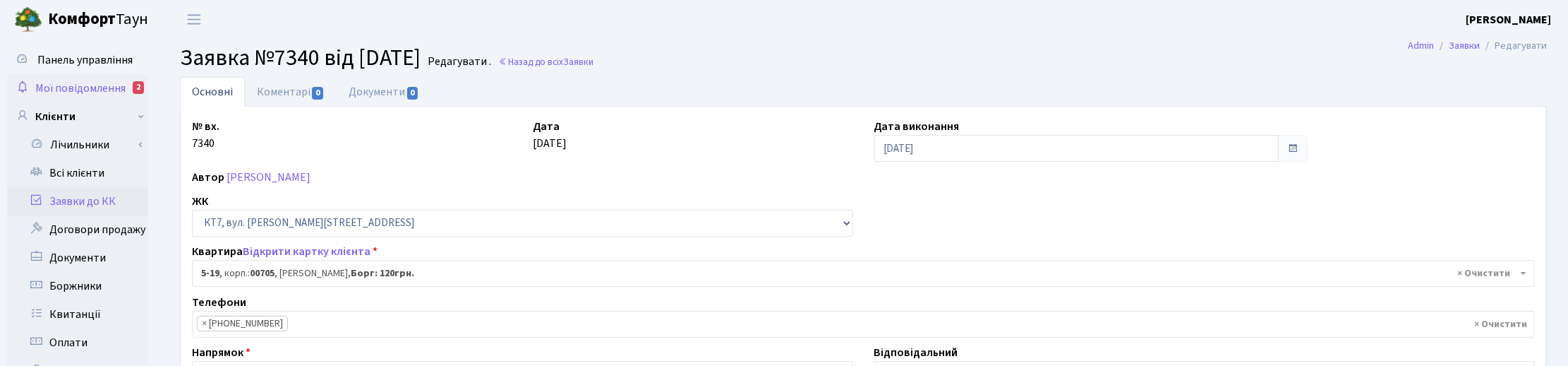
click at [75, 74] on link "Мої повідомлення 2" at bounding box center [78, 88] width 141 height 28
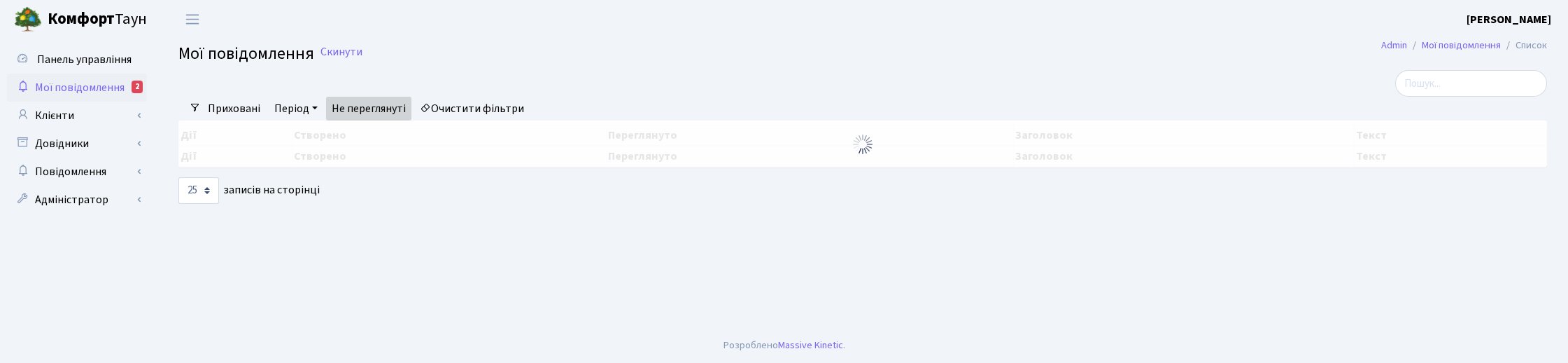
select select "25"
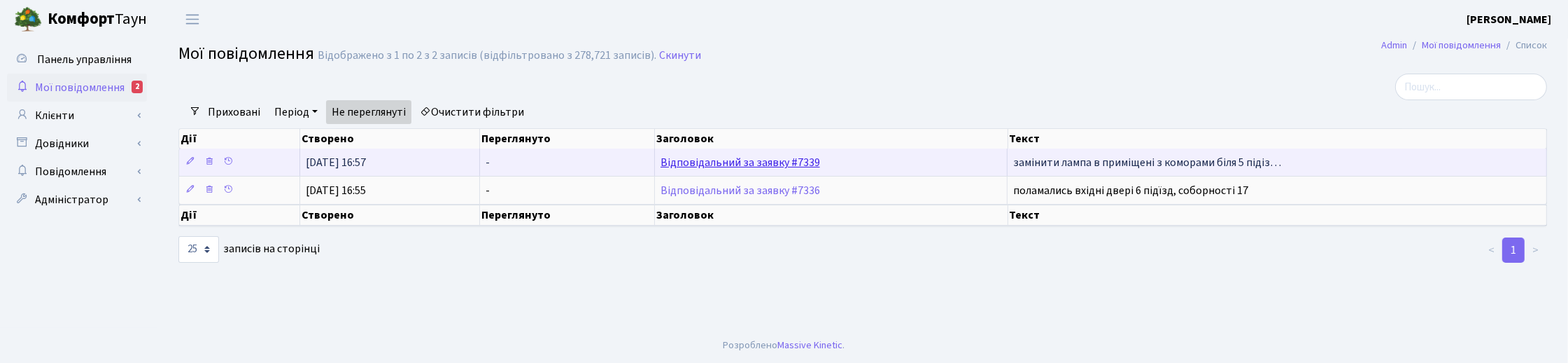
click at [727, 159] on link "Відповідальний за заявку #7339" at bounding box center [740, 162] width 159 height 15
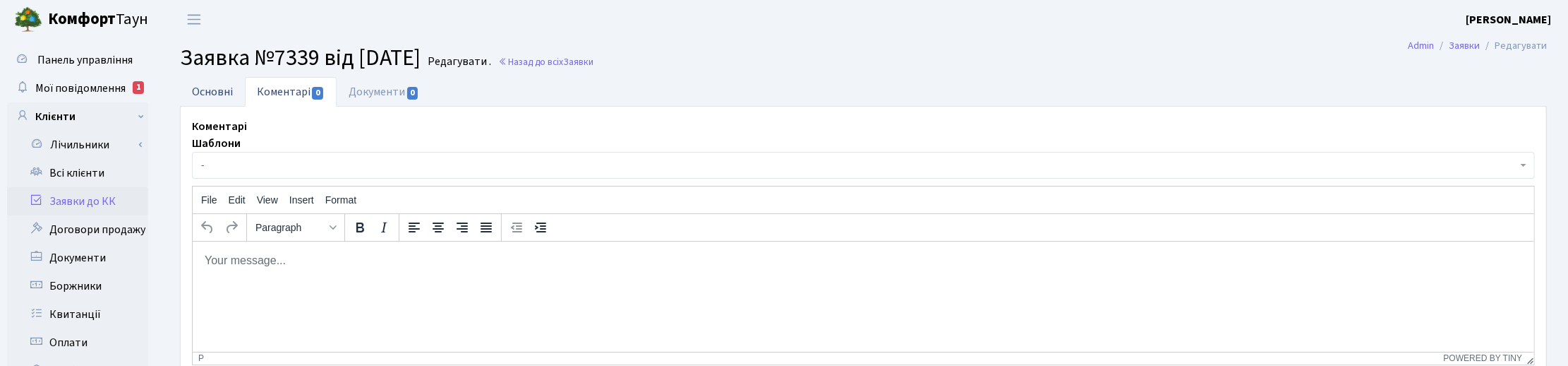
click at [212, 90] on link "Основні" at bounding box center [212, 92] width 65 height 29
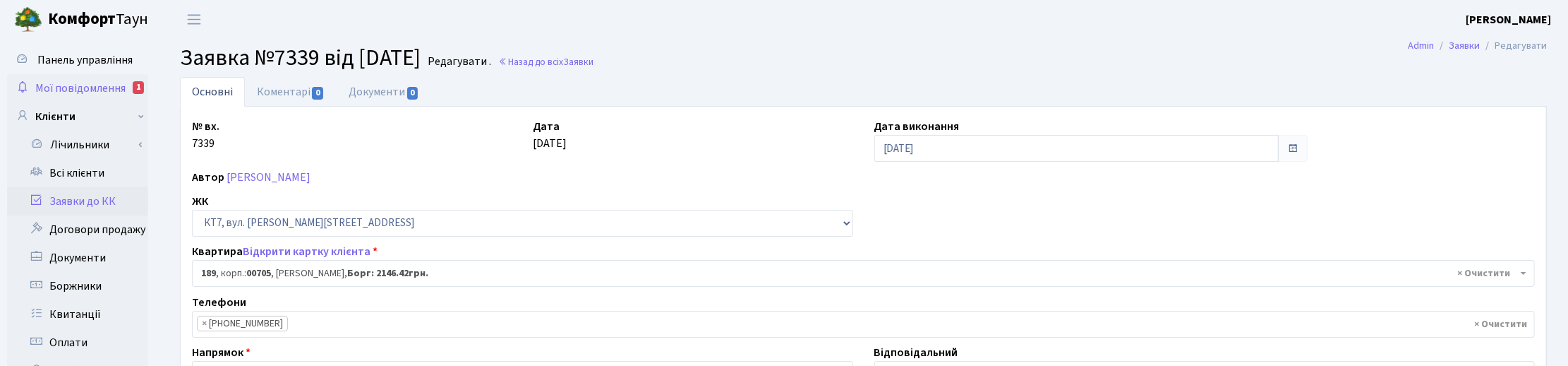
click at [93, 83] on span "Мої повідомлення" at bounding box center [81, 88] width 90 height 15
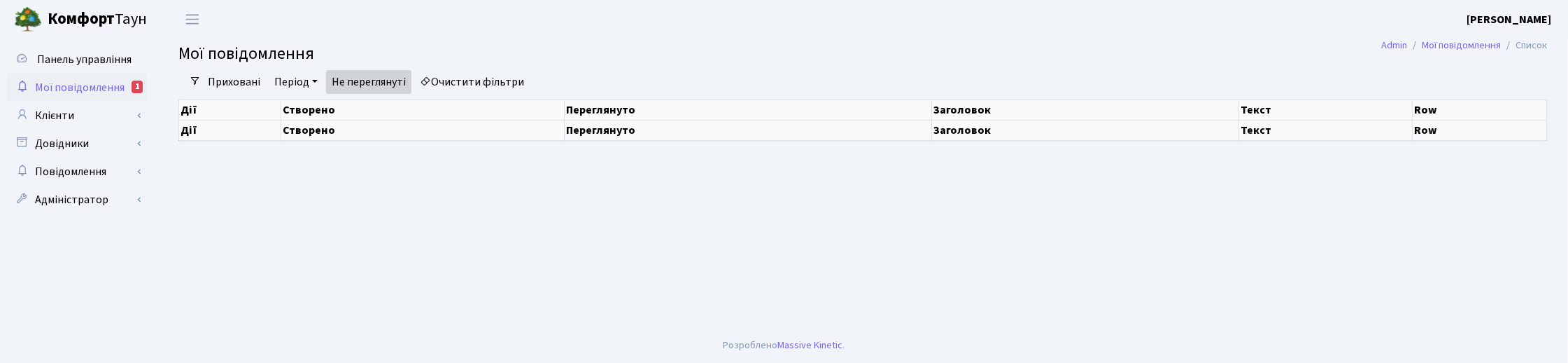
select select "25"
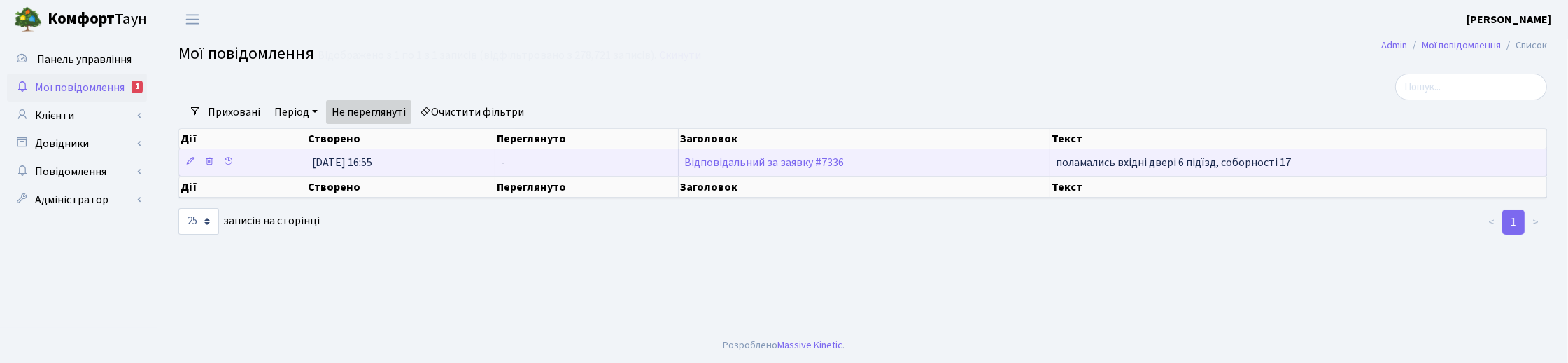
click at [753, 169] on td "Відповідальний за заявку #7336" at bounding box center [864, 162] width 371 height 27
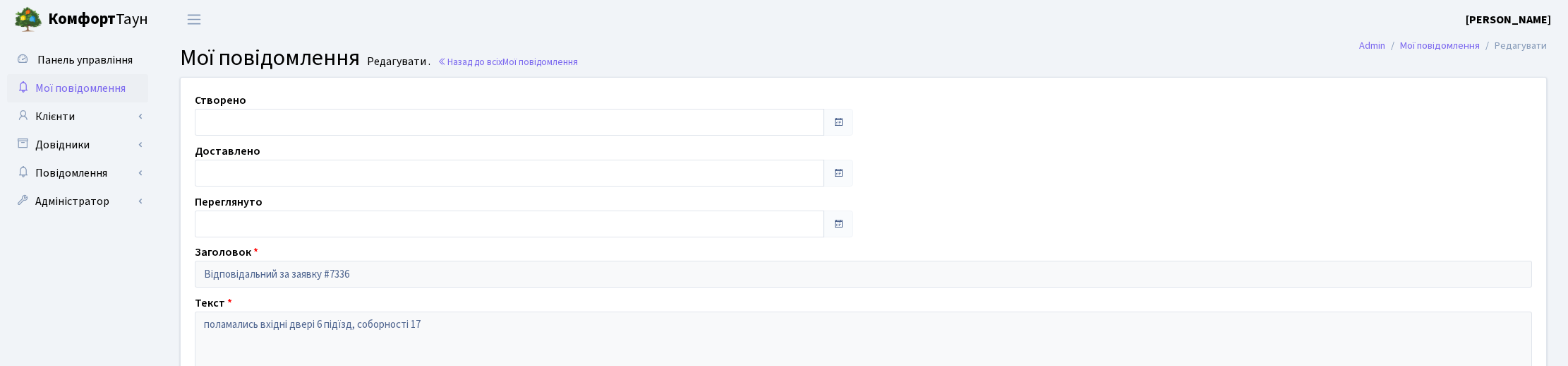
type input "[DATE]"
click at [65, 117] on link "Клієнти" at bounding box center [78, 116] width 141 height 28
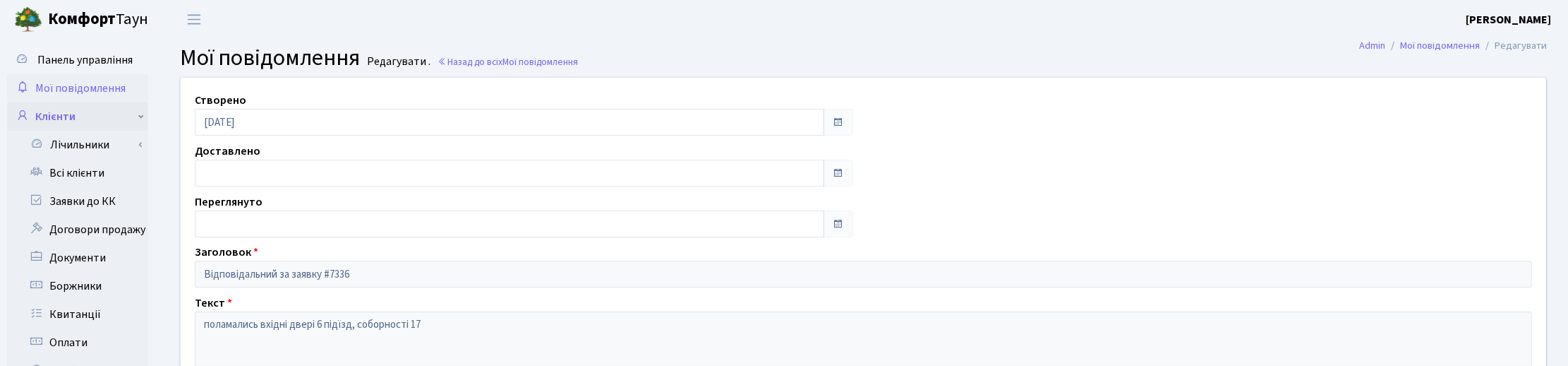
click at [60, 108] on link "Клієнти" at bounding box center [78, 116] width 141 height 28
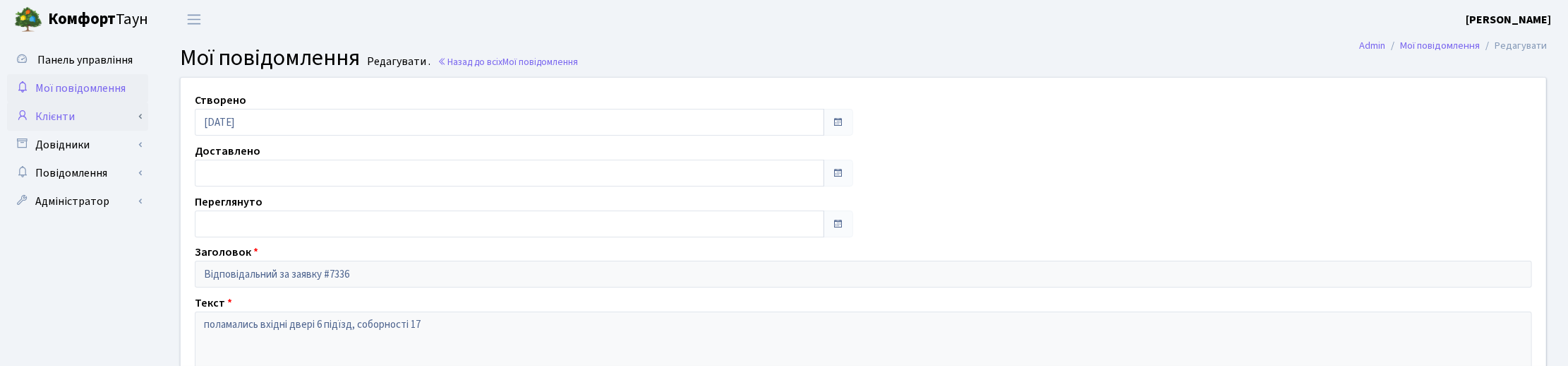
click at [71, 116] on link "Клієнти" at bounding box center [78, 116] width 141 height 28
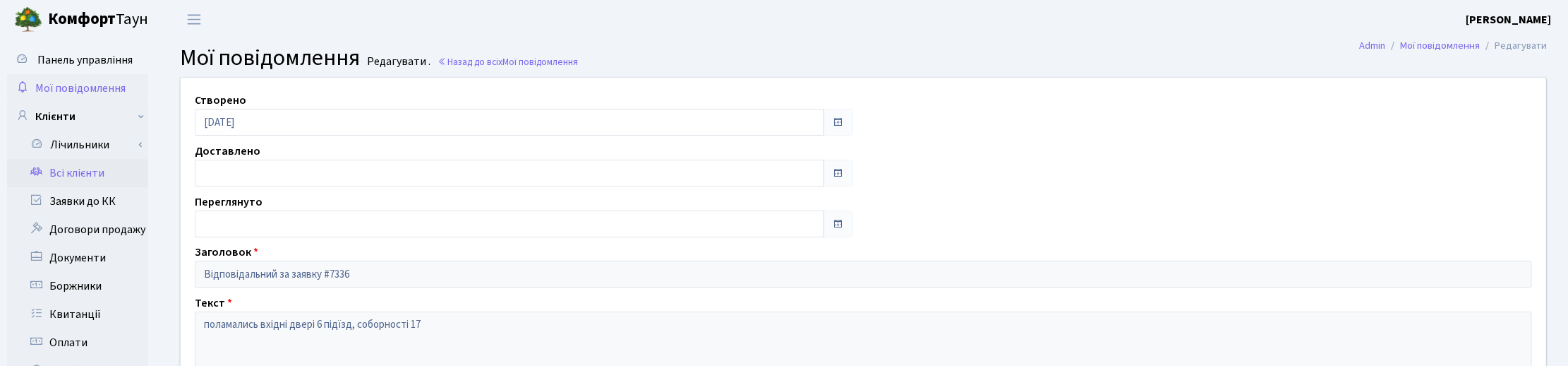
click at [81, 173] on link "Всі клієнти" at bounding box center [78, 172] width 141 height 28
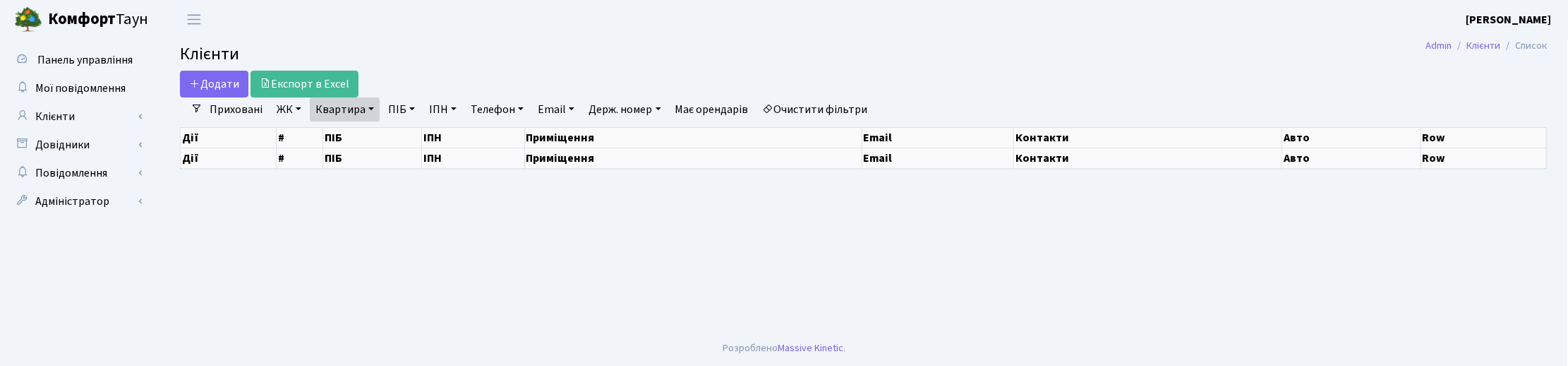
select select "25"
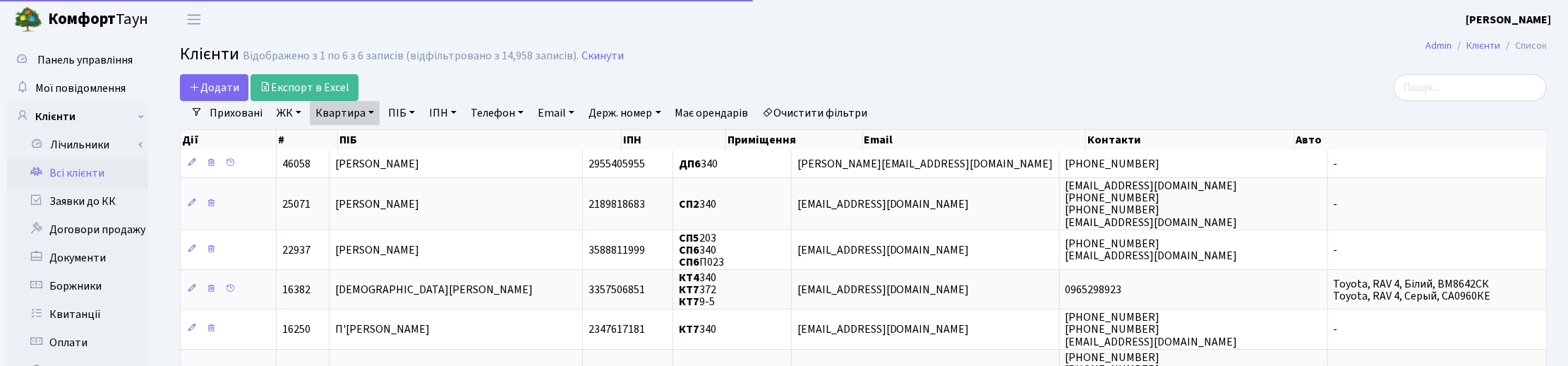
click at [369, 113] on link "Квартира" at bounding box center [345, 113] width 70 height 24
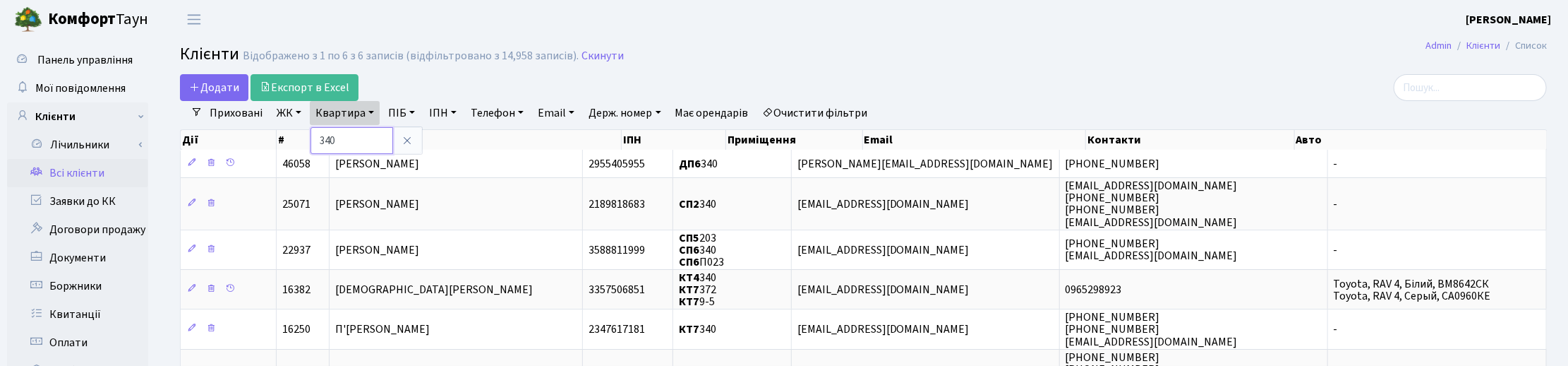
click at [358, 135] on input "340" at bounding box center [352, 140] width 83 height 27
type input "3"
type input "164"
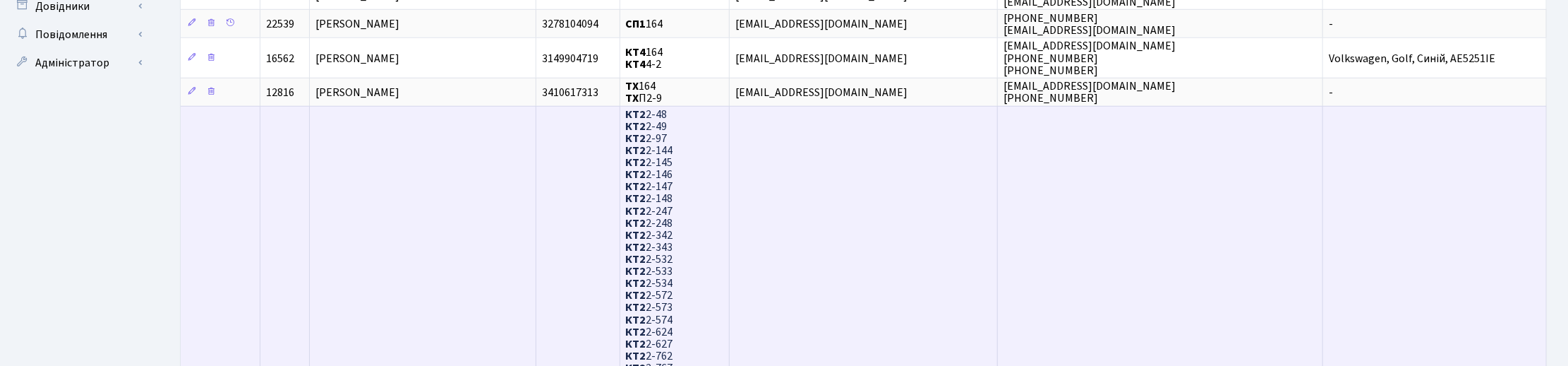
scroll to position [618, 0]
